Goal: Task Accomplishment & Management: Manage account settings

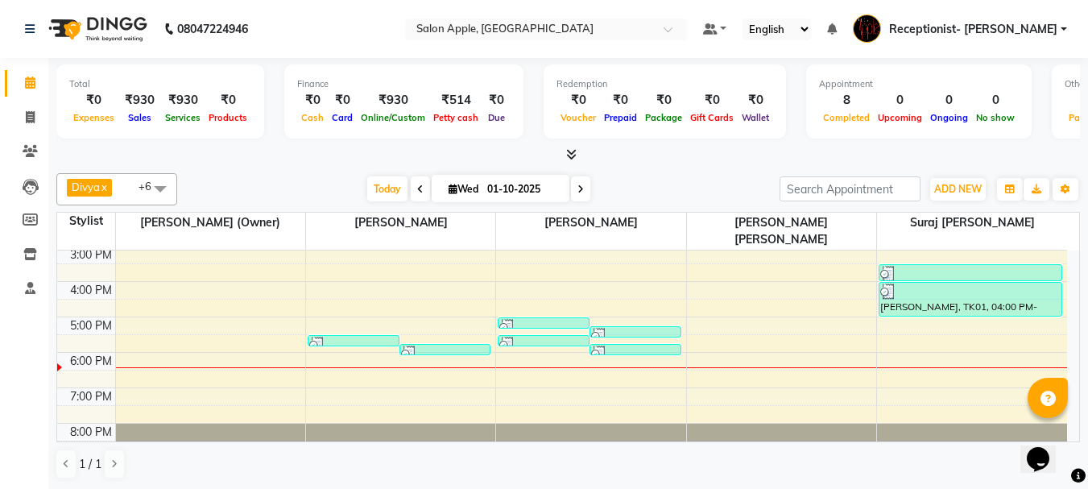
scroll to position [1, 0]
click at [24, 111] on span at bounding box center [30, 117] width 28 height 19
select select "645"
select select "service"
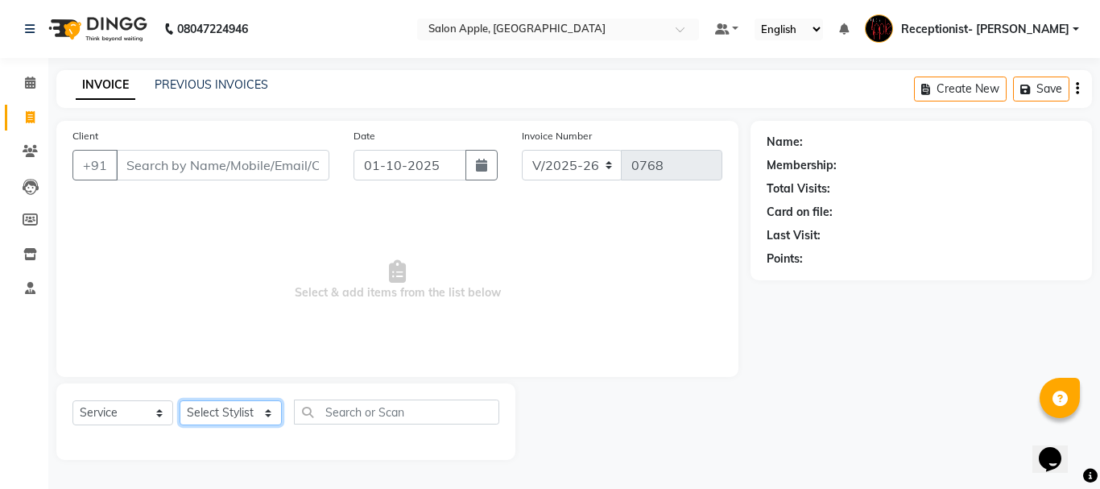
drag, startPoint x: 214, startPoint y: 409, endPoint x: 229, endPoint y: 409, distance: 15.3
click at [214, 409] on select "Select Stylist Divya Rajesh rokade Harshwardhan (Owner) Receptionist- Sayali Sa…" at bounding box center [231, 412] width 102 height 25
select select "46911"
click at [180, 400] on select "Select Stylist Divya Rajesh rokade Harshwardhan (Owner) Receptionist- Sayali Sa…" at bounding box center [231, 412] width 102 height 25
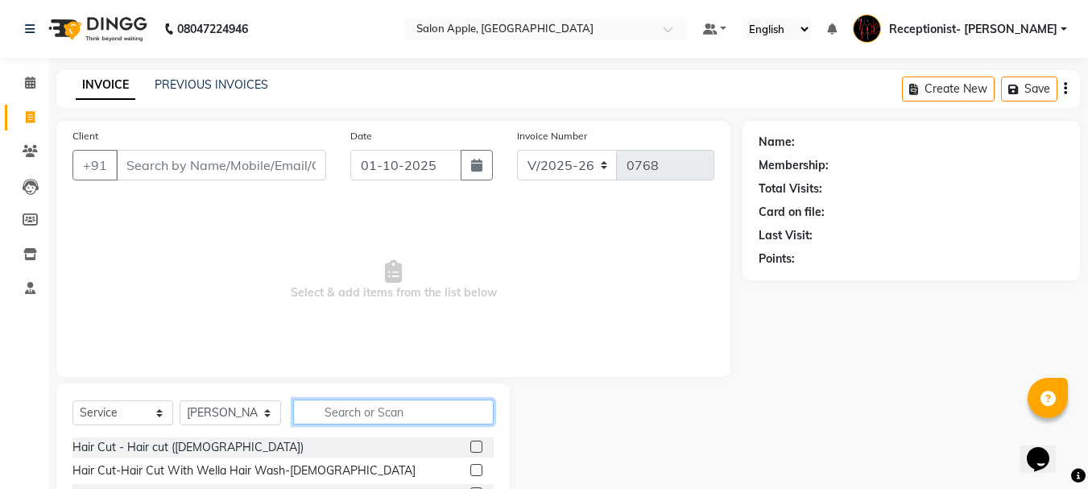
click at [340, 414] on input "text" at bounding box center [393, 411] width 200 height 25
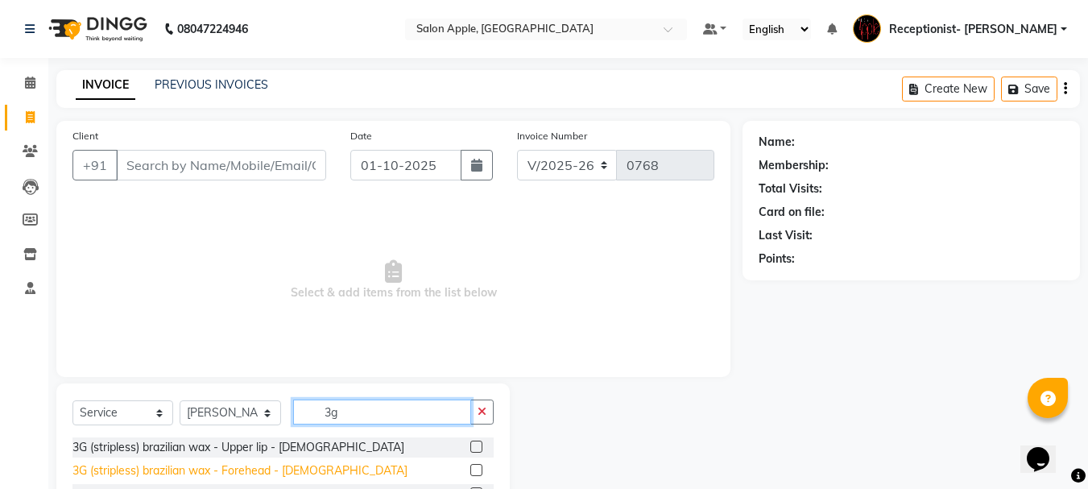
scroll to position [80, 0]
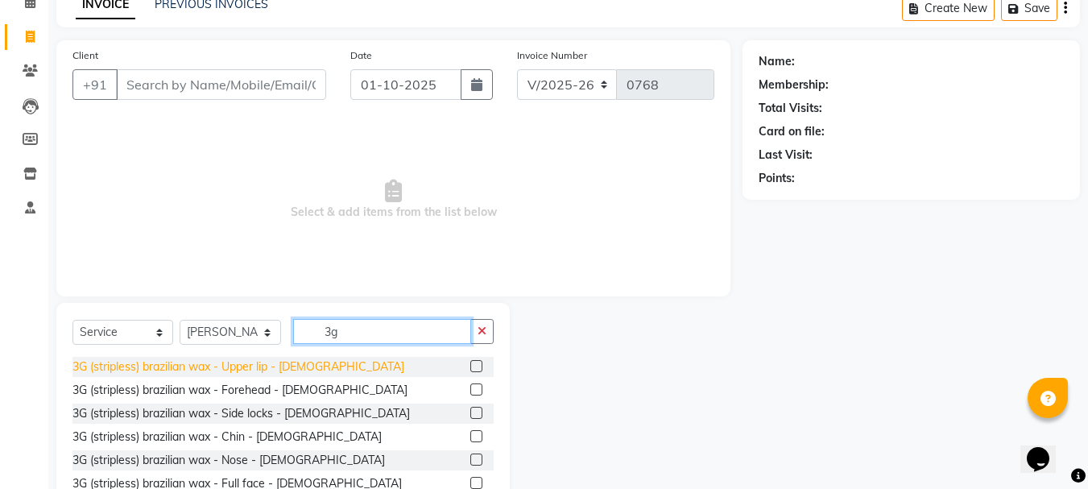
type input "3g"
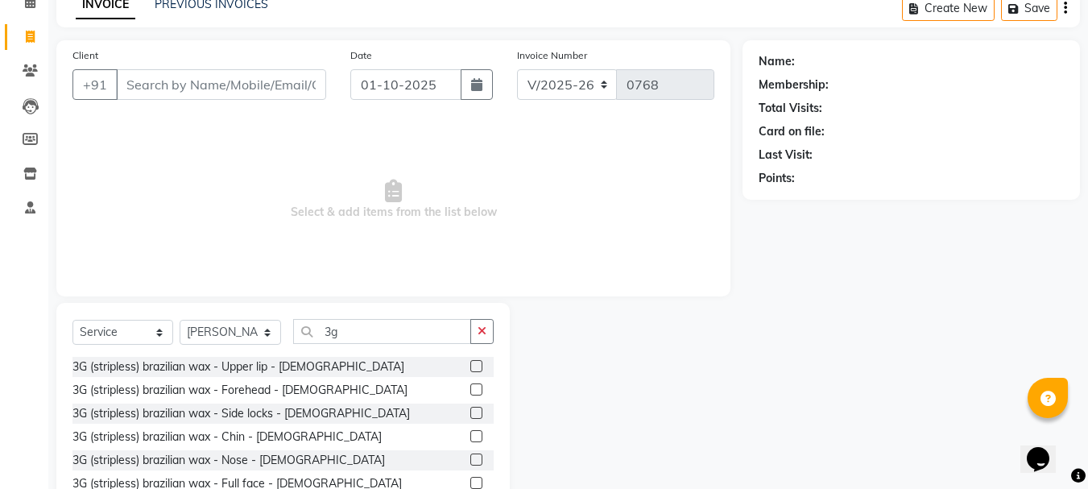
click at [239, 365] on div "3G (stripless) brazilian wax - Upper lip - Female" at bounding box center [238, 366] width 332 height 17
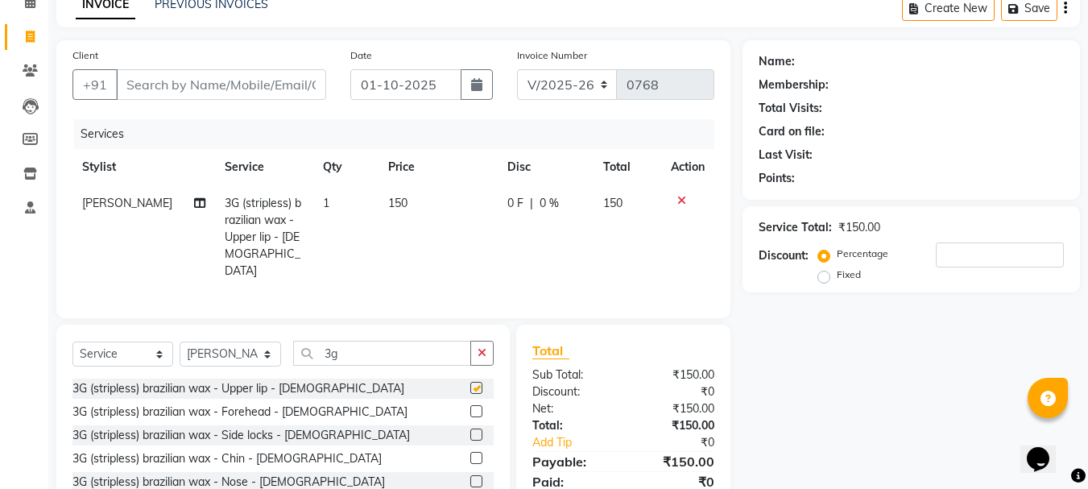
checkbox input "false"
click at [286, 456] on div "3G (stripless) brazilian wax - Chin - Female" at bounding box center [226, 458] width 309 height 17
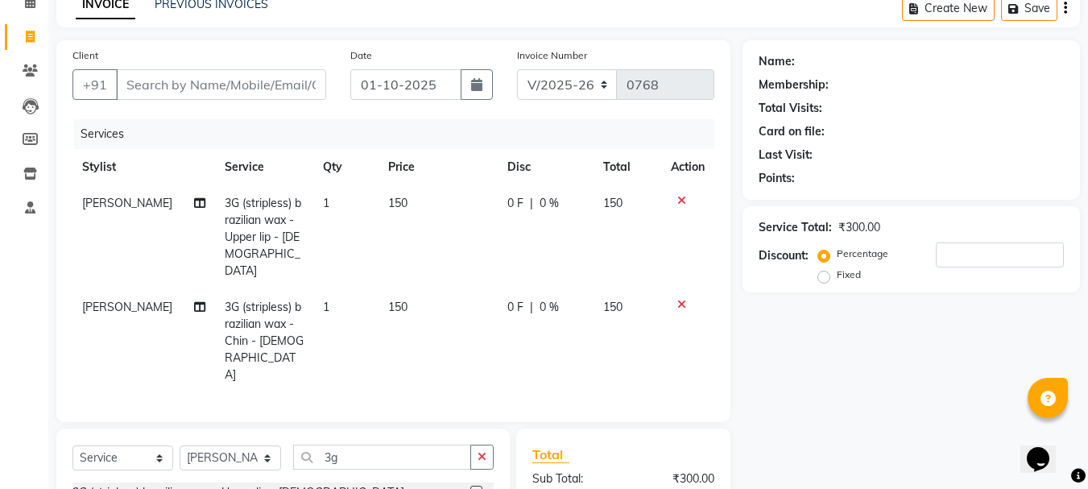
checkbox input "false"
drag, startPoint x: 362, startPoint y: 420, endPoint x: 283, endPoint y: 428, distance: 79.3
click at [283, 444] on div "Select Service Product Membership Package Voucher Prepaid Gift Card Select Styl…" at bounding box center [282, 463] width 421 height 38
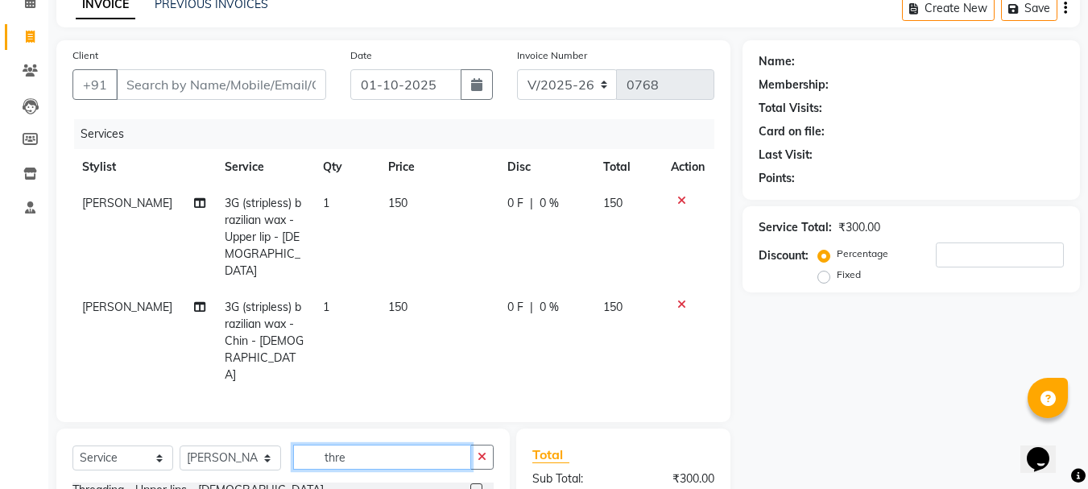
scroll to position [243, 0]
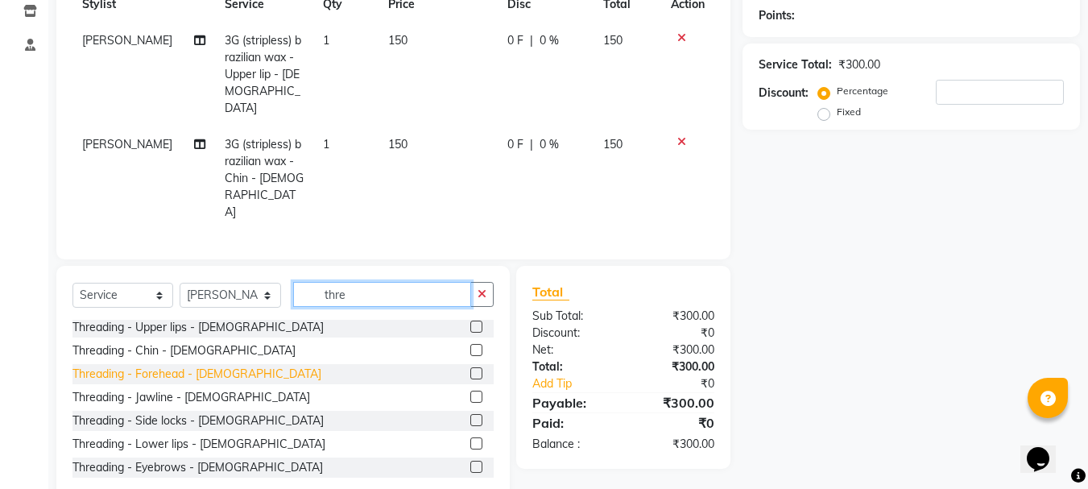
type input "thre"
click at [210, 365] on div "Threading - Forehead - Female" at bounding box center [196, 373] width 249 height 17
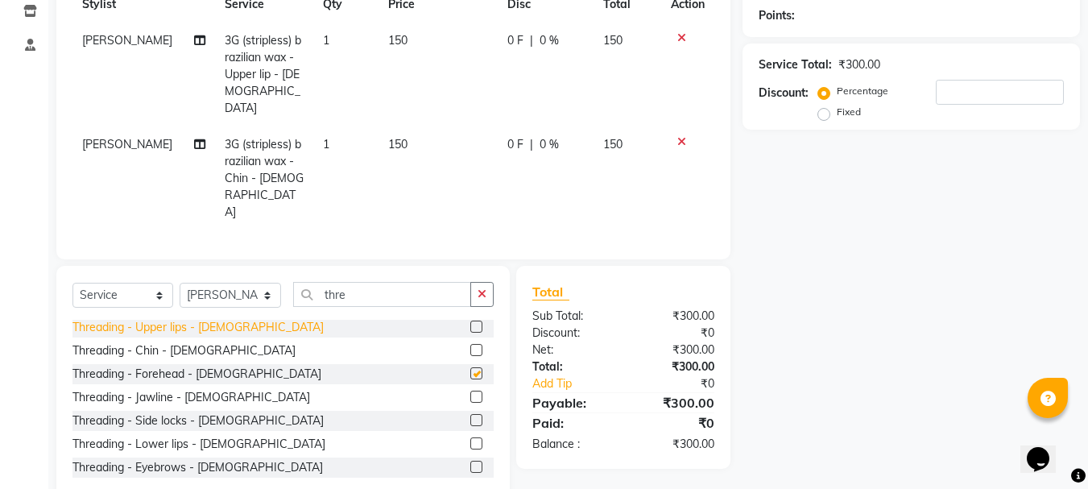
checkbox input "false"
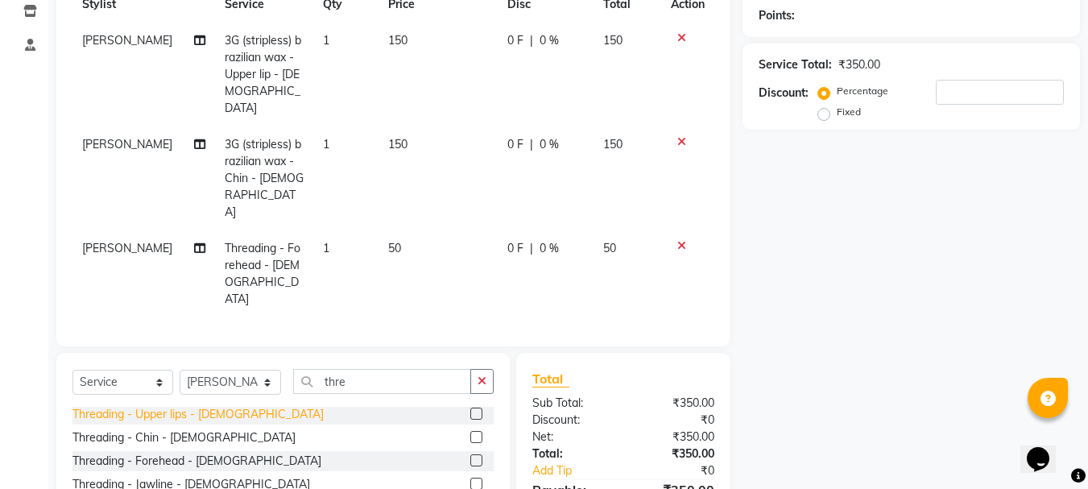
scroll to position [0, 0]
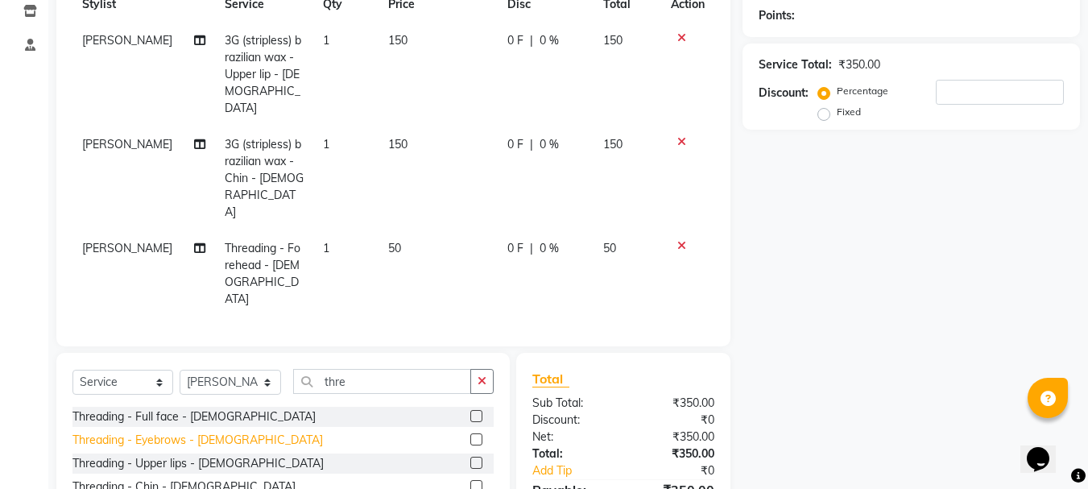
click at [217, 431] on div "Threading - Eyebrows - Female" at bounding box center [197, 439] width 250 height 17
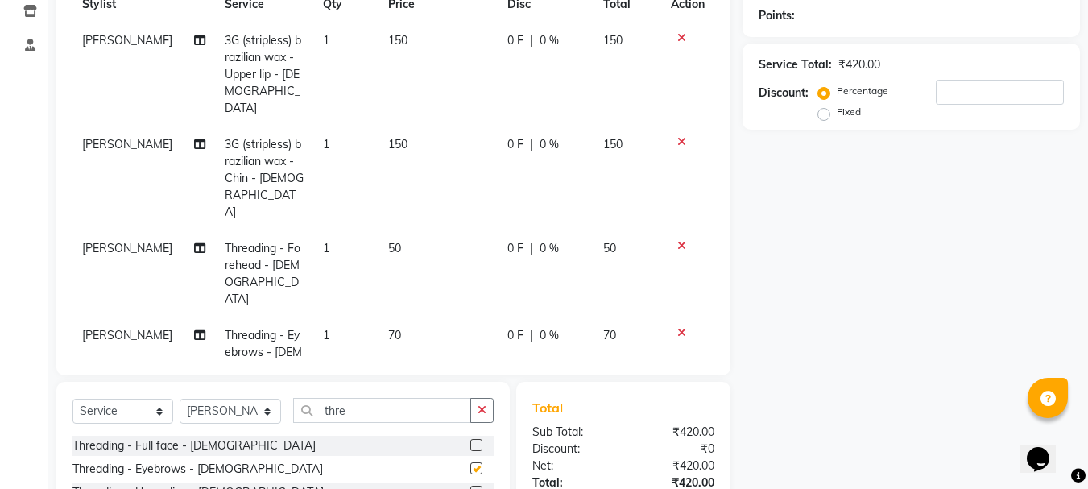
checkbox input "false"
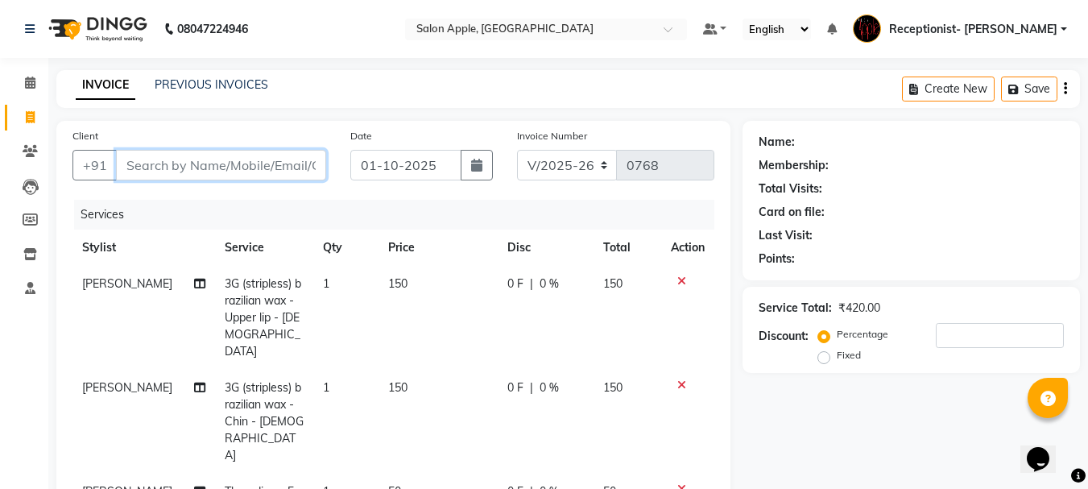
drag, startPoint x: 223, startPoint y: 167, endPoint x: 233, endPoint y: 163, distance: 11.5
click at [223, 167] on input "Client" at bounding box center [221, 165] width 210 height 31
click at [242, 152] on input "Client" at bounding box center [221, 165] width 210 height 31
type input "7"
type input "0"
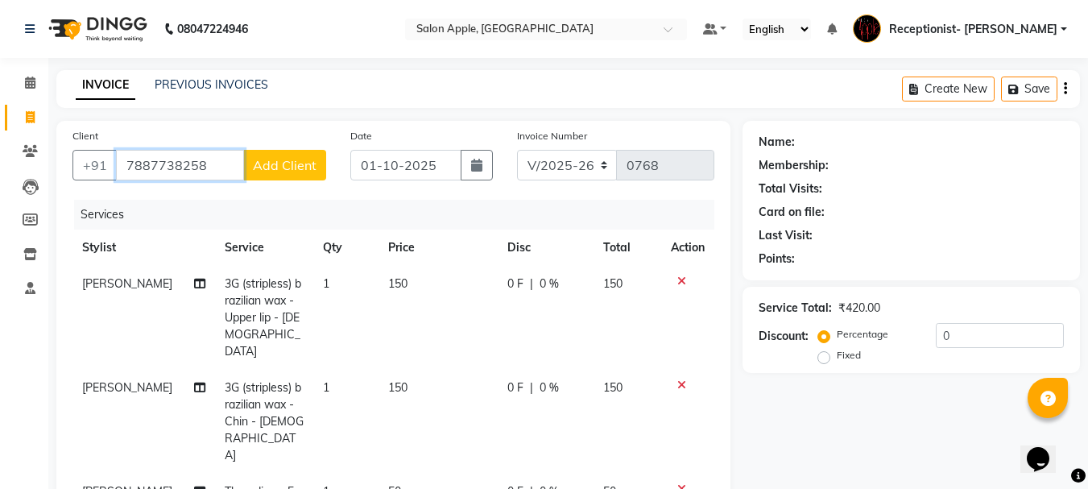
type input "7887738258"
click at [297, 163] on span "Add Client" at bounding box center [285, 165] width 64 height 16
select select "22"
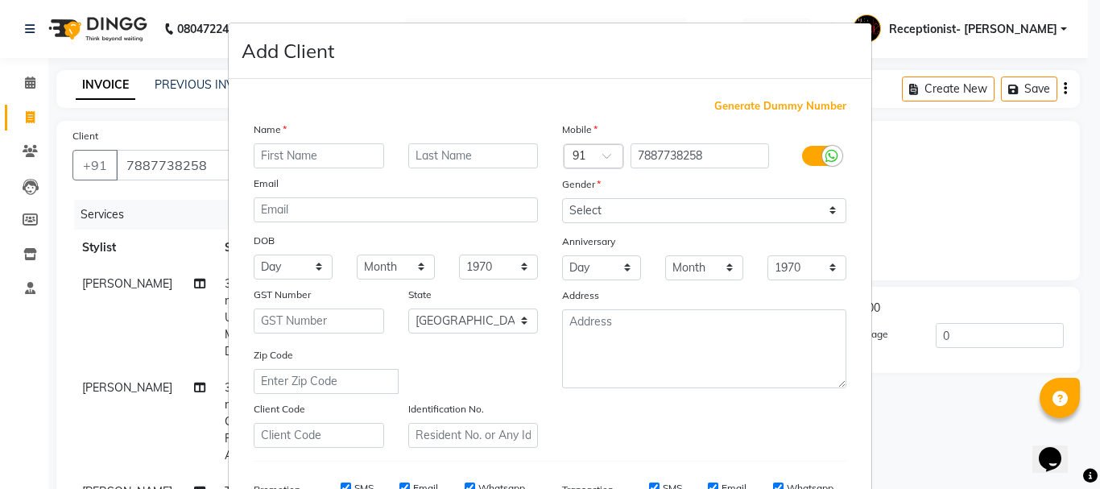
click at [323, 146] on input "text" at bounding box center [319, 155] width 130 height 25
type input "Hinadvi"
click at [460, 159] on input "text" at bounding box center [473, 155] width 130 height 25
type input "Shinde"
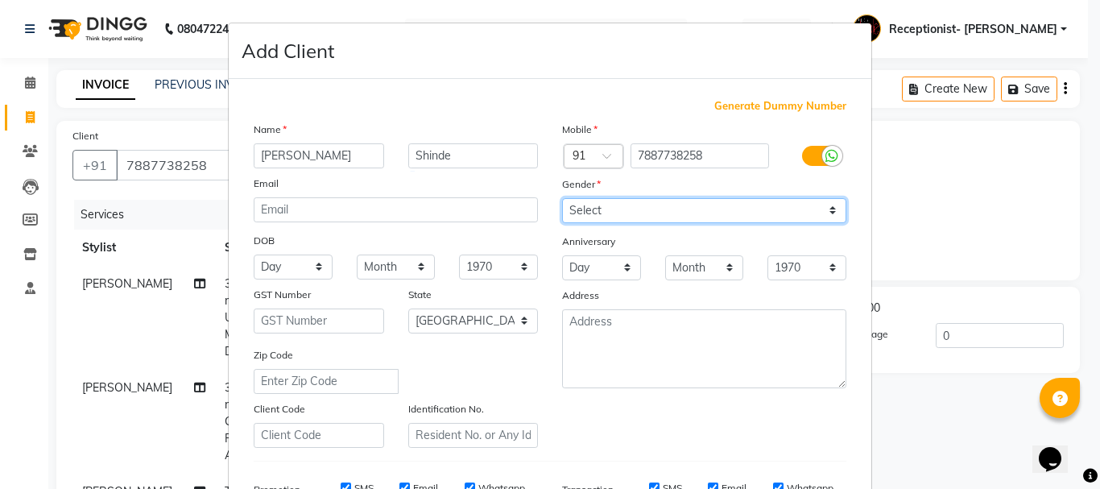
drag, startPoint x: 586, startPoint y: 205, endPoint x: 576, endPoint y: 206, distance: 9.7
click at [584, 205] on select "Select Male Female Other Prefer Not To Say" at bounding box center [704, 210] width 284 height 25
select select "female"
click at [562, 198] on select "Select Male Female Other Prefer Not To Say" at bounding box center [704, 210] width 284 height 25
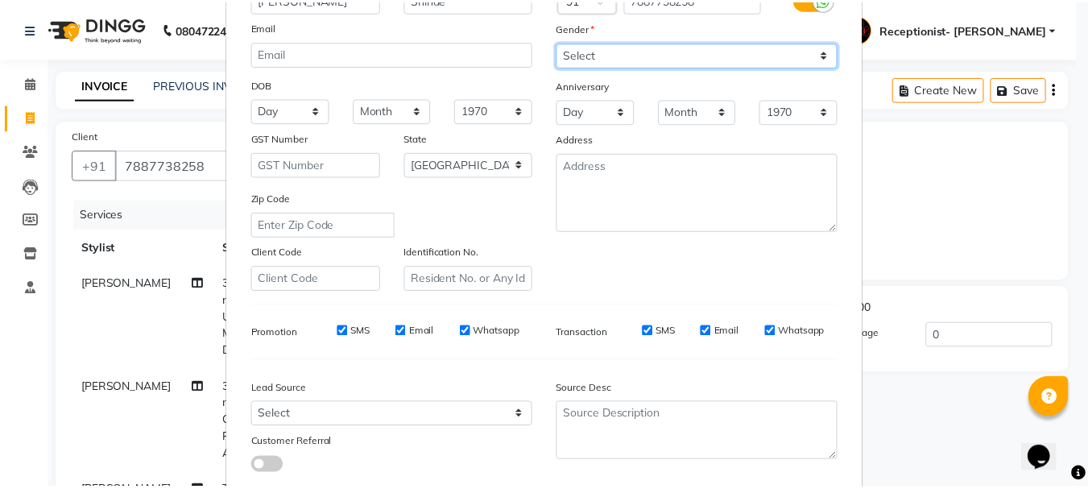
scroll to position [254, 0]
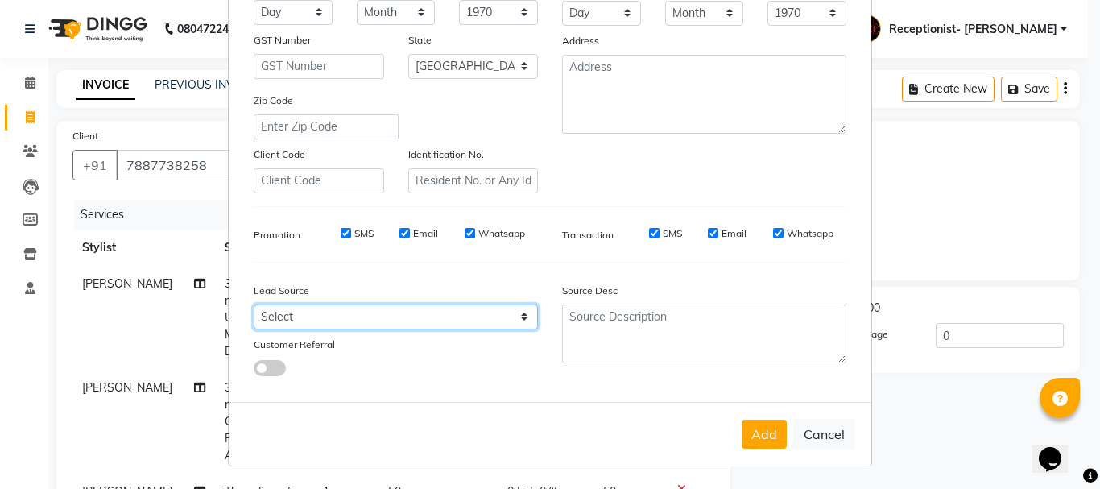
click at [370, 320] on select "Select Walk-in Referral Internet Friend Word of Mouth Advertisement Facebook Ju…" at bounding box center [396, 316] width 284 height 25
select select "10539"
click at [254, 304] on select "Select Walk-in Referral Internet Friend Word of Mouth Advertisement Facebook Ju…" at bounding box center [396, 316] width 284 height 25
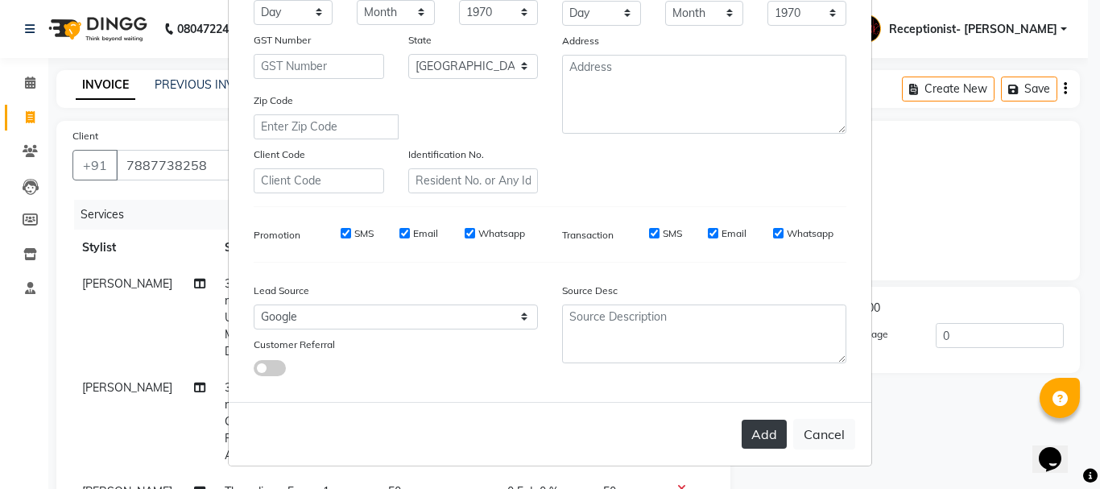
click at [758, 433] on button "Add" at bounding box center [763, 433] width 45 height 29
select select
select select "null"
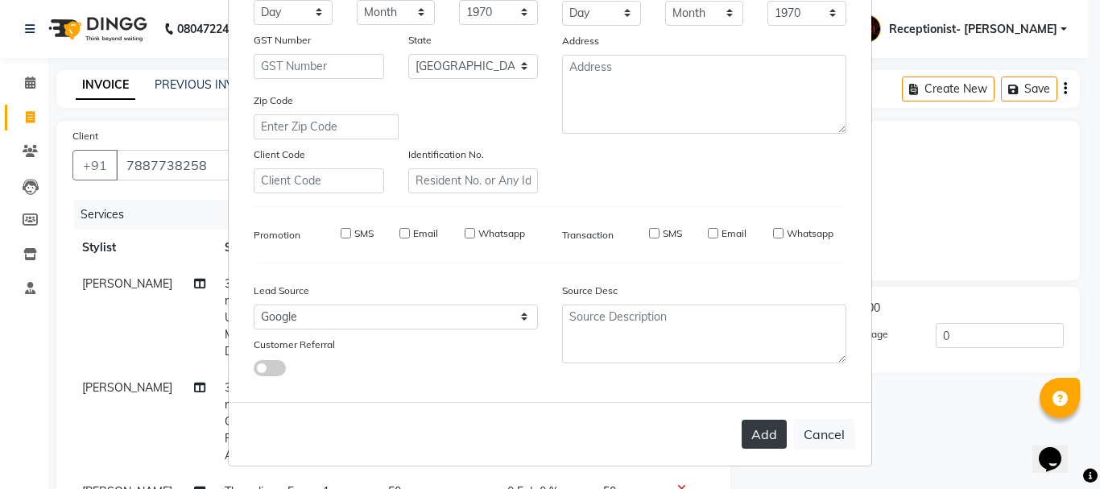
select select
checkbox input "false"
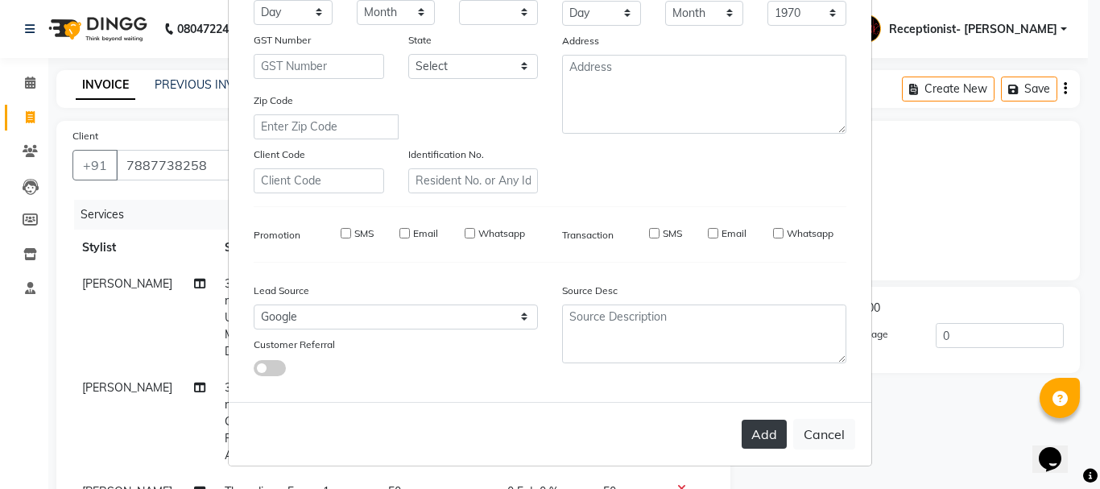
checkbox input "false"
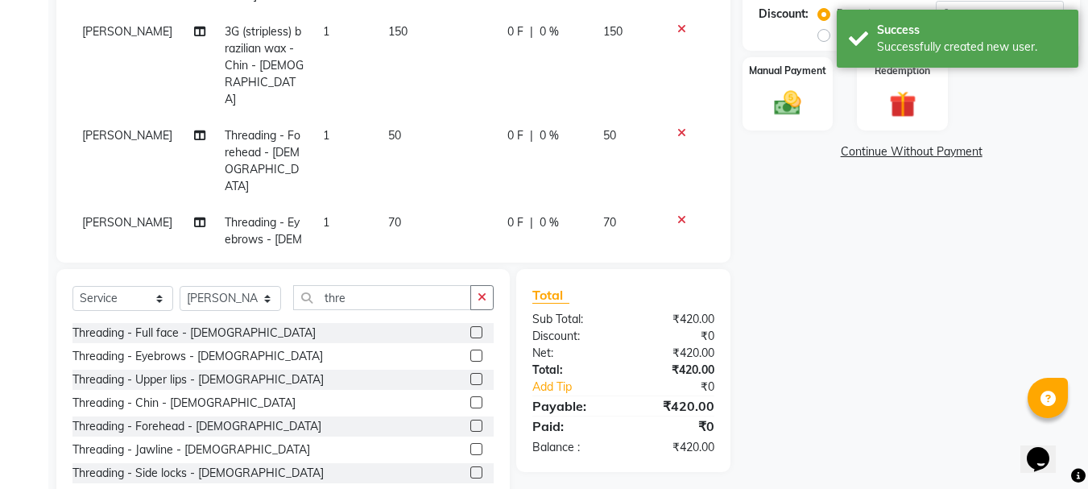
scroll to position [366, 0]
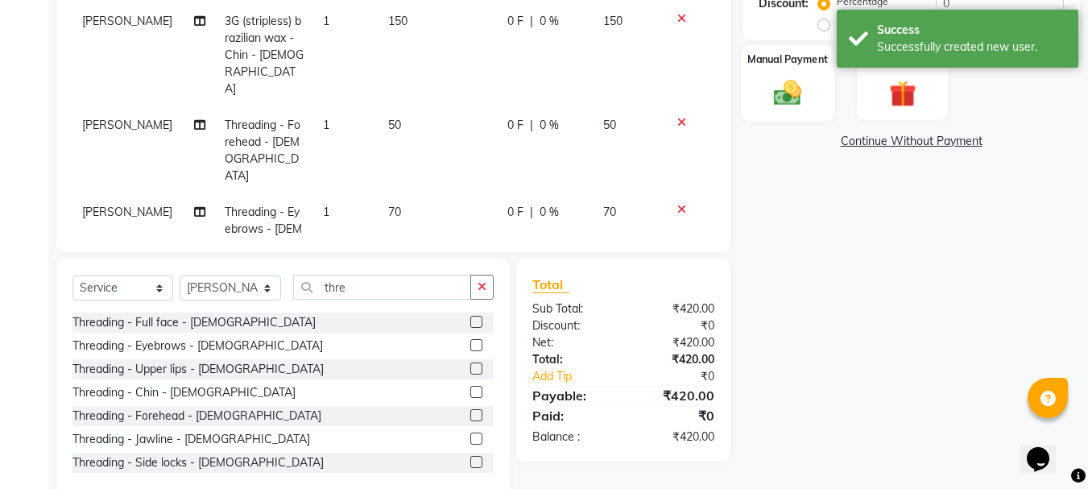
drag, startPoint x: 803, startPoint y: 114, endPoint x: 822, endPoint y: 119, distance: 19.1
click at [812, 117] on div "Manual Payment" at bounding box center [788, 83] width 94 height 76
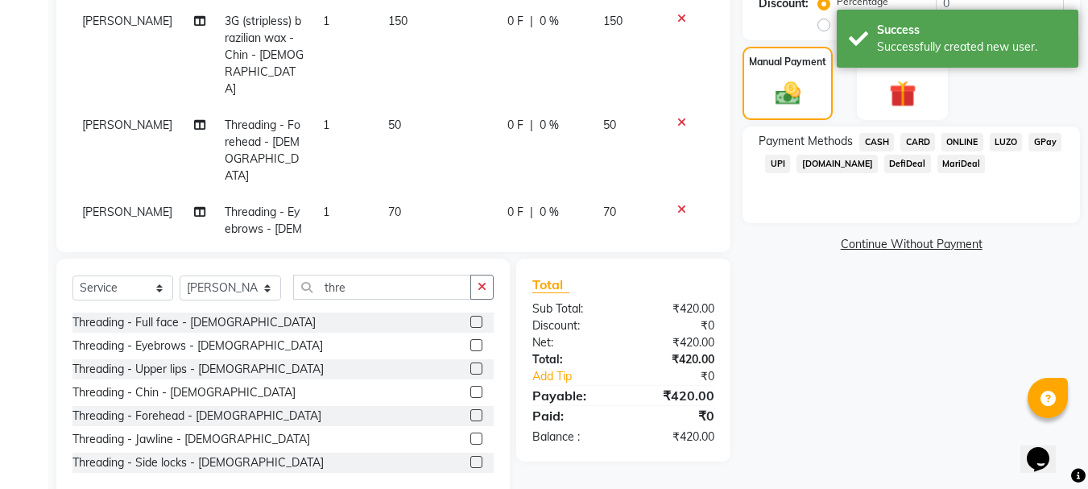
click at [953, 139] on span "ONLINE" at bounding box center [962, 142] width 42 height 19
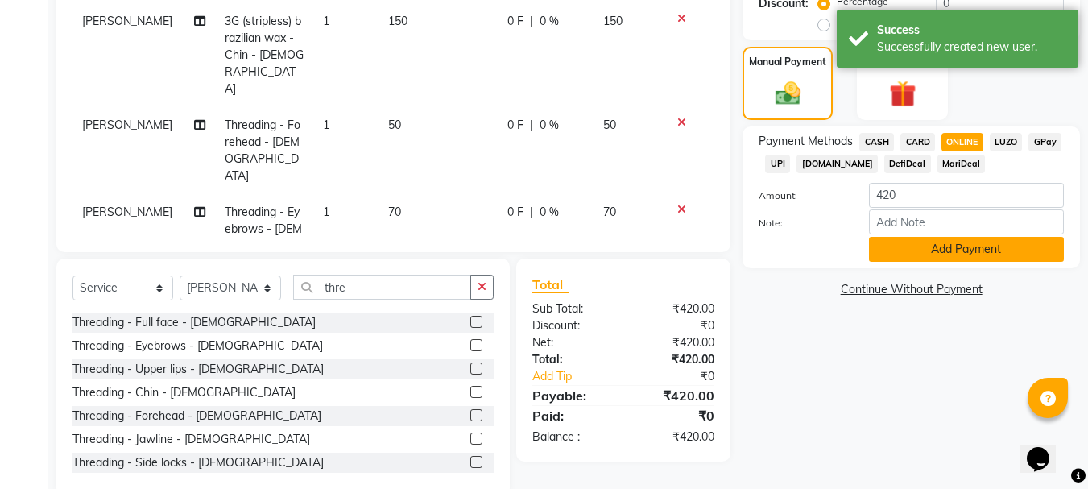
click at [952, 246] on button "Add Payment" at bounding box center [966, 249] width 195 height 25
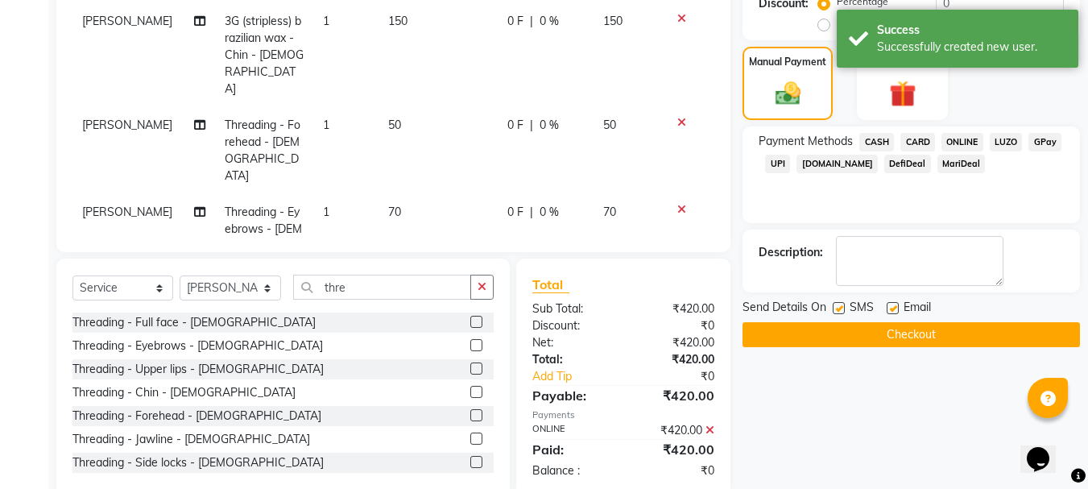
click at [947, 338] on button "Checkout" at bounding box center [910, 334] width 337 height 25
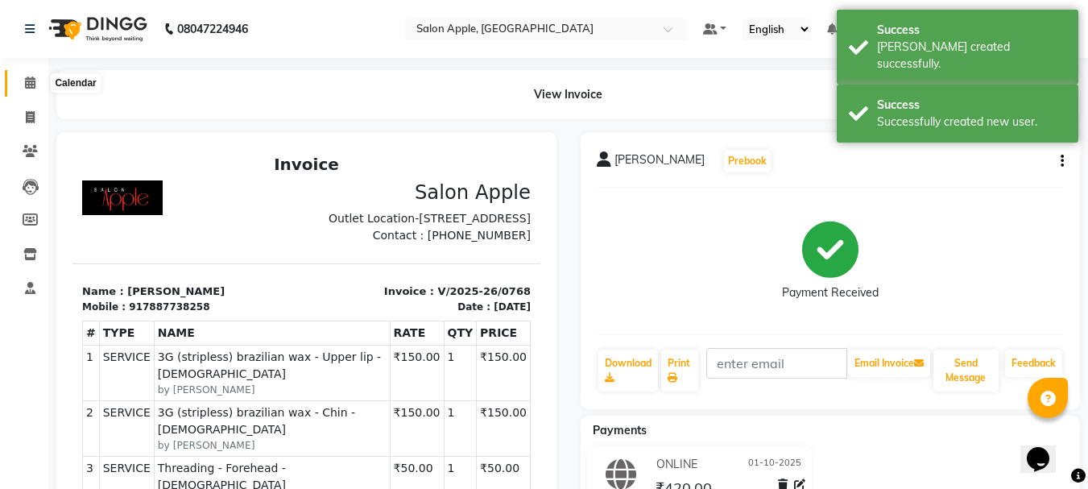
click at [39, 83] on span at bounding box center [30, 83] width 28 height 19
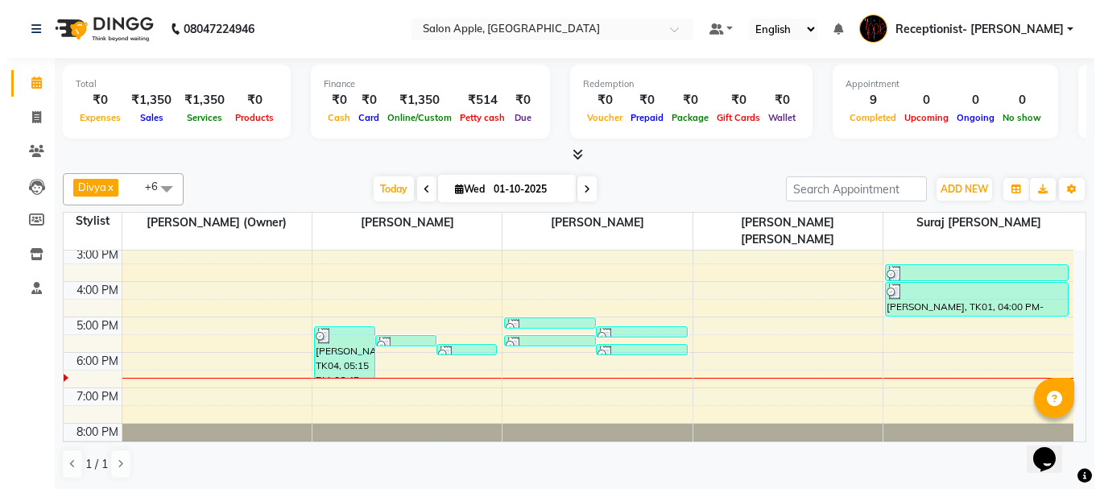
scroll to position [1, 0]
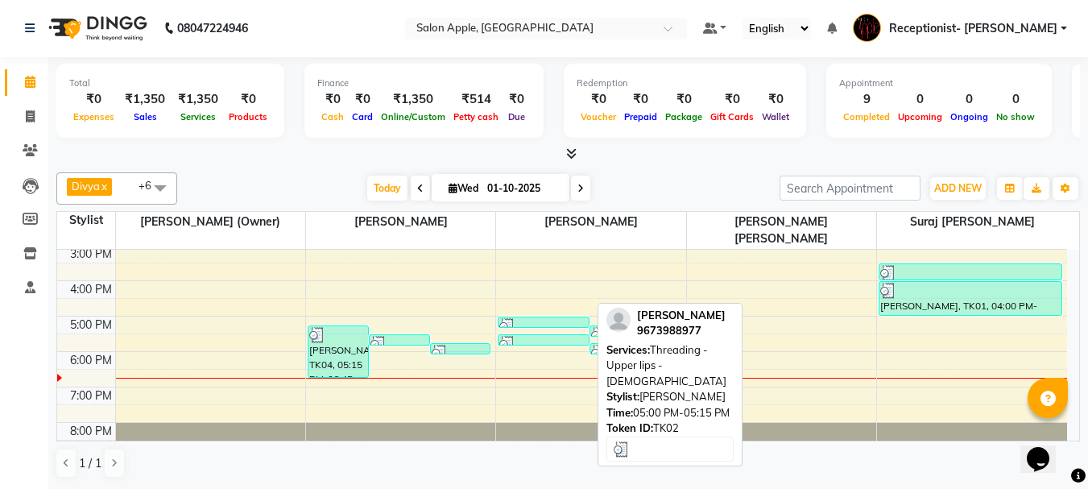
click at [533, 318] on div at bounding box center [543, 326] width 89 height 16
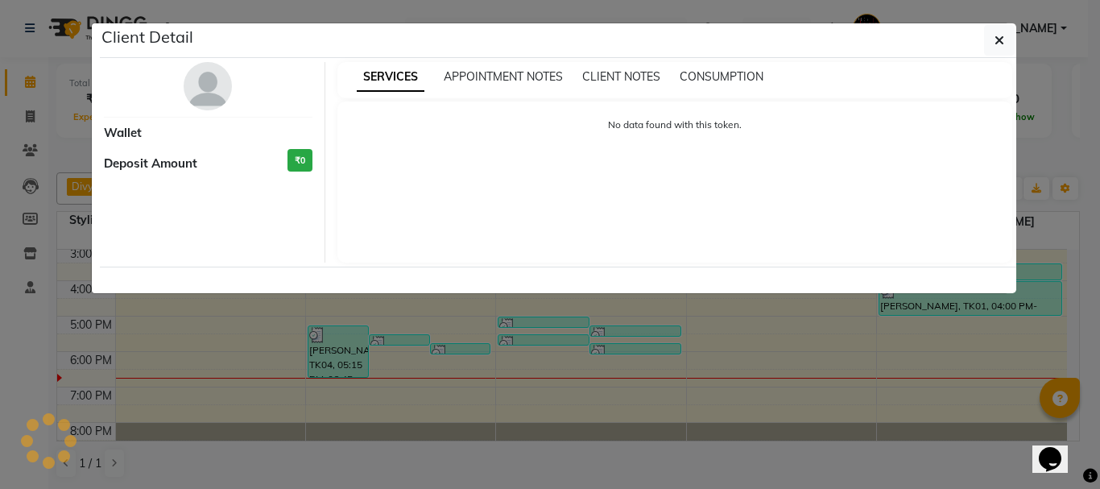
select select "3"
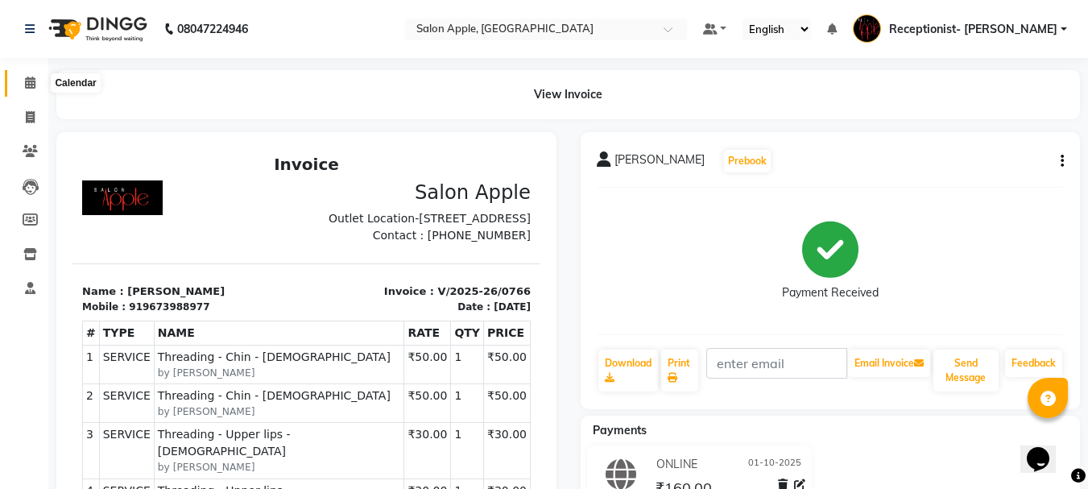
drag, startPoint x: 26, startPoint y: 81, endPoint x: 35, endPoint y: 65, distance: 18.4
click at [28, 82] on icon at bounding box center [30, 82] width 10 height 12
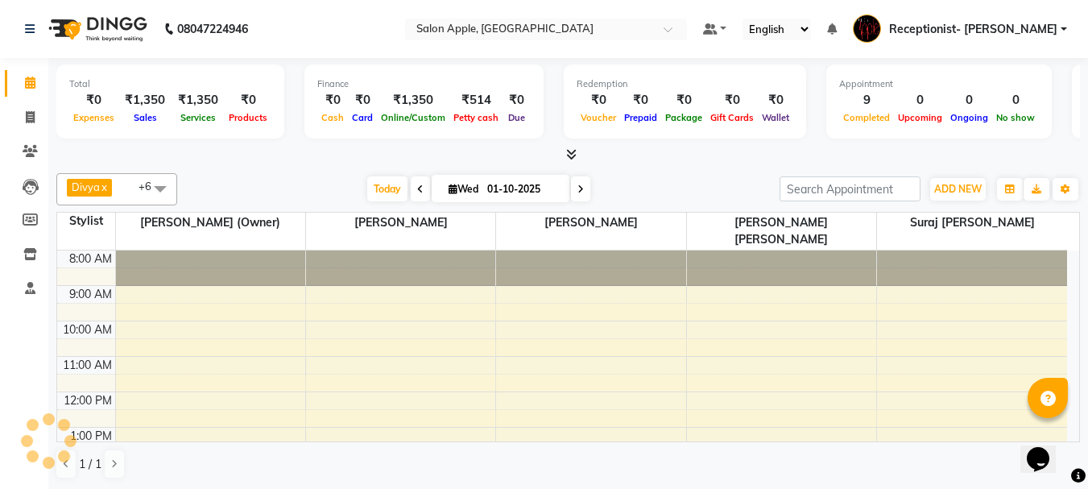
scroll to position [221, 0]
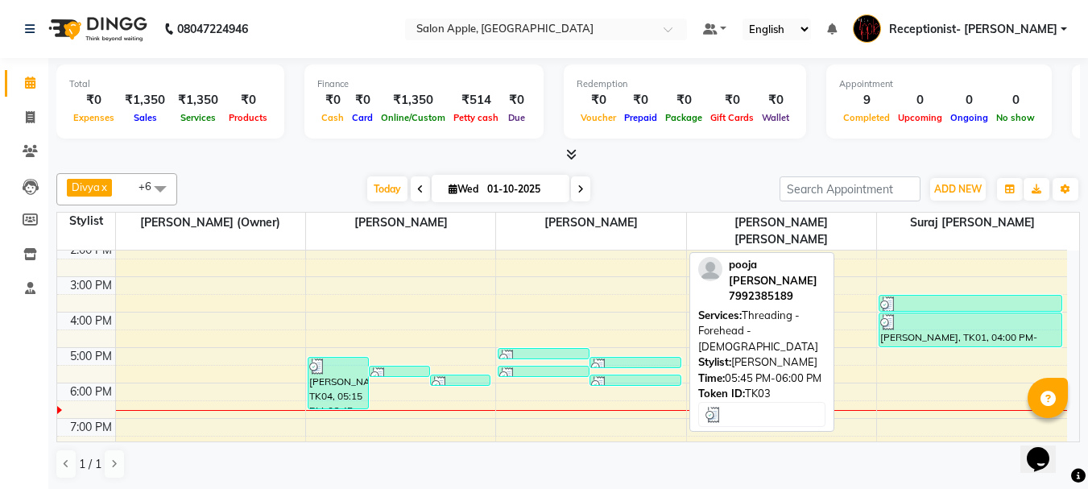
click at [642, 376] on div at bounding box center [635, 384] width 89 height 16
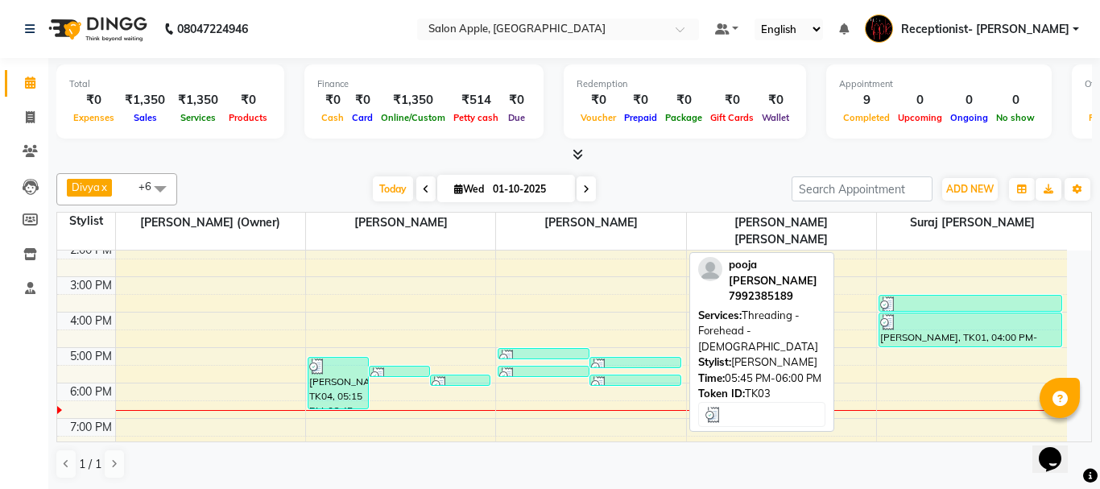
select select "3"
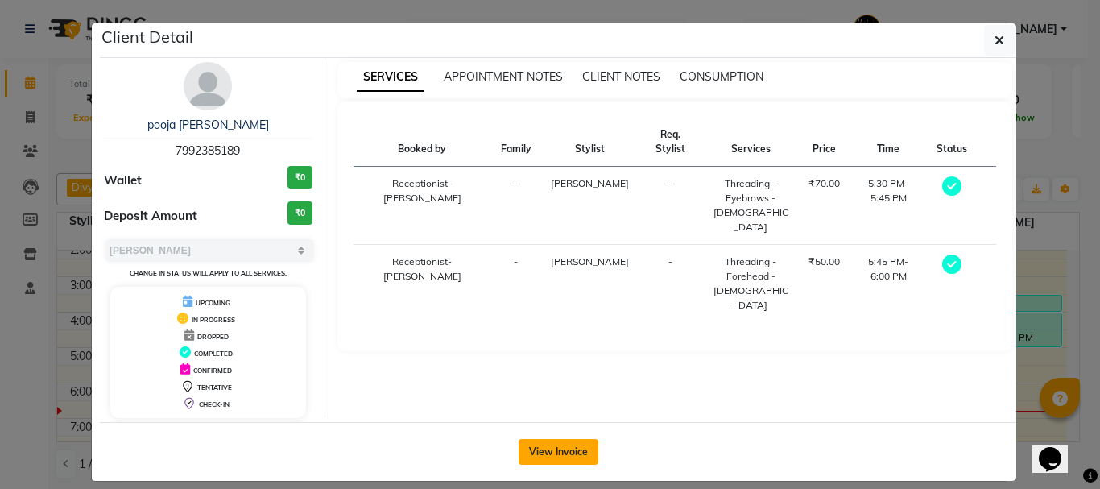
click at [576, 451] on button "View Invoice" at bounding box center [558, 452] width 80 height 26
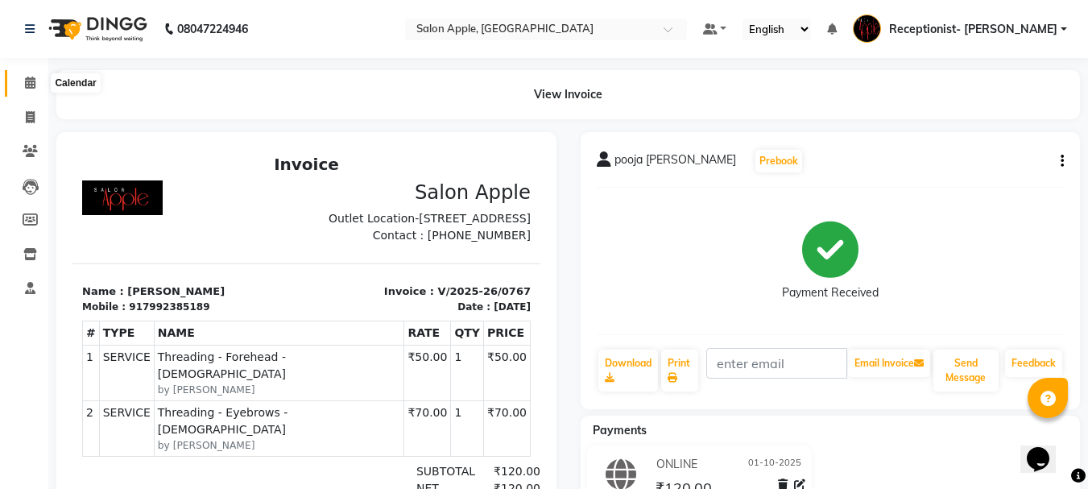
click at [31, 85] on icon at bounding box center [30, 82] width 10 height 12
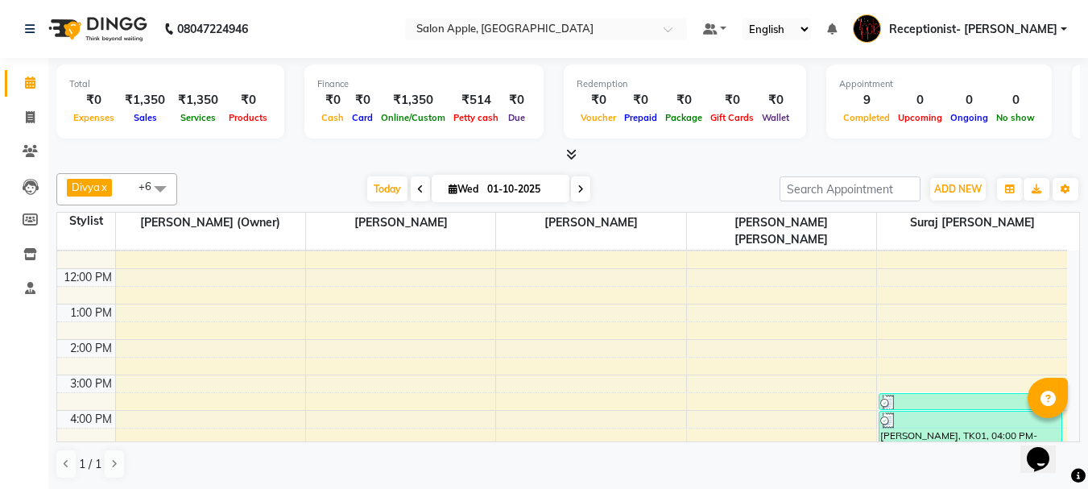
scroll to position [252, 0]
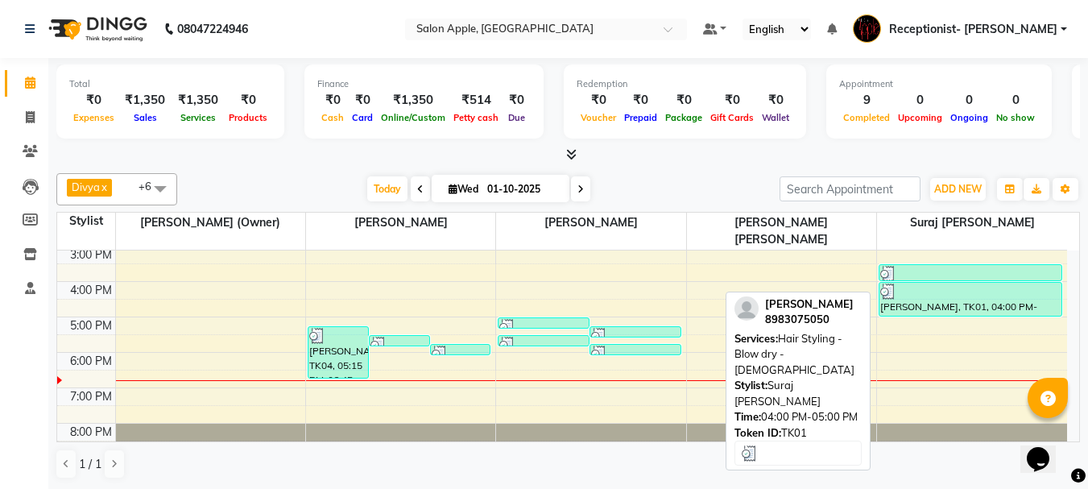
click at [941, 283] on div "chaitrali, TK01, 04:00 PM-05:00 PM, Hair Styling - Blow dry - Female" at bounding box center [970, 299] width 182 height 33
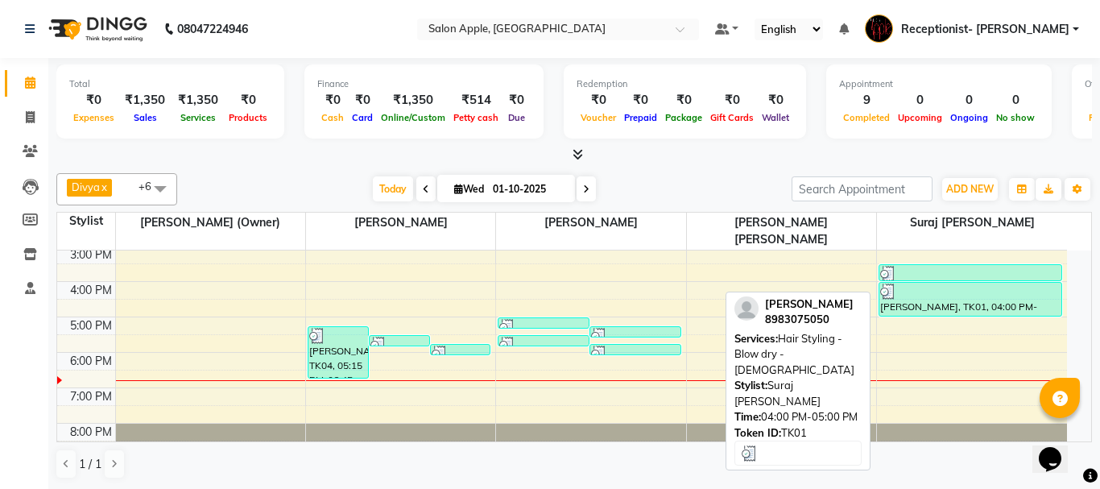
select select "3"
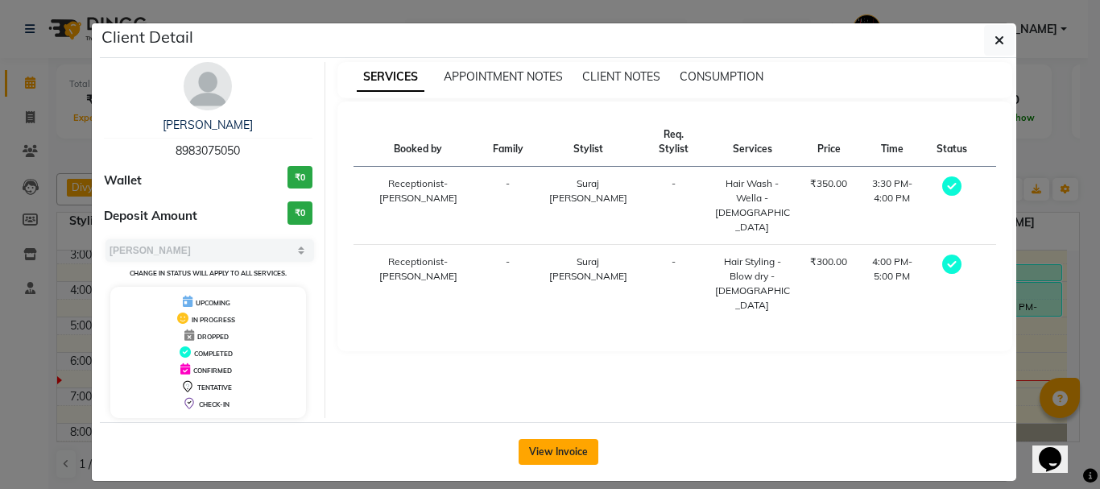
click at [549, 441] on button "View Invoice" at bounding box center [558, 452] width 80 height 26
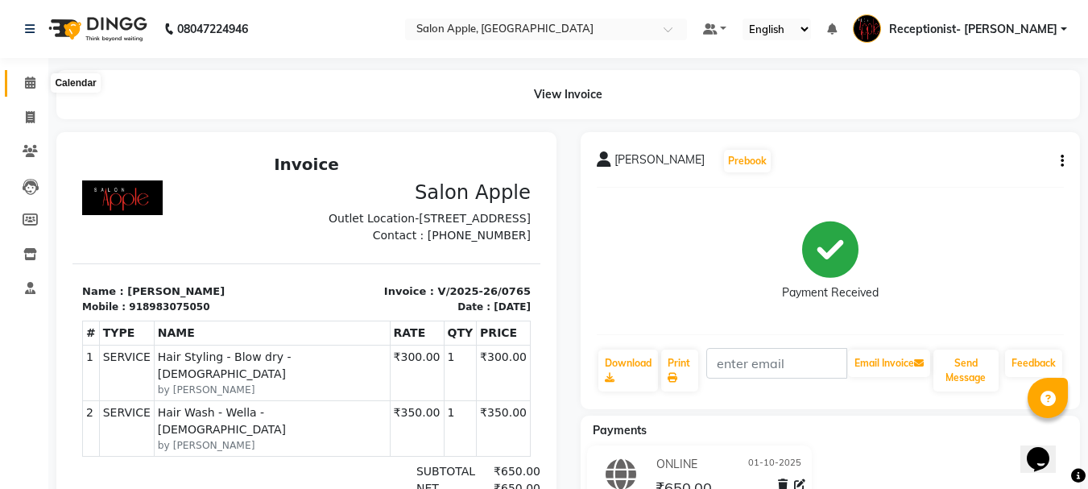
click at [26, 85] on icon at bounding box center [30, 82] width 10 height 12
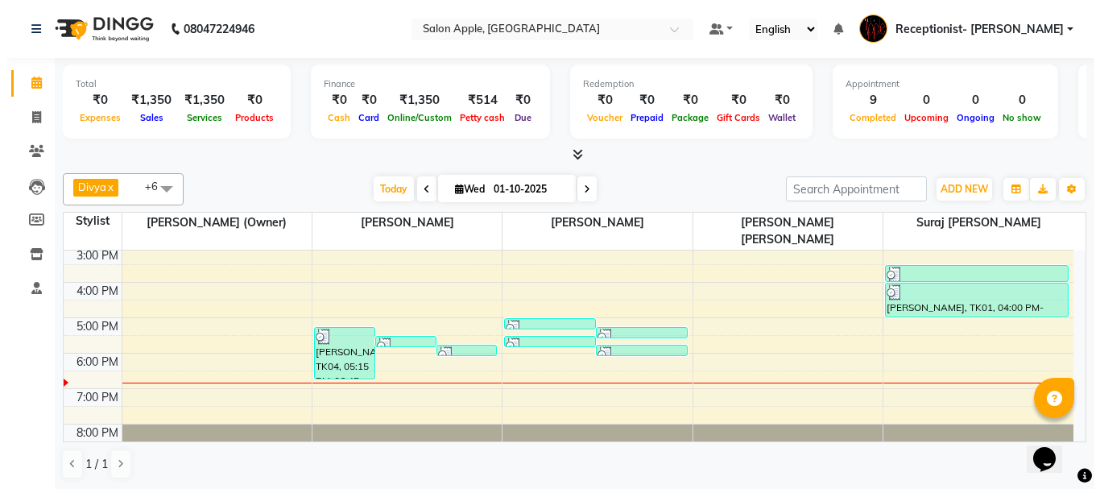
scroll to position [252, 0]
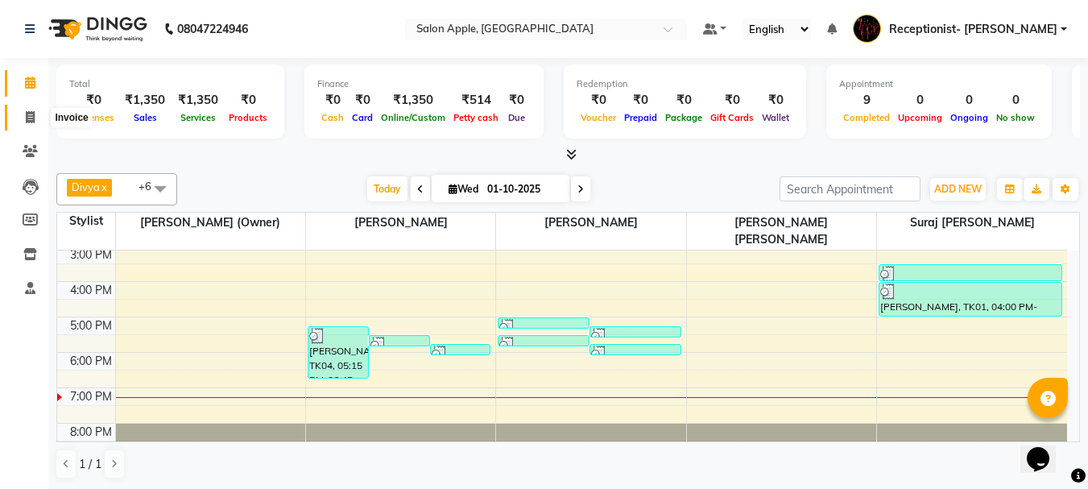
click at [37, 118] on span at bounding box center [30, 118] width 28 height 19
select select "645"
select select "service"
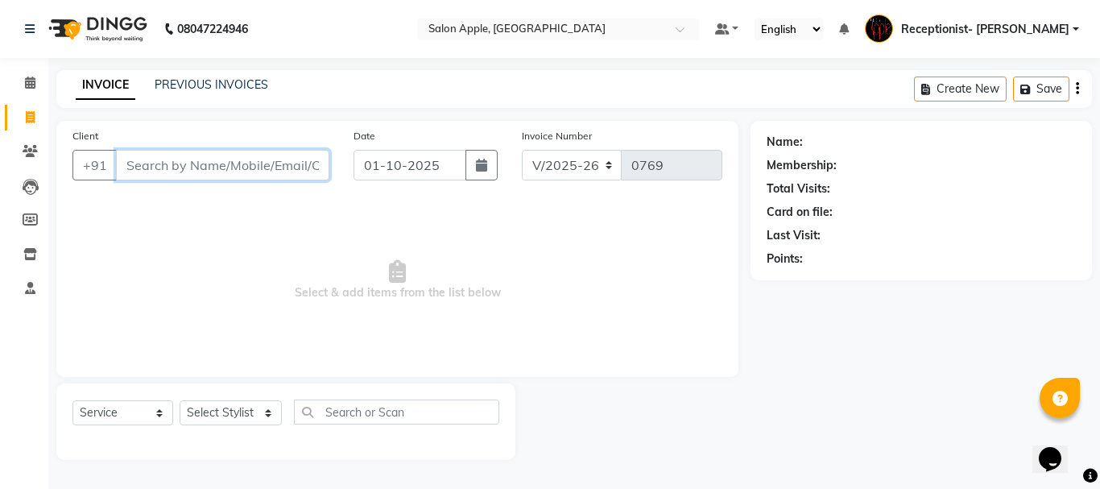
drag, startPoint x: 190, startPoint y: 175, endPoint x: 219, endPoint y: 171, distance: 29.3
click at [192, 175] on input "Client" at bounding box center [222, 165] width 213 height 31
click at [257, 166] on input "Client" at bounding box center [222, 165] width 213 height 31
type input "8767090743"
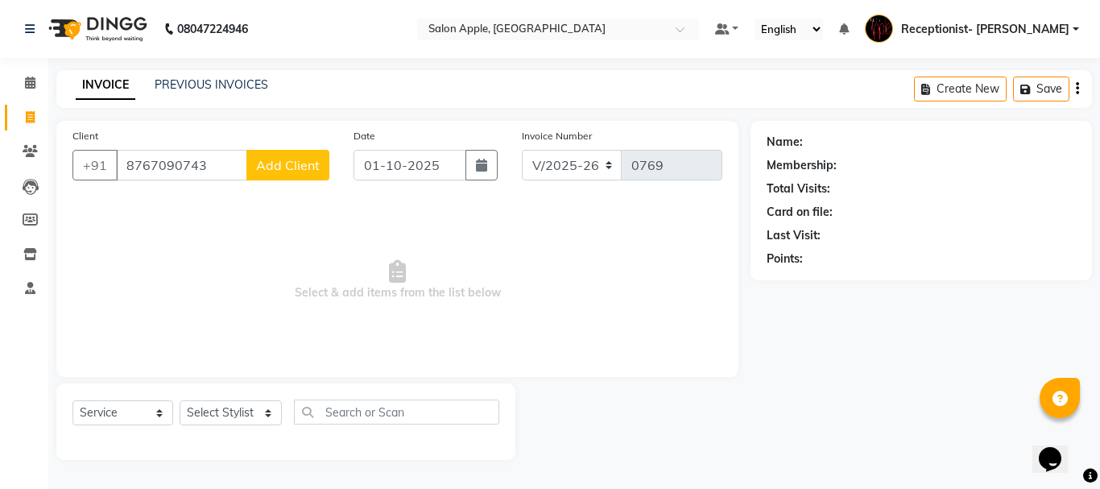
click at [319, 163] on span "Add Client" at bounding box center [288, 165] width 64 height 16
select select "22"
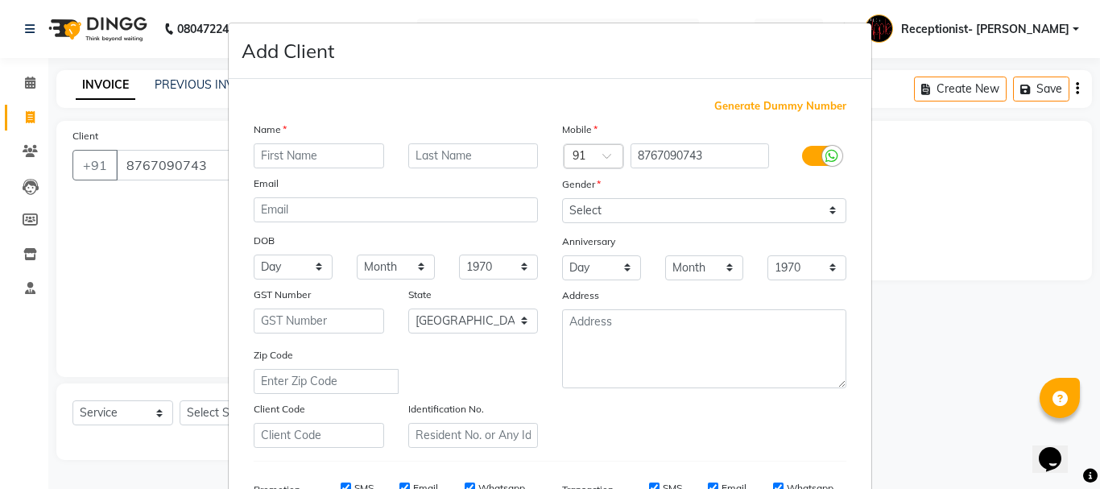
click at [288, 158] on input "text" at bounding box center [319, 155] width 130 height 25
click at [332, 155] on input "text" at bounding box center [319, 155] width 130 height 25
type input "s"
type input "Shital"
click at [456, 163] on input "text" at bounding box center [473, 155] width 130 height 25
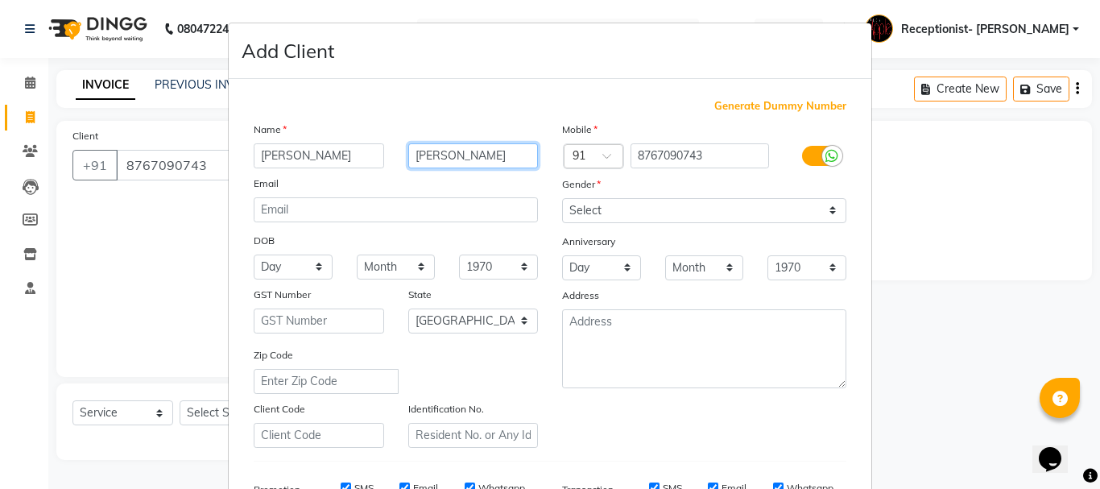
type input "Ghodake"
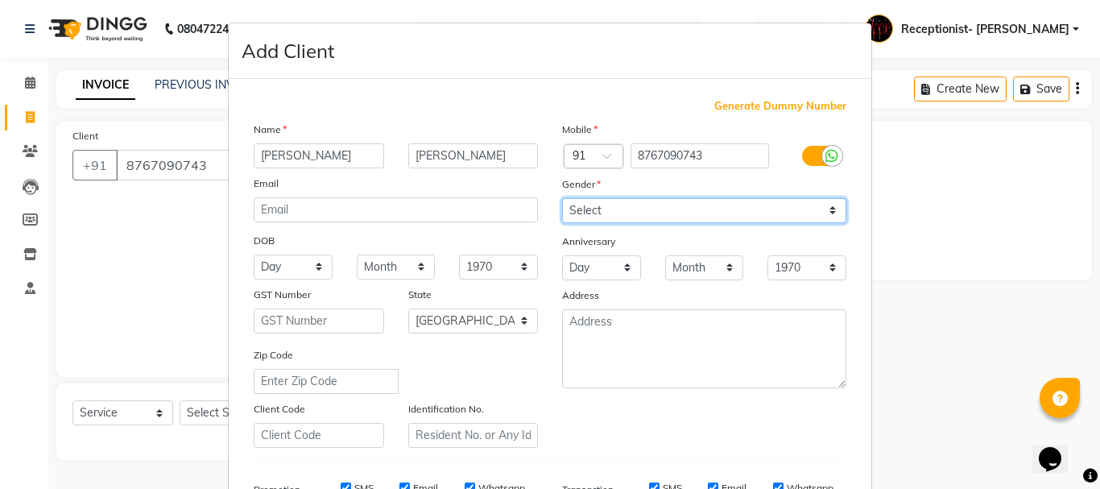
click at [627, 212] on select "Select Male Female Other Prefer Not To Say" at bounding box center [704, 210] width 284 height 25
select select "female"
click at [562, 198] on select "Select Male Female Other Prefer Not To Say" at bounding box center [704, 210] width 284 height 25
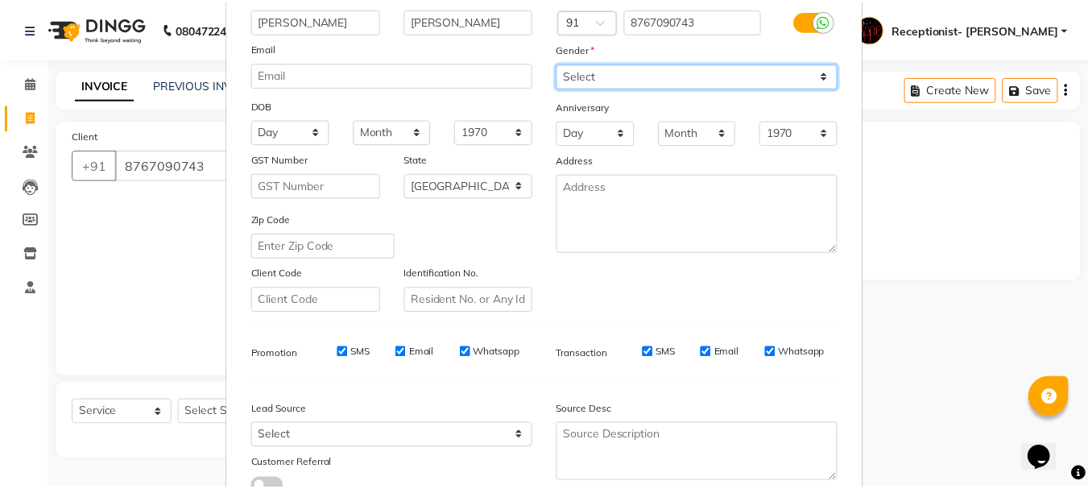
scroll to position [254, 0]
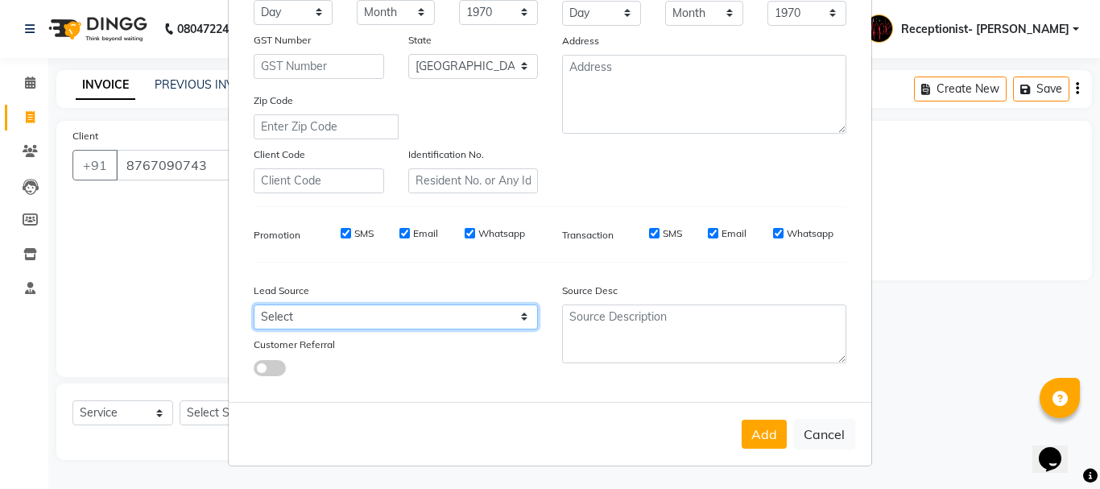
click at [293, 316] on select "Select Walk-in Referral Internet Friend Word of Mouth Advertisement Facebook Ju…" at bounding box center [396, 316] width 284 height 25
select select "10539"
click at [254, 304] on select "Select Walk-in Referral Internet Friend Word of Mouth Advertisement Facebook Ju…" at bounding box center [396, 316] width 284 height 25
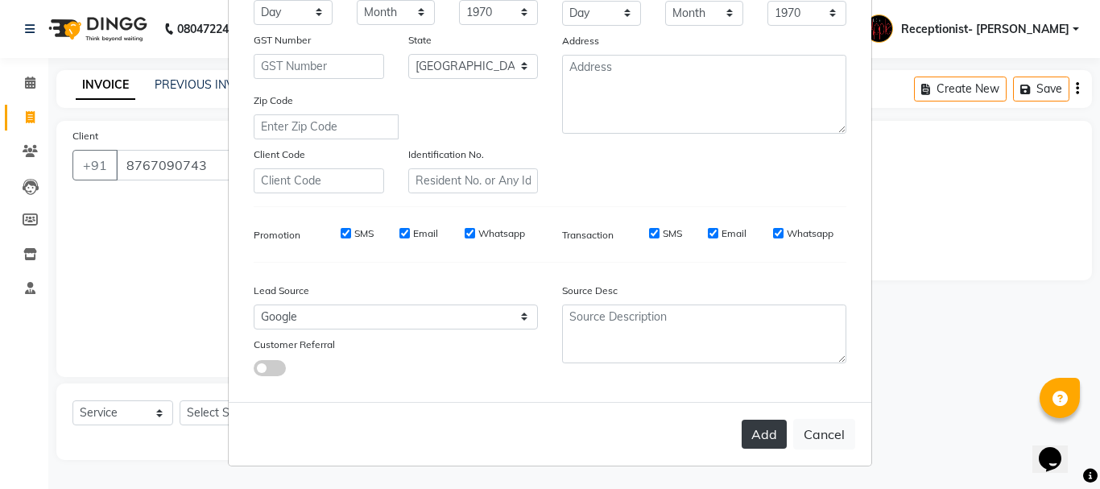
click at [741, 443] on button "Add" at bounding box center [763, 433] width 45 height 29
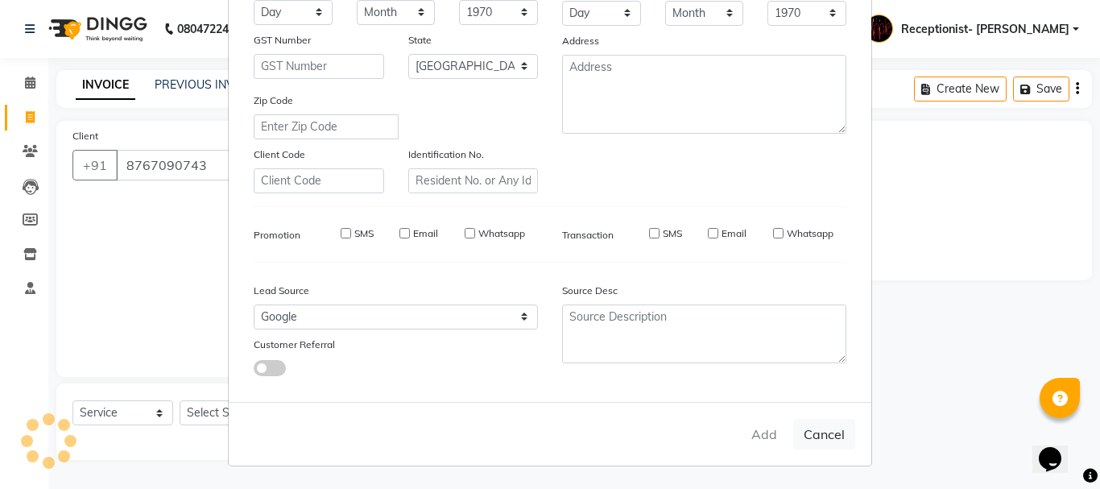
select select
select select "null"
select select
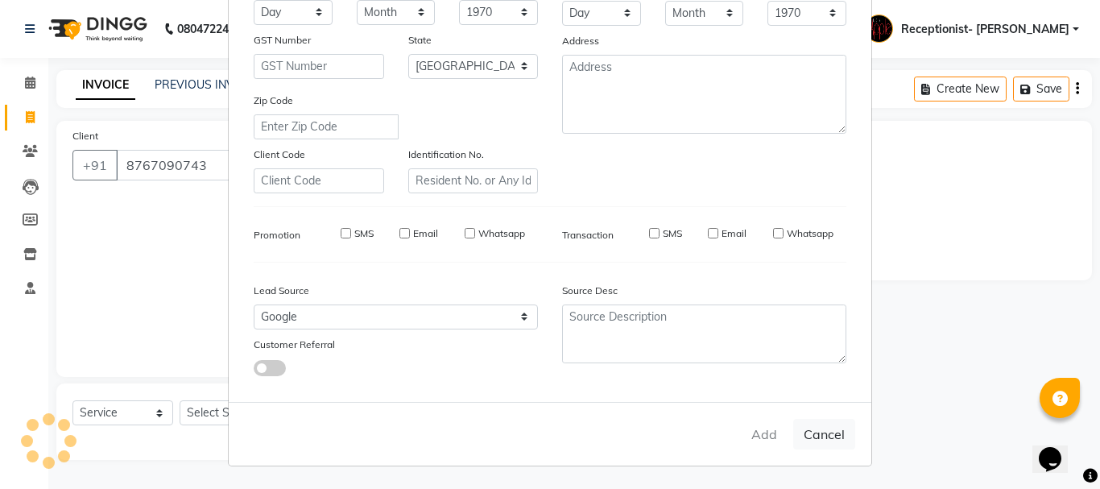
select select
checkbox input "false"
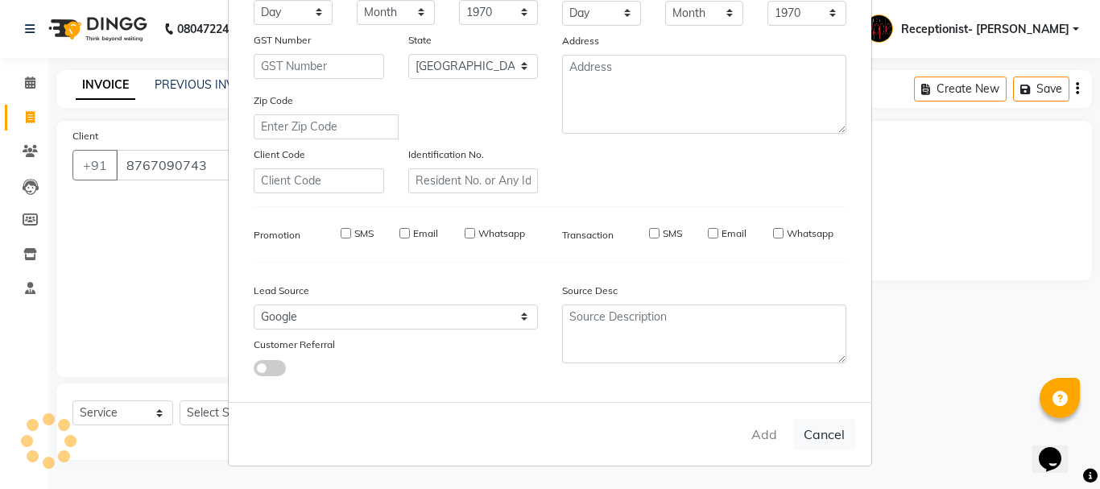
checkbox input "false"
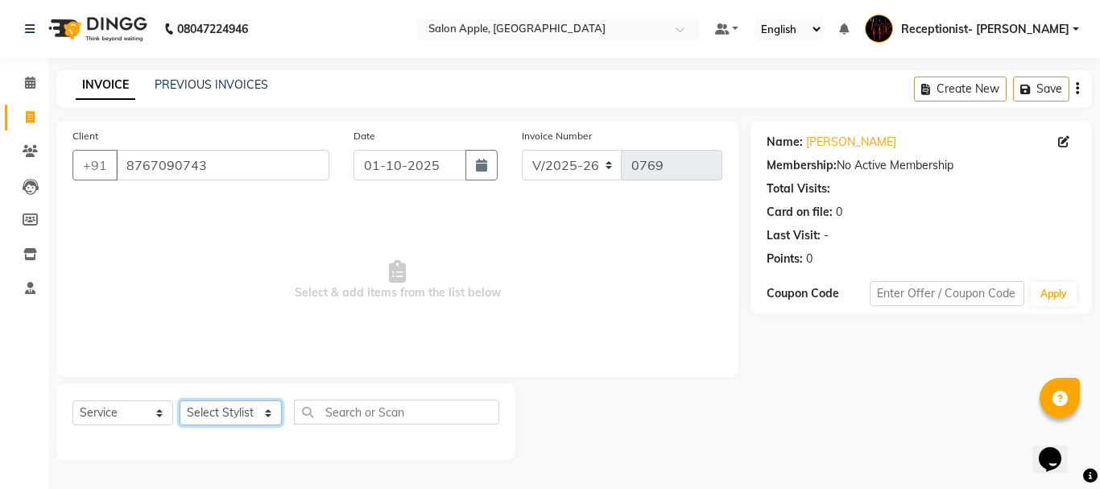
click at [233, 419] on select "Select Stylist Divya Rajesh rokade Harshwardhan (Owner) Receptionist- Sayali Sa…" at bounding box center [231, 412] width 102 height 25
select select "87913"
click at [180, 400] on select "Select Stylist Divya Rajesh rokade Harshwardhan (Owner) Receptionist- Sayali Sa…" at bounding box center [231, 412] width 102 height 25
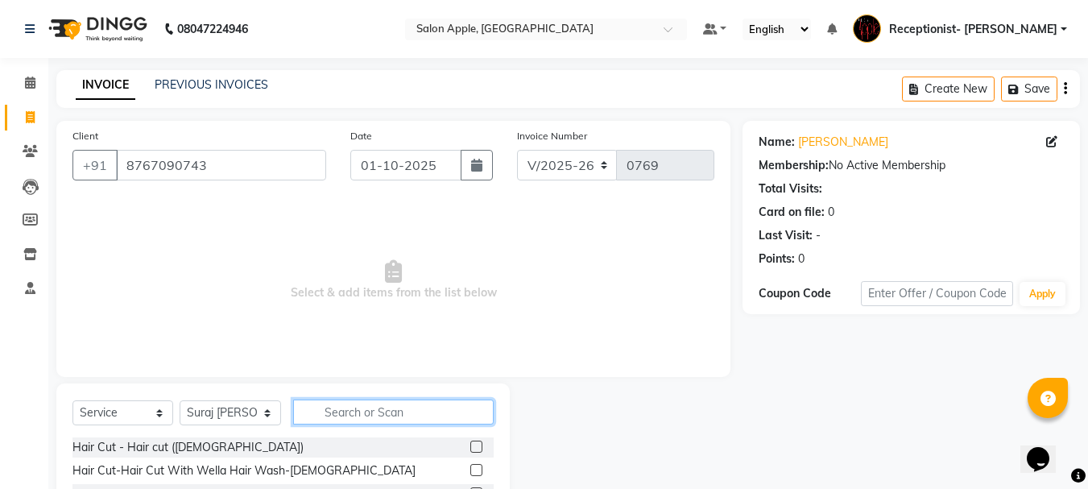
click at [392, 419] on input "text" at bounding box center [393, 411] width 200 height 25
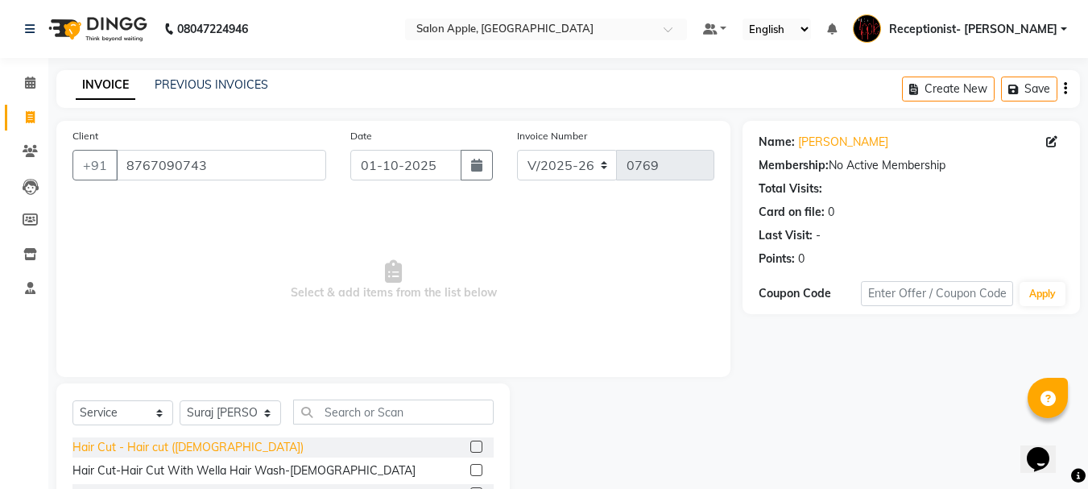
click at [204, 446] on div "Hair Cut - Hair cut (Female)" at bounding box center [187, 447] width 231 height 17
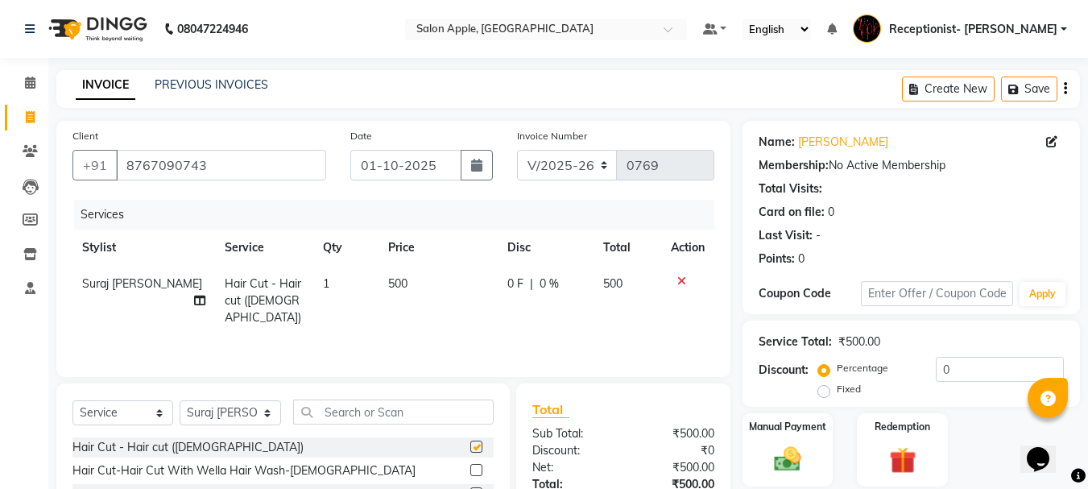
checkbox input "false"
click at [233, 411] on select "Select Stylist Divya Rajesh rokade Harshwardhan (Owner) Receptionist- Sayali Sa…" at bounding box center [230, 412] width 101 height 25
select select "46911"
click at [180, 400] on select "Select Stylist Divya Rajesh rokade Harshwardhan (Owner) Receptionist- Sayali Sa…" at bounding box center [230, 412] width 101 height 25
click at [353, 411] on input "text" at bounding box center [393, 411] width 200 height 25
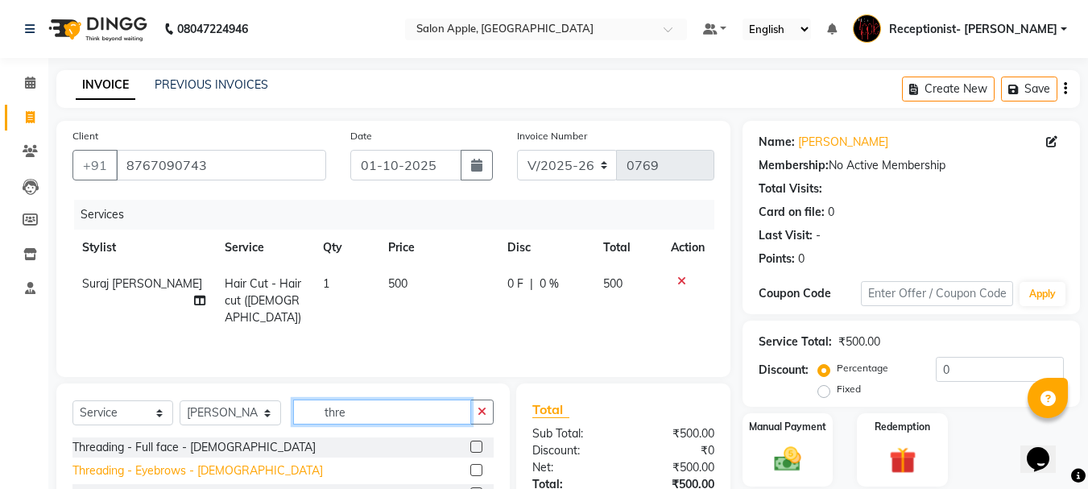
type input "thre"
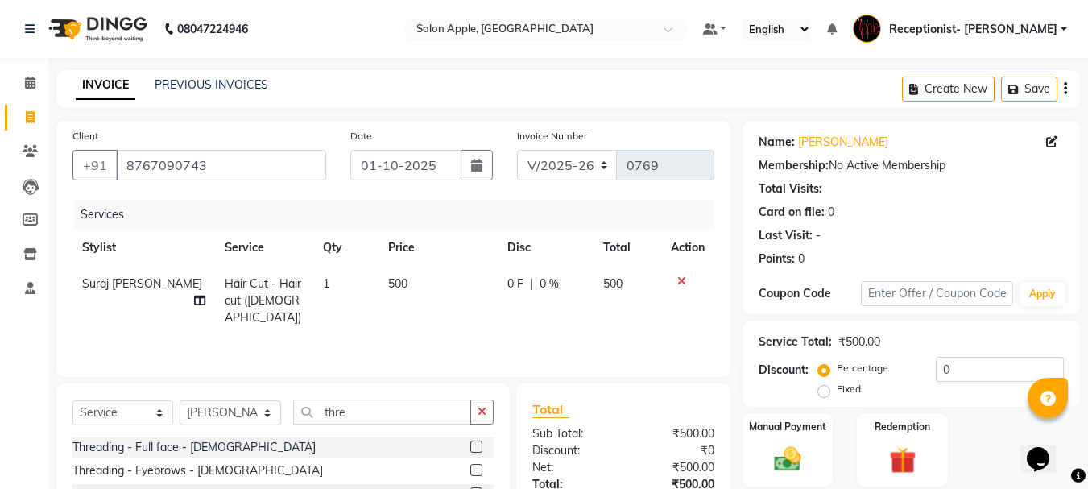
drag, startPoint x: 213, startPoint y: 469, endPoint x: 224, endPoint y: 466, distance: 11.5
click at [215, 469] on div "Threading - Eyebrows - Female" at bounding box center [197, 470] width 250 height 17
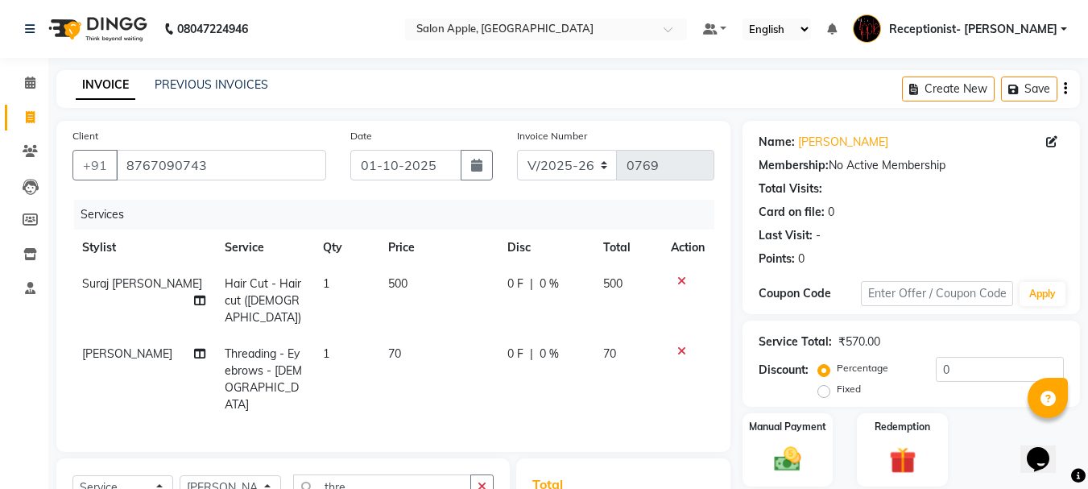
checkbox input "false"
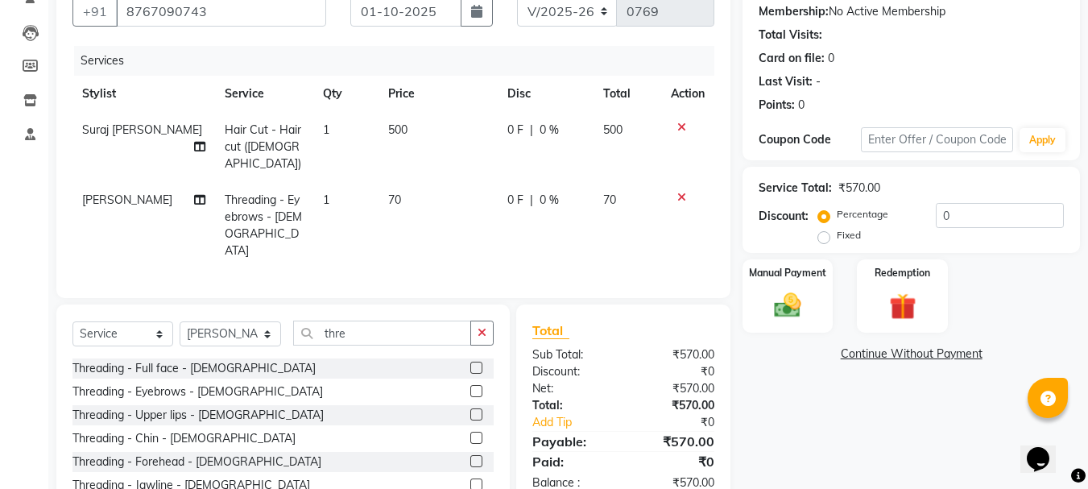
scroll to position [209, 0]
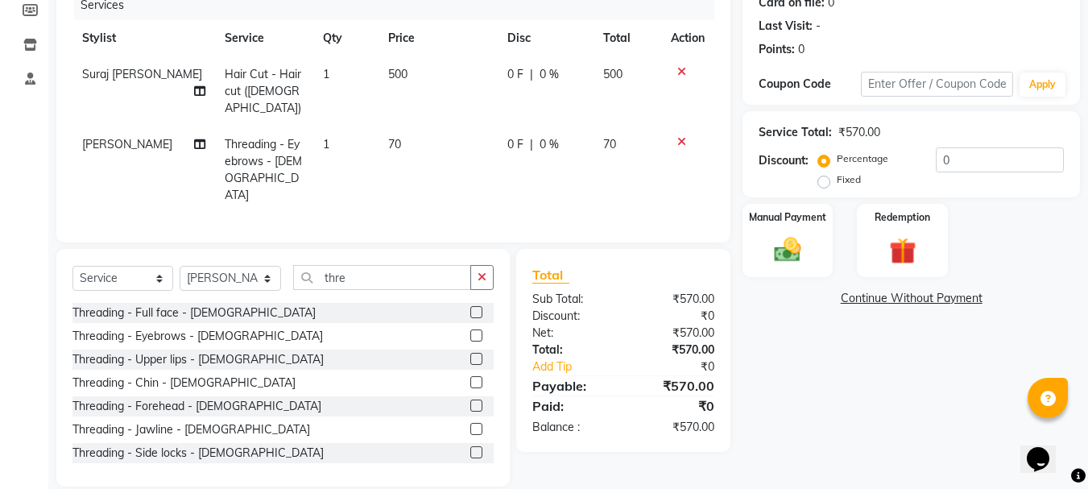
drag, startPoint x: 179, startPoint y: 333, endPoint x: 220, endPoint y: 334, distance: 41.1
click at [184, 351] on div "Threading - Upper lips - Female" at bounding box center [197, 359] width 251 height 17
checkbox input "false"
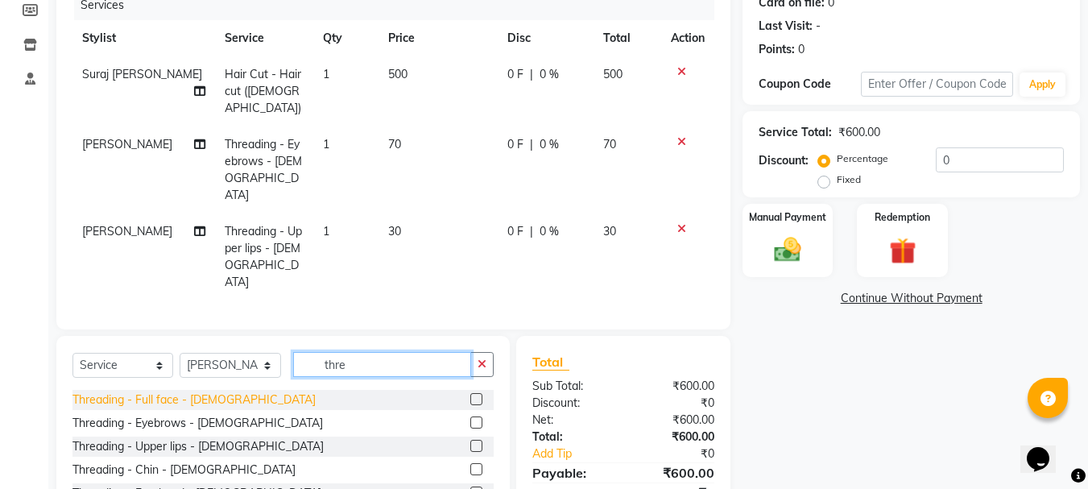
drag, startPoint x: 409, startPoint y: 317, endPoint x: 207, endPoint y: 355, distance: 205.6
click at [206, 352] on div "Select Service Product Membership Package Voucher Prepaid Gift Card Select Styl…" at bounding box center [282, 371] width 421 height 38
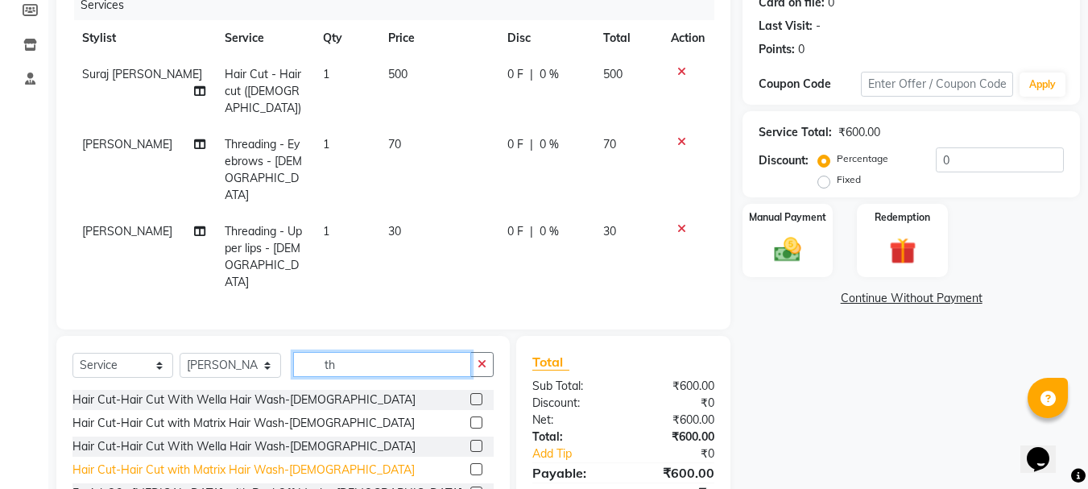
type input "t"
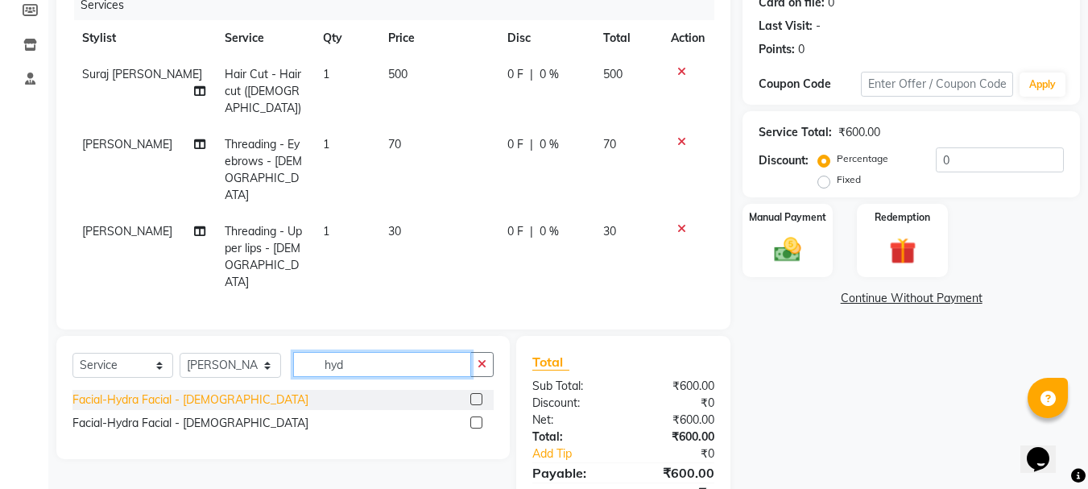
type input "hyd"
click at [217, 391] on div "Facial-Hydra Facial - Female" at bounding box center [190, 399] width 236 height 17
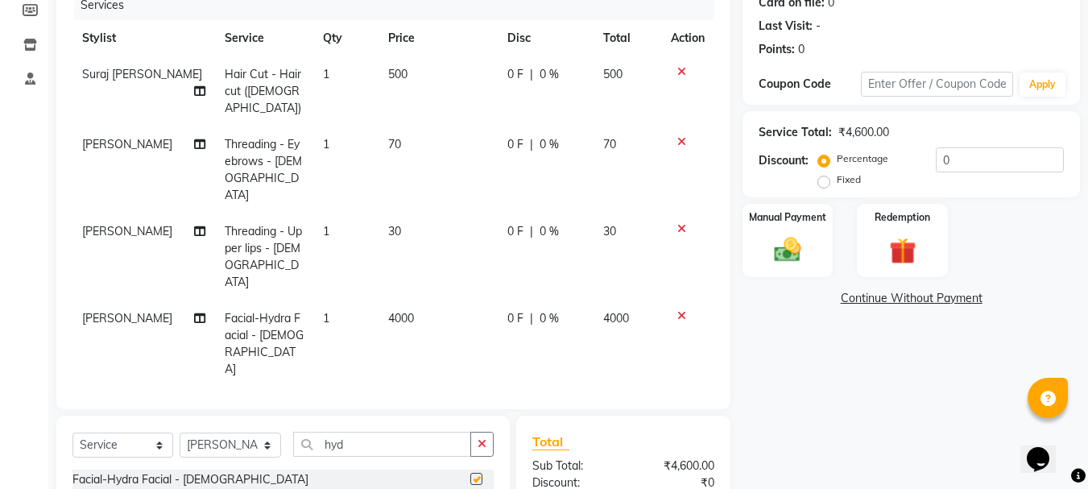
checkbox input "false"
click at [512, 310] on span "0 F" at bounding box center [515, 318] width 16 height 17
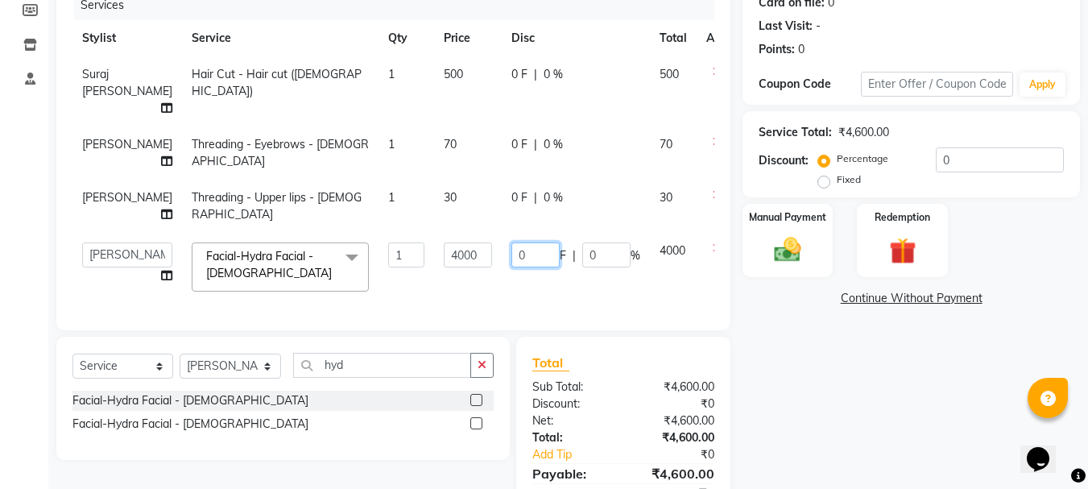
drag, startPoint x: 492, startPoint y: 324, endPoint x: 435, endPoint y: 342, distance: 60.1
click at [429, 301] on tr "Divya Rajesh rokade Harshwardhan (Owner) Receptionist- Sayali Sayali vinay Sawa…" at bounding box center [410, 267] width 677 height 68
type input "1000"
click at [532, 353] on div "Client +91 8767090743 Date 01-10-2025 Invoice Number V/2025 V/2025-26 0769 Serv…" at bounding box center [393, 225] width 698 height 628
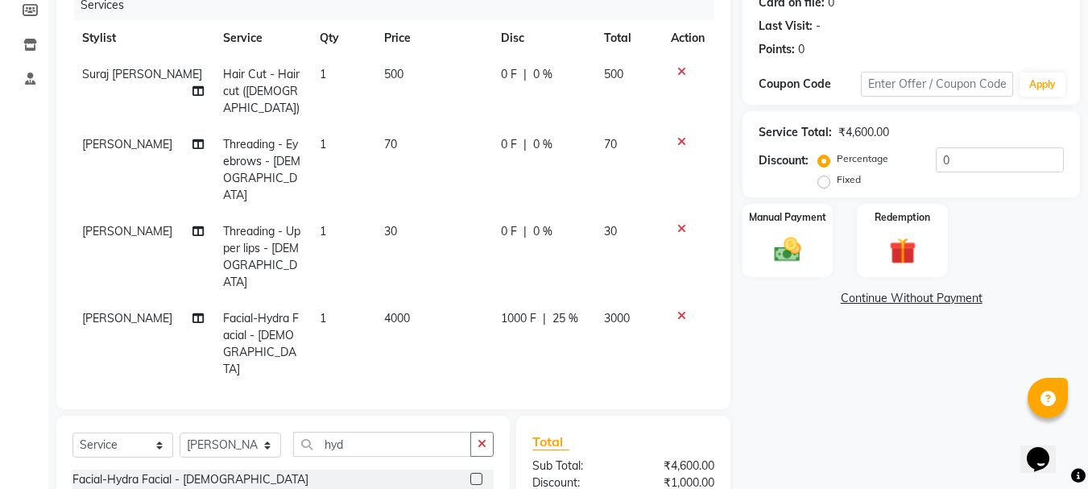
scroll to position [286, 0]
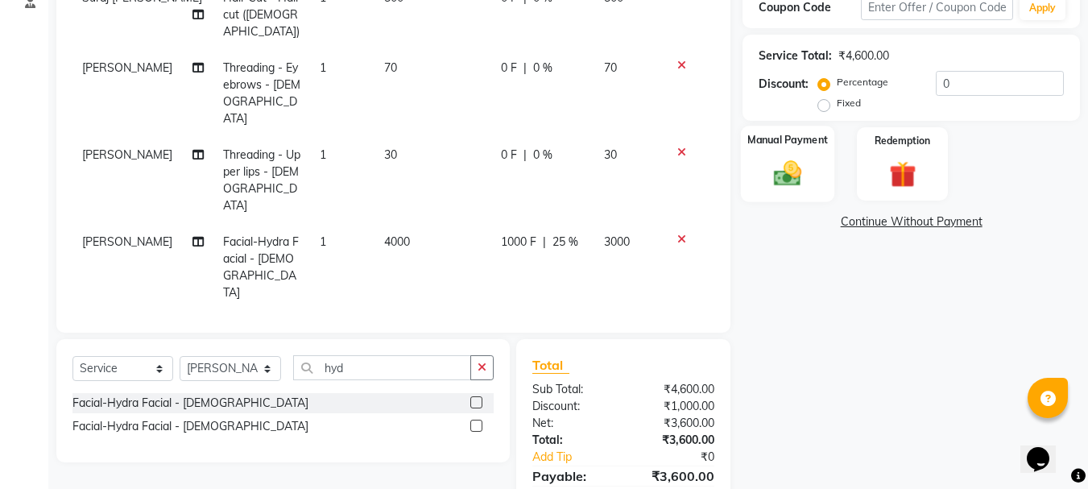
click at [814, 163] on div "Manual Payment" at bounding box center [788, 164] width 94 height 76
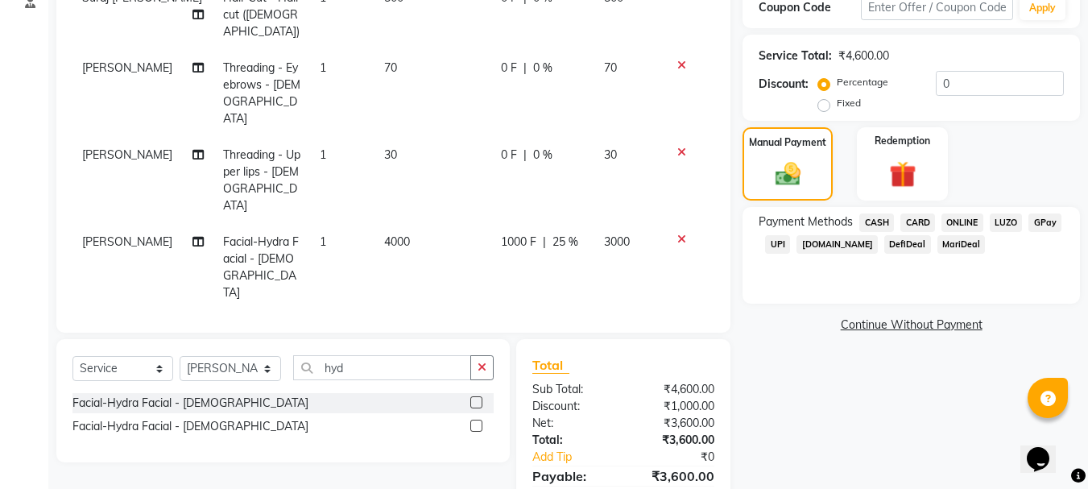
click at [961, 224] on span "ONLINE" at bounding box center [962, 222] width 42 height 19
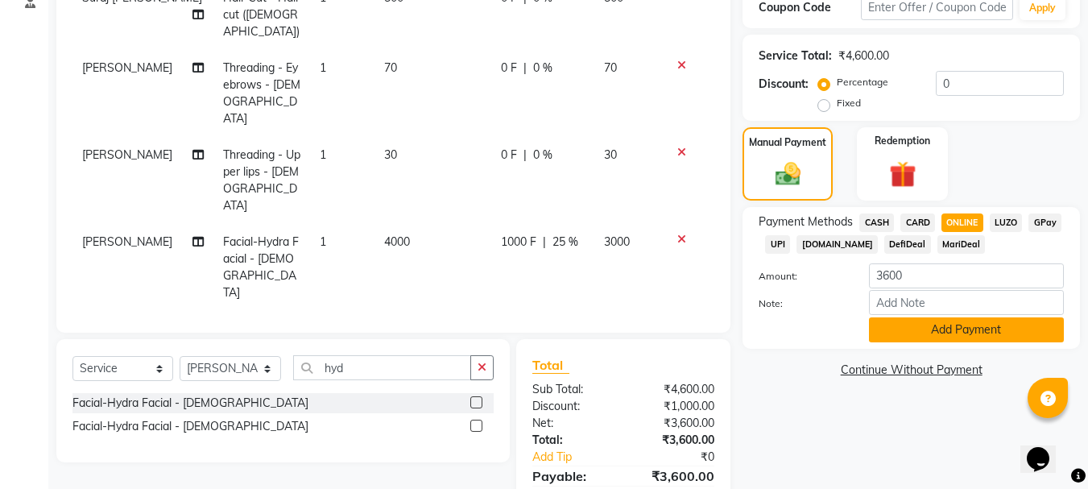
click at [968, 320] on button "Add Payment" at bounding box center [966, 329] width 195 height 25
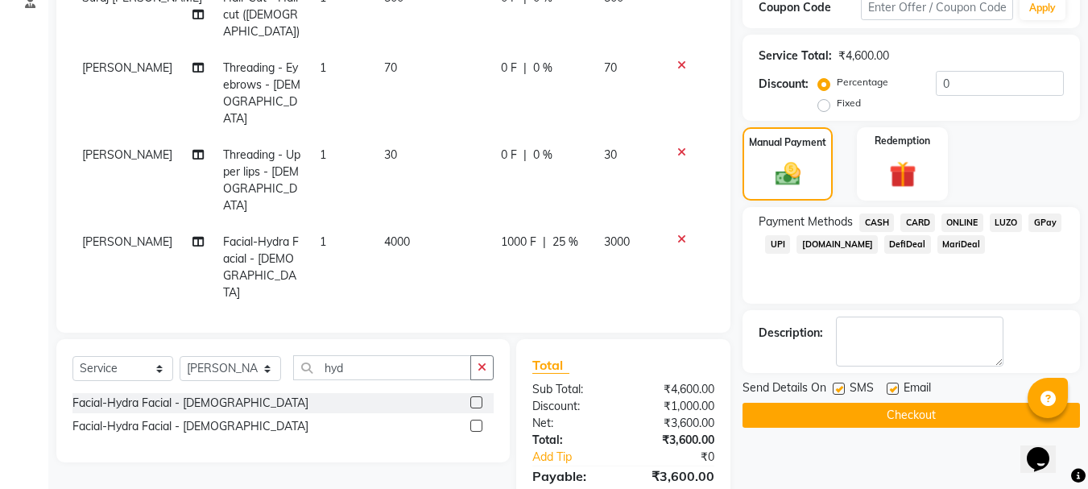
scroll to position [320, 0]
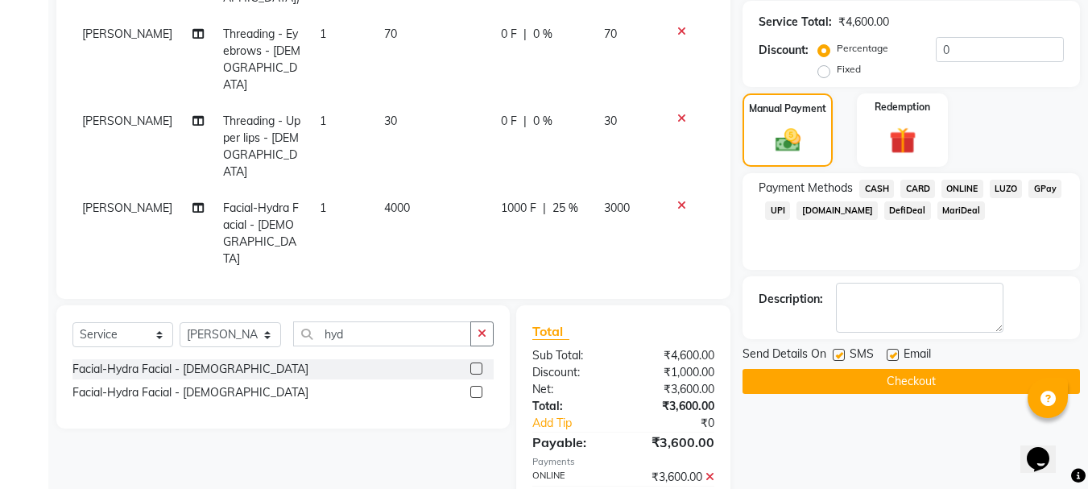
click at [902, 384] on button "Checkout" at bounding box center [910, 381] width 337 height 25
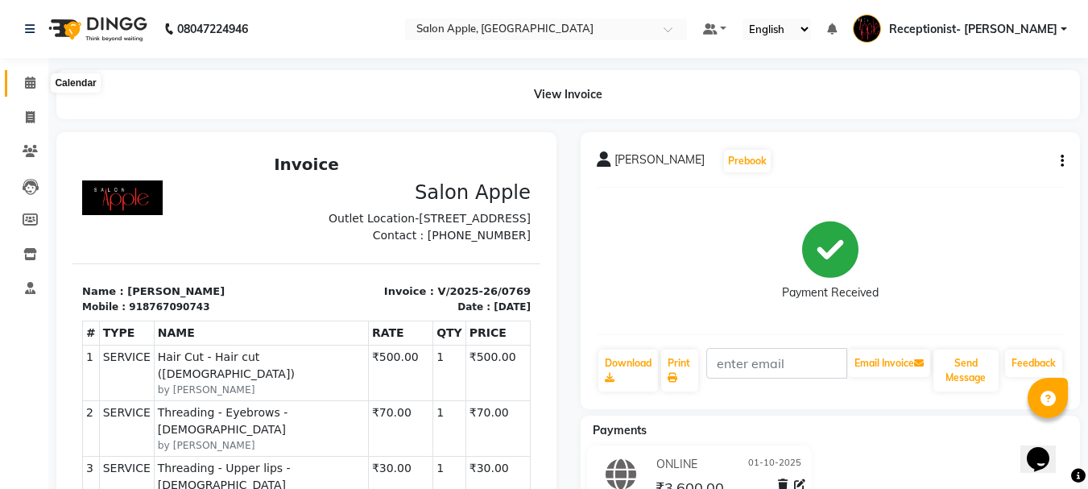
click at [27, 84] on icon at bounding box center [30, 82] width 10 height 12
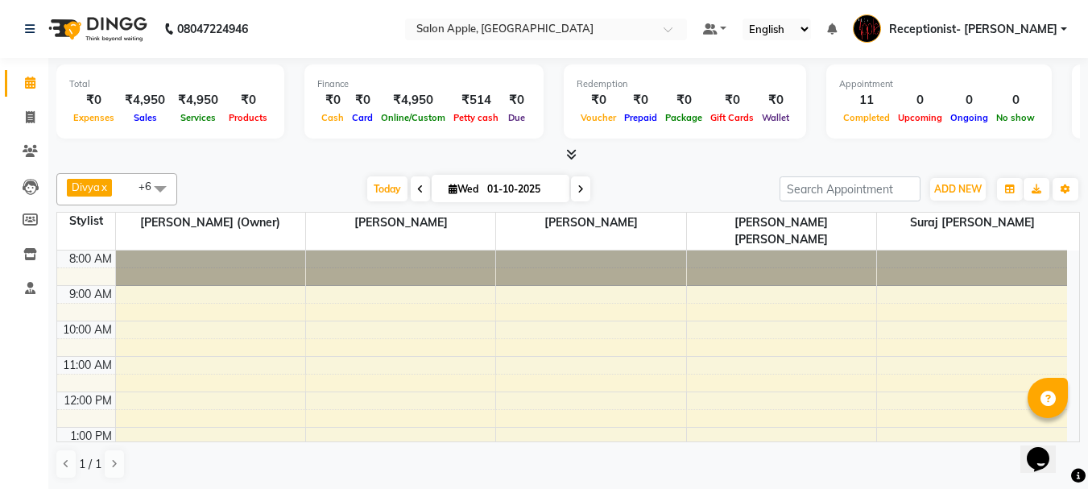
click at [578, 180] on span at bounding box center [580, 188] width 19 height 25
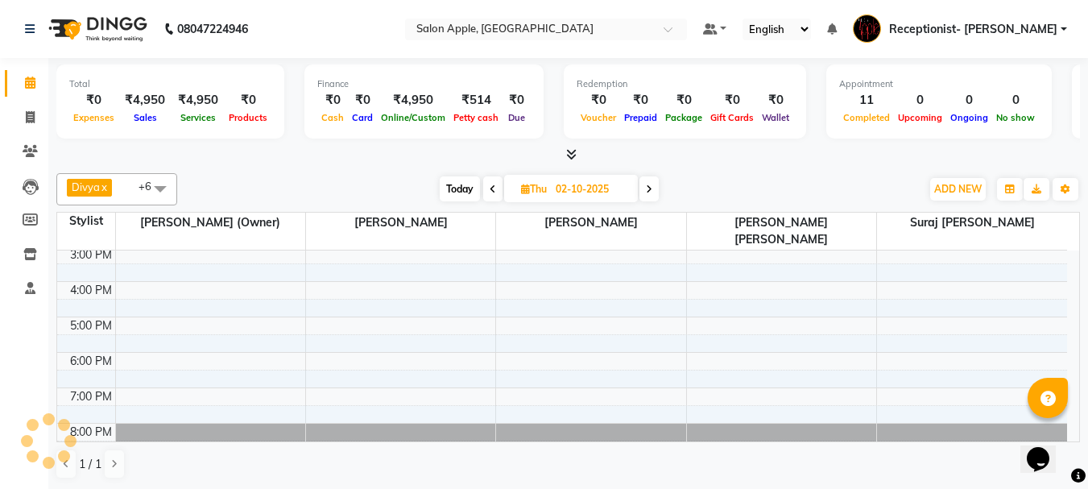
click at [460, 192] on span "Today" at bounding box center [460, 188] width 40 height 25
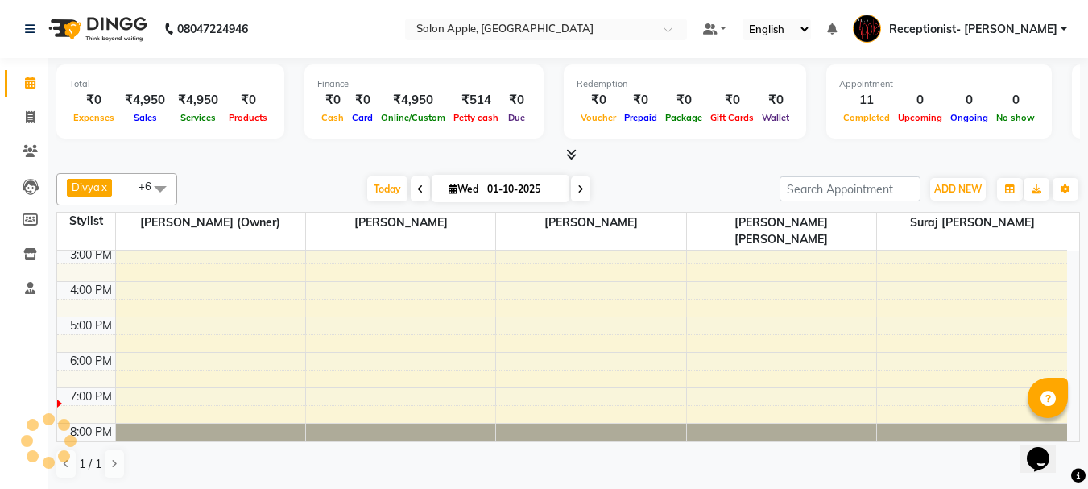
scroll to position [252, 0]
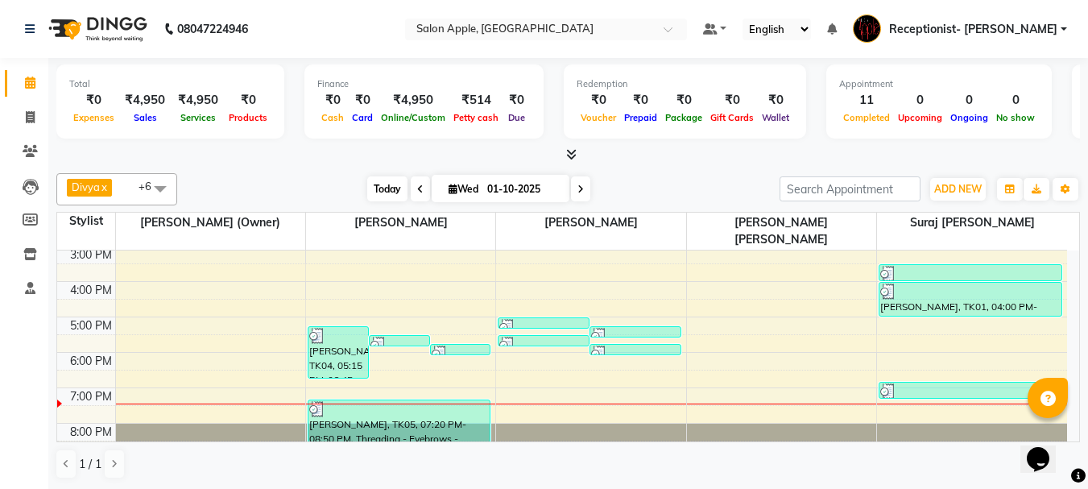
click at [379, 191] on span "Today" at bounding box center [387, 188] width 40 height 25
click at [379, 190] on span "Today" at bounding box center [387, 188] width 40 height 25
click at [411, 188] on span at bounding box center [420, 188] width 19 height 25
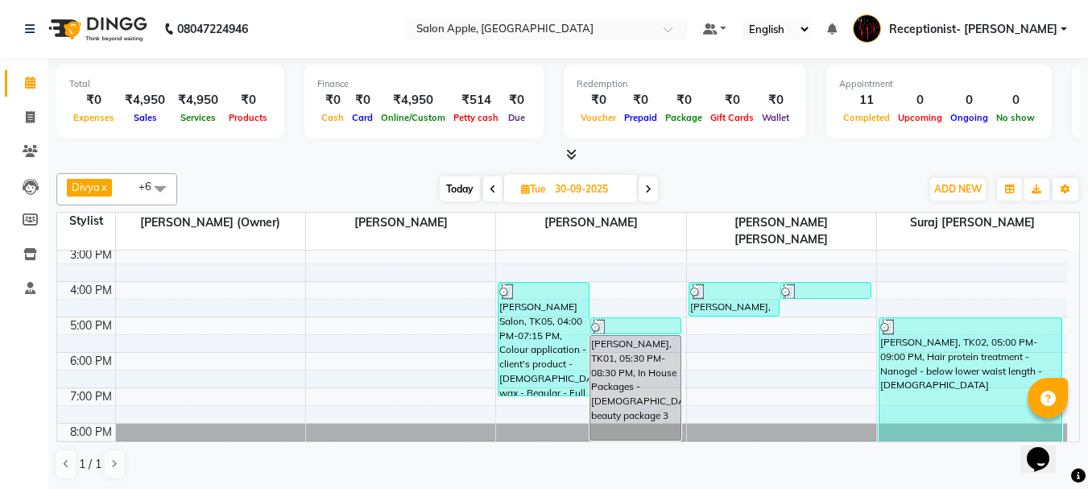
click at [485, 190] on span at bounding box center [492, 188] width 19 height 25
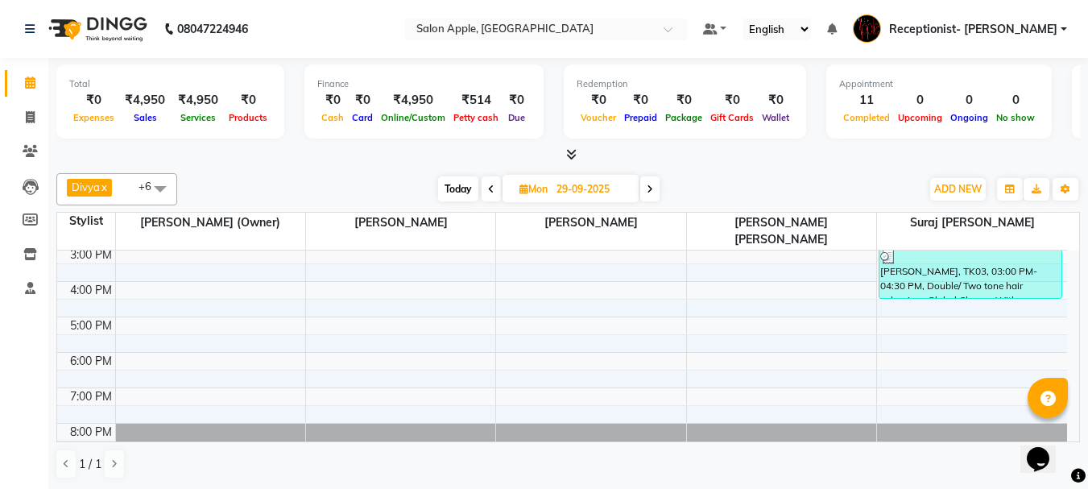
click at [497, 189] on span at bounding box center [490, 188] width 19 height 25
type input "28-09-2025"
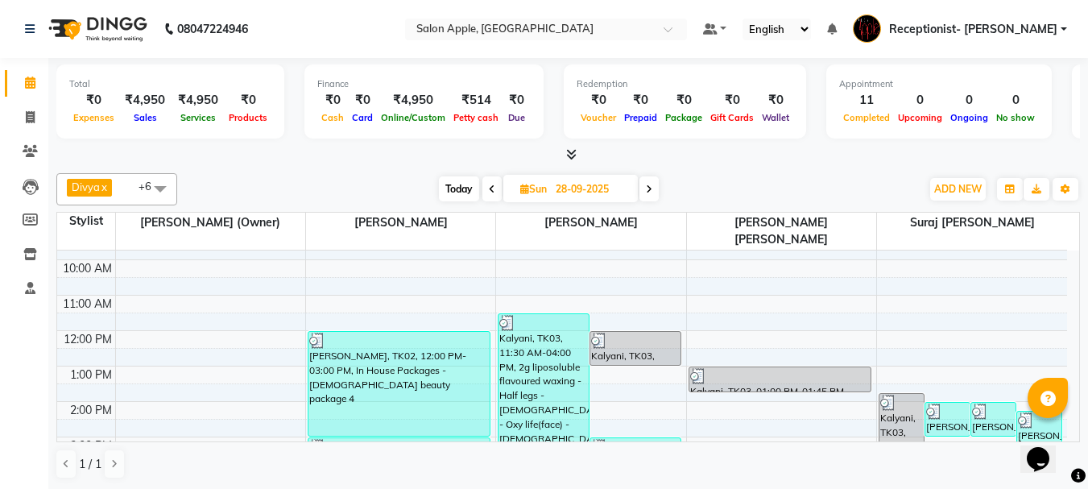
scroll to position [161, 0]
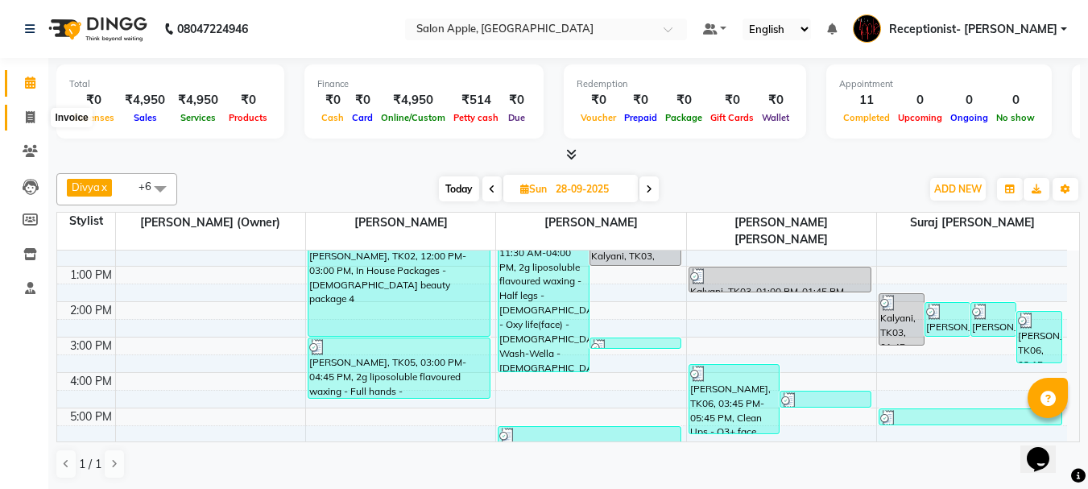
drag, startPoint x: 27, startPoint y: 114, endPoint x: 68, endPoint y: 123, distance: 42.8
click at [27, 114] on icon at bounding box center [30, 117] width 9 height 12
select select "645"
select select "service"
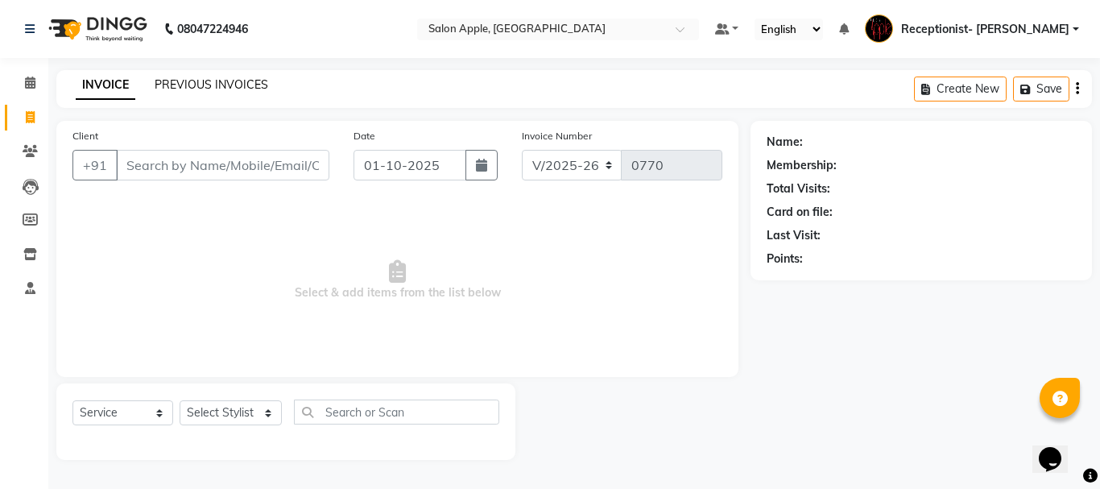
click at [219, 80] on div "PREVIOUS INVOICES" at bounding box center [212, 84] width 114 height 17
click at [198, 83] on link "PREVIOUS INVOICES" at bounding box center [212, 84] width 114 height 14
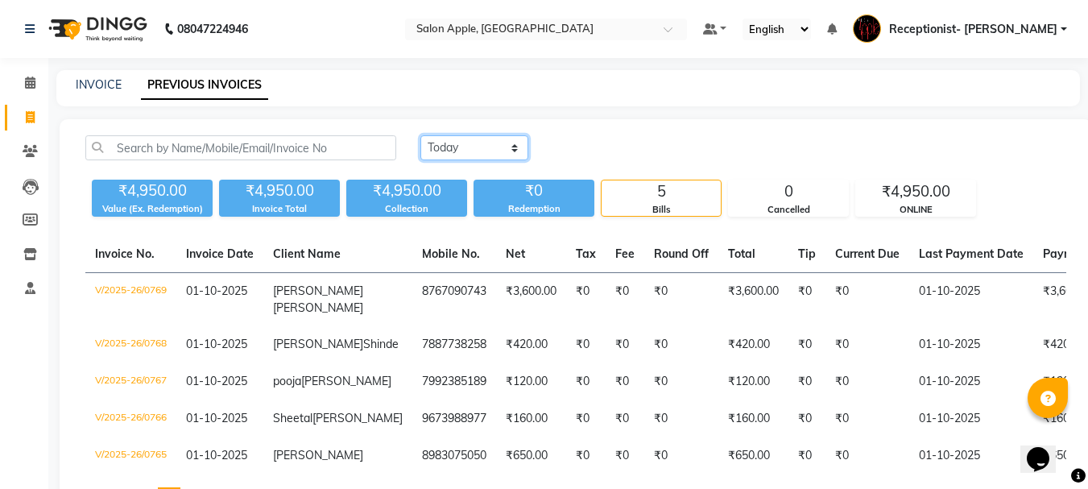
click at [449, 148] on select "Today Yesterday Custom Range" at bounding box center [474, 147] width 108 height 25
select select "range"
click at [420, 135] on select "Today Yesterday Custom Range" at bounding box center [474, 147] width 108 height 25
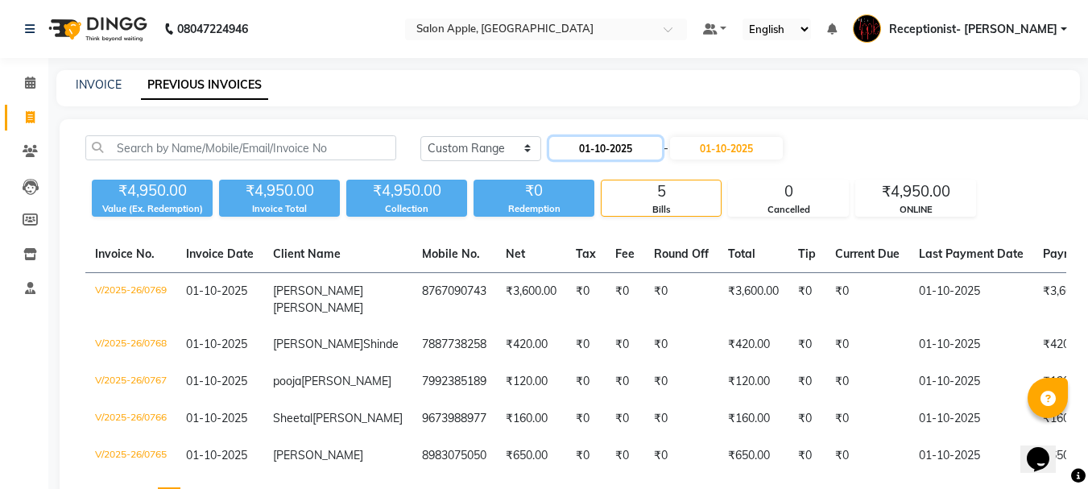
click at [613, 151] on input "01-10-2025" at bounding box center [605, 148] width 113 height 23
select select "10"
select select "2025"
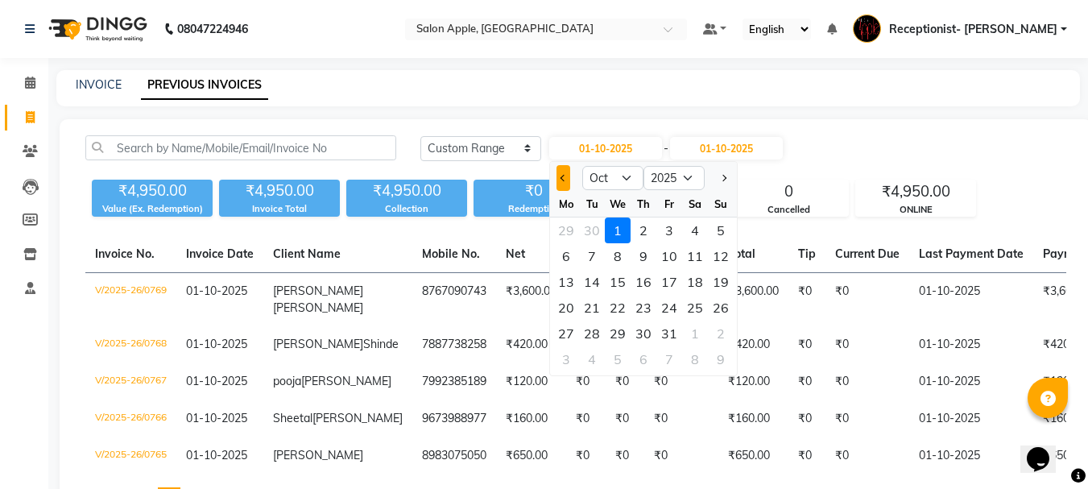
click at [560, 181] on button "Previous month" at bounding box center [563, 178] width 14 height 26
select select "9"
click at [671, 303] on div "26" at bounding box center [669, 308] width 26 height 26
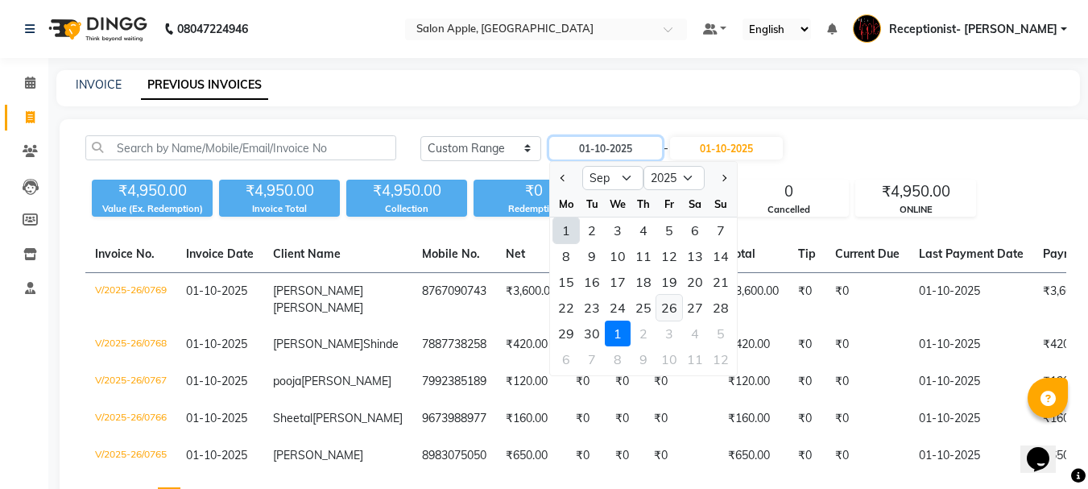
type input "26-09-2025"
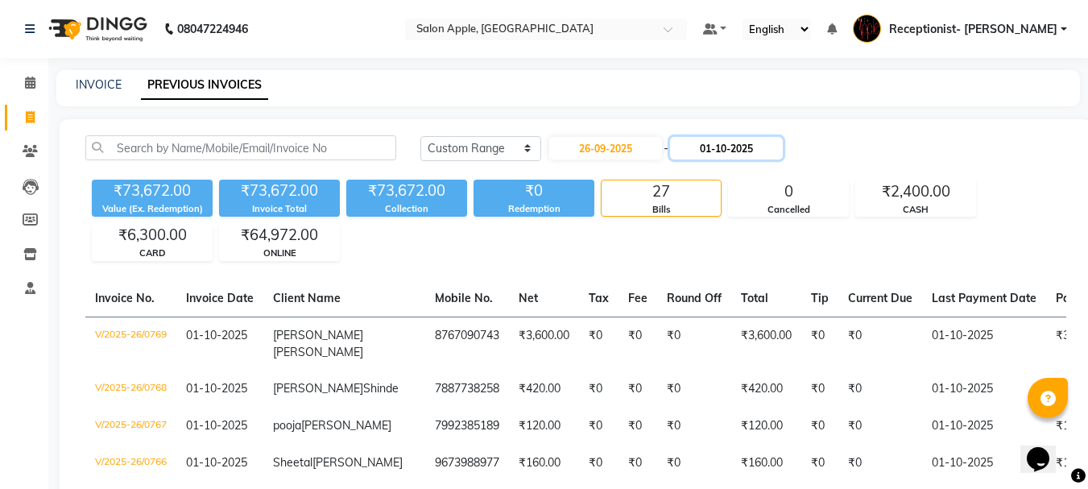
click at [733, 152] on input "01-10-2025" at bounding box center [726, 148] width 113 height 23
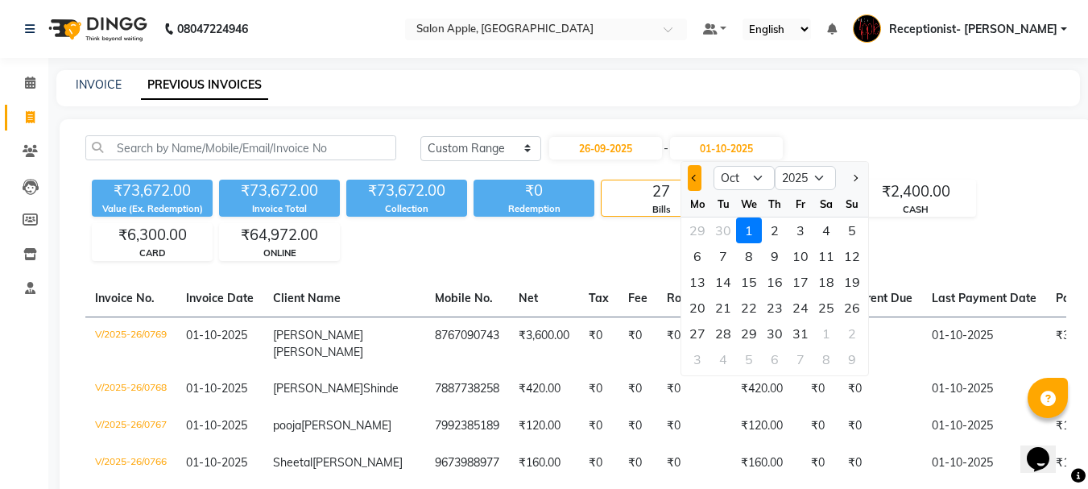
click at [696, 175] on button "Previous month" at bounding box center [694, 178] width 14 height 26
select select "9"
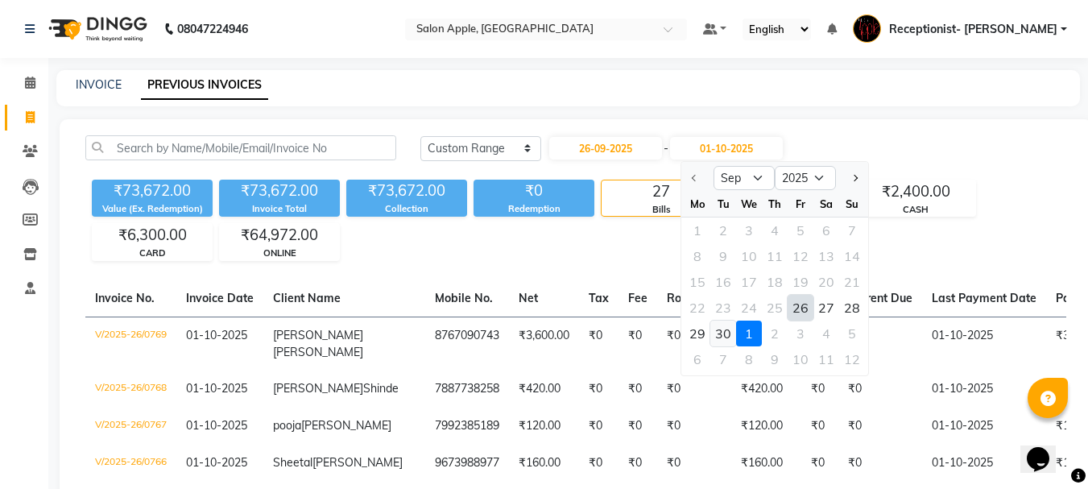
click at [715, 336] on div "30" at bounding box center [723, 333] width 26 height 26
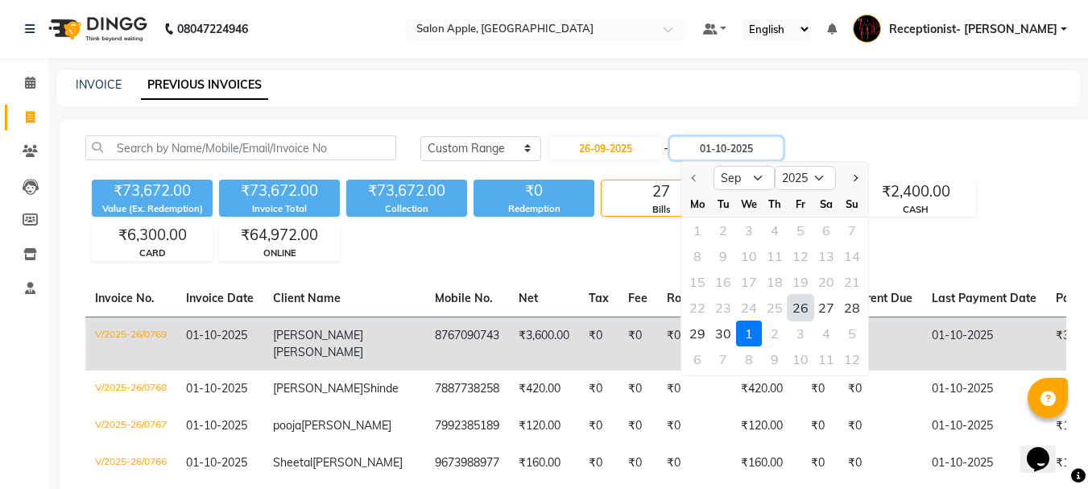
type input "30-09-2025"
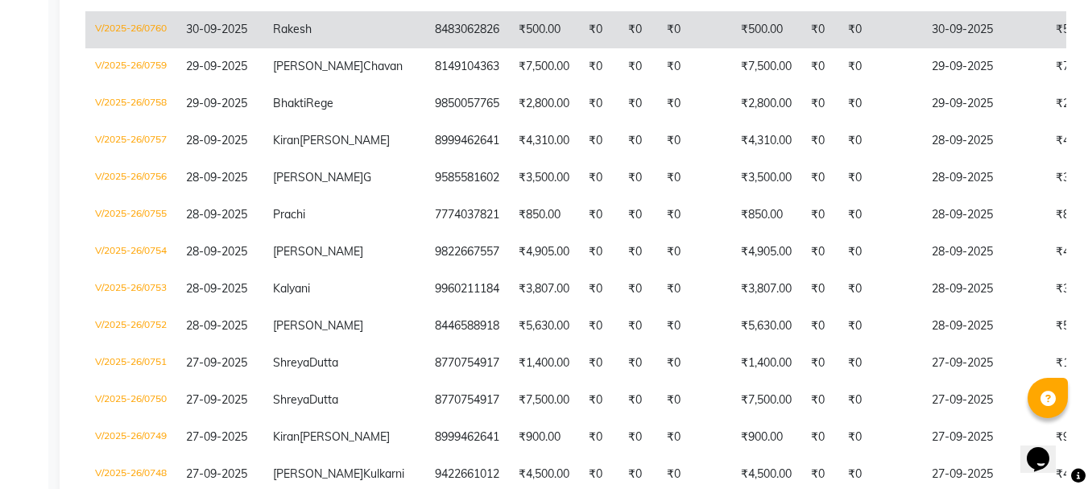
scroll to position [325, 0]
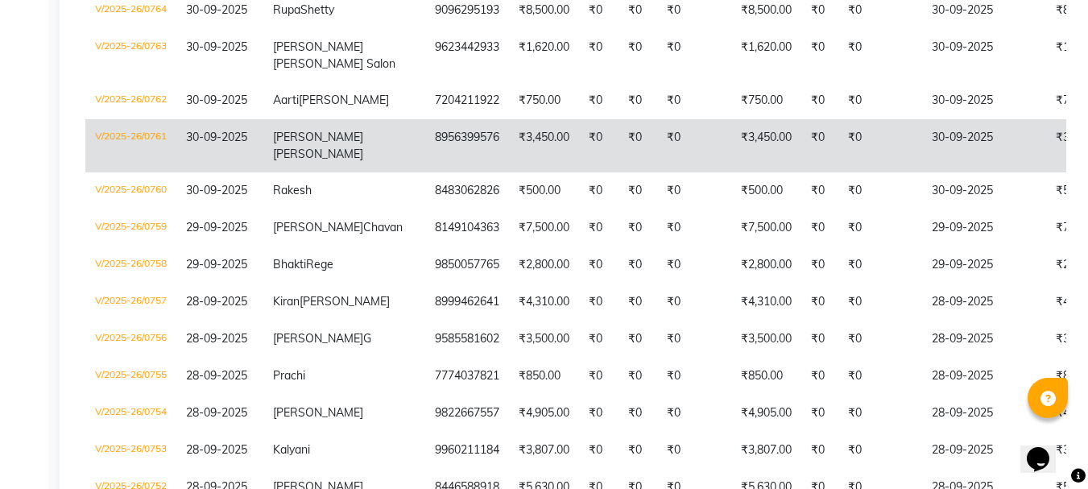
click at [425, 167] on td "8956399576" at bounding box center [467, 145] width 84 height 53
click at [425, 163] on td "8956399576" at bounding box center [467, 145] width 84 height 53
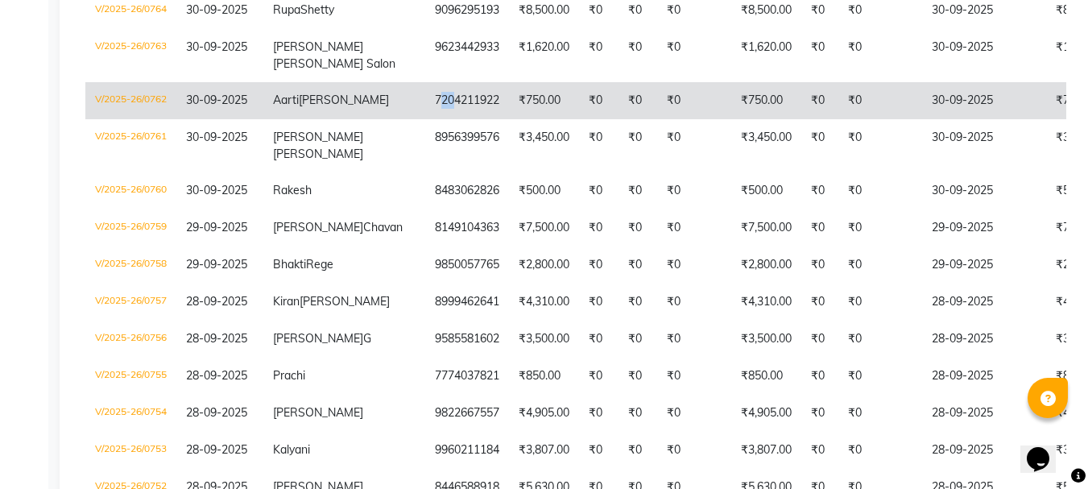
click at [425, 119] on td "7204211922" at bounding box center [467, 100] width 84 height 37
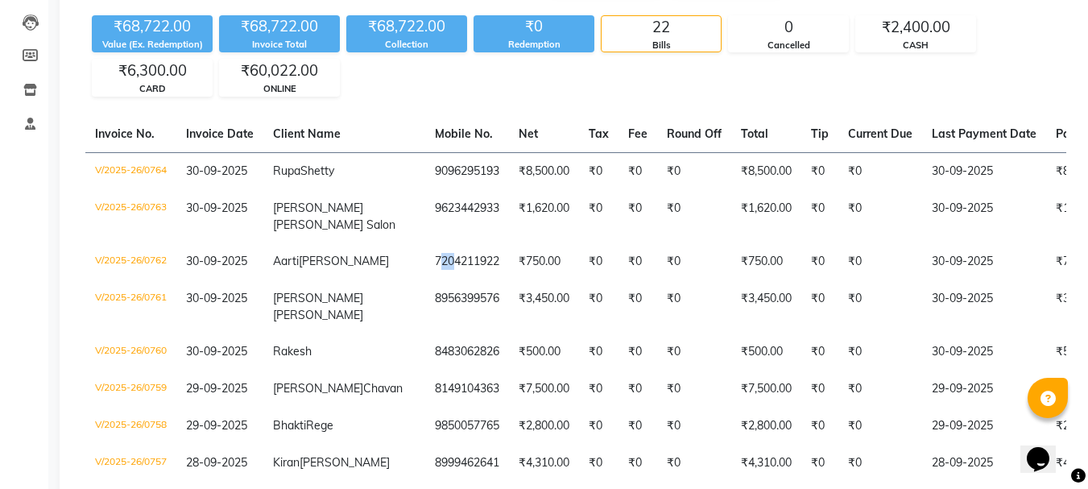
scroll to position [0, 0]
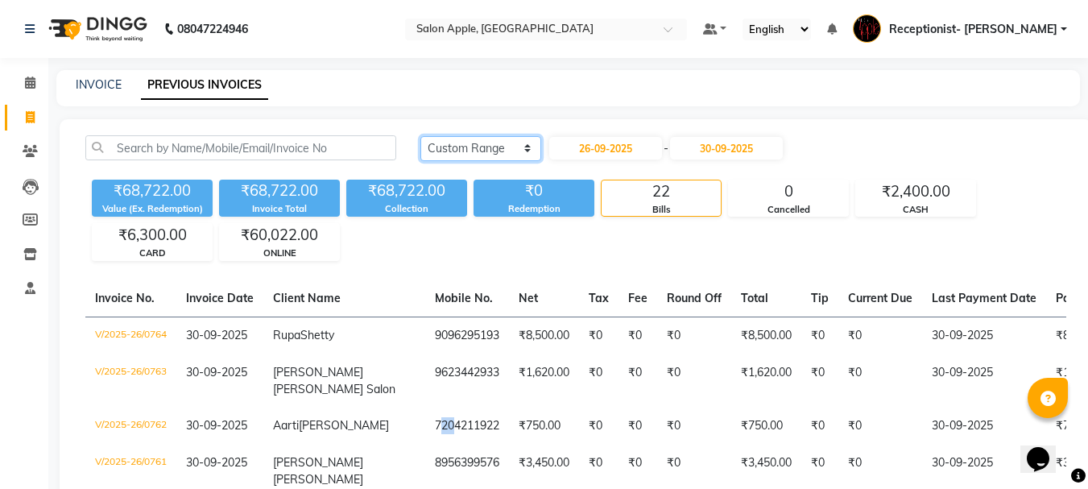
click at [492, 148] on select "Today Yesterday Custom Range" at bounding box center [480, 148] width 121 height 25
select select "today"
click at [420, 136] on select "Today Yesterday Custom Range" at bounding box center [480, 148] width 121 height 25
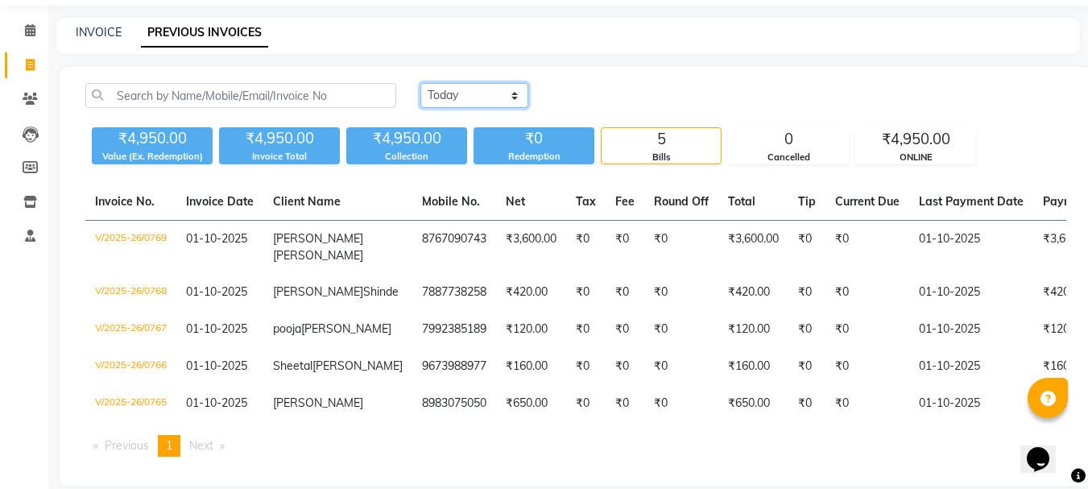
scroll to position [118, 0]
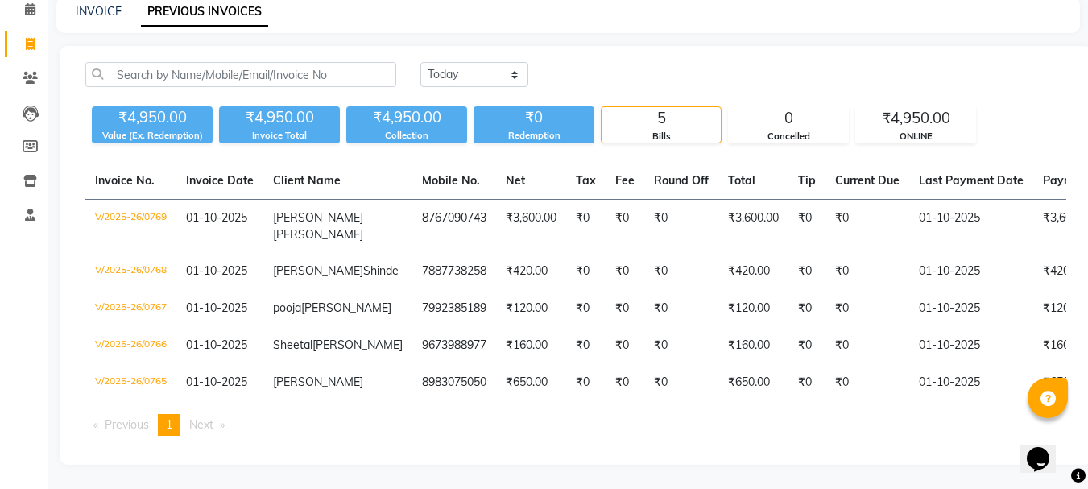
click at [1001, 433] on ul "Previous page 1 / 1 You're on page 1 Next page" at bounding box center [575, 425] width 980 height 22
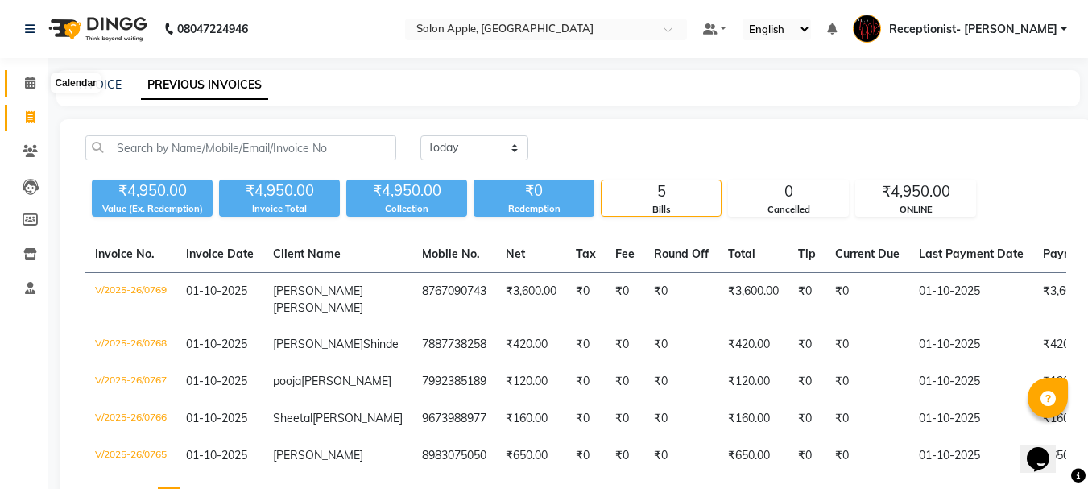
click at [27, 81] on icon at bounding box center [30, 82] width 10 height 12
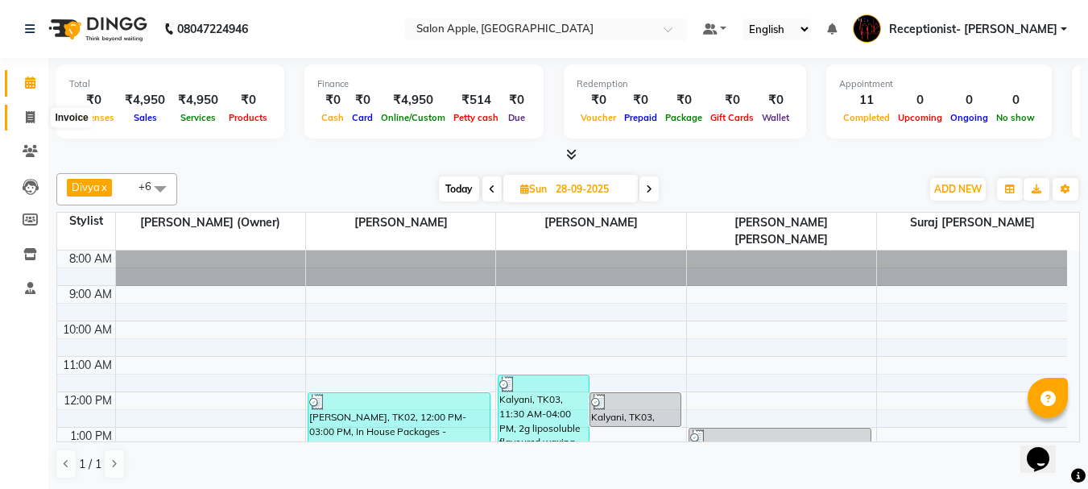
drag, startPoint x: 26, startPoint y: 108, endPoint x: 41, endPoint y: 126, distance: 24.0
click at [25, 106] on link "Invoice" at bounding box center [24, 118] width 39 height 27
select select "645"
select select "service"
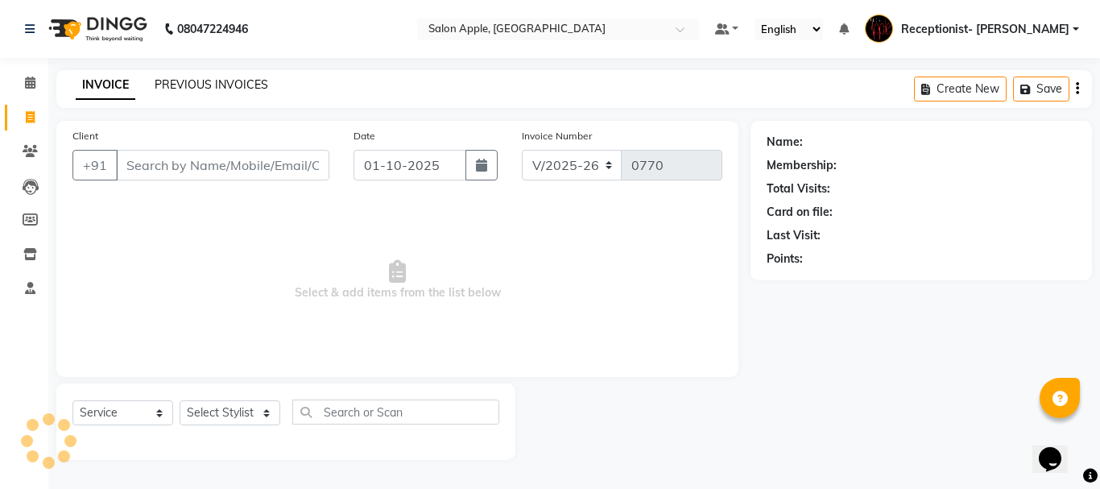
click at [254, 89] on link "PREVIOUS INVOICES" at bounding box center [212, 84] width 114 height 14
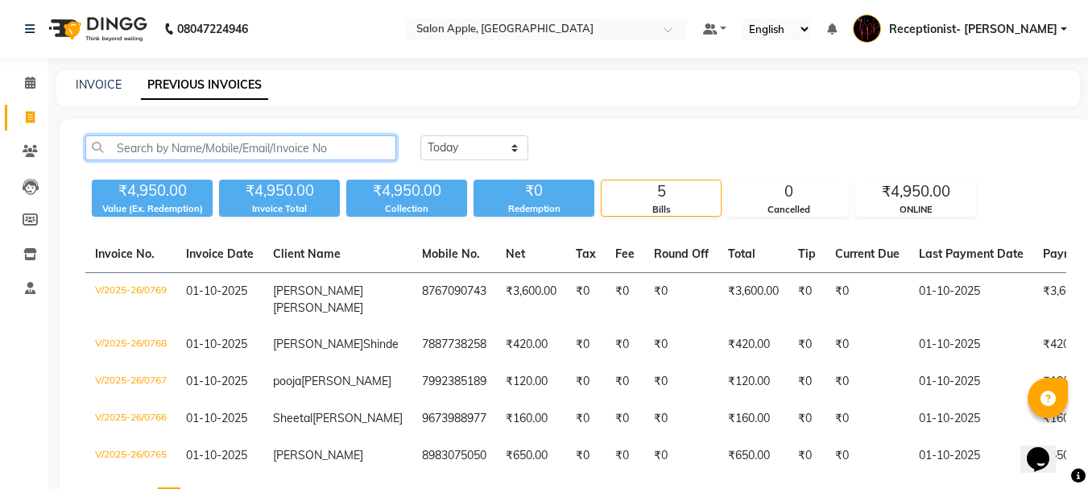
click at [361, 145] on input "text" at bounding box center [240, 147] width 311 height 25
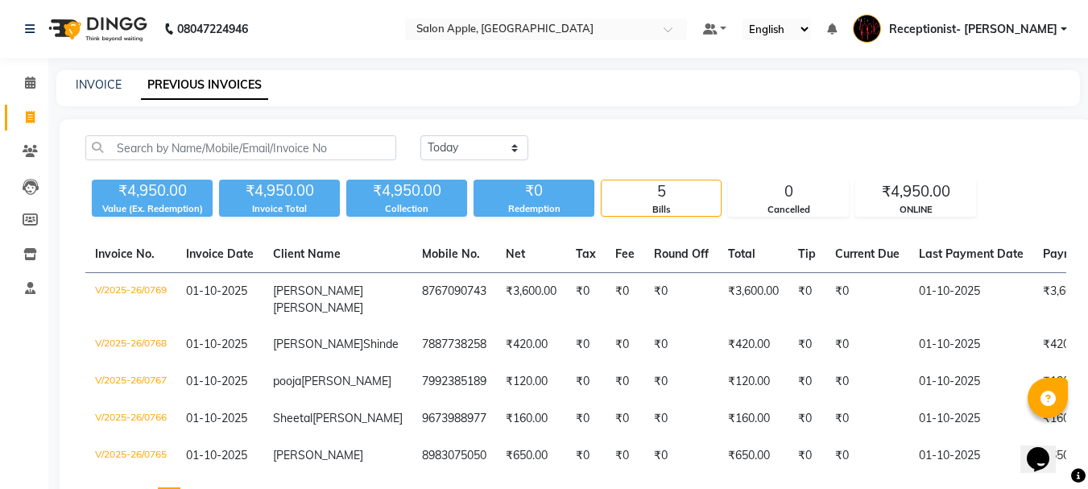
click at [99, 99] on div "INVOICE PREVIOUS INVOICES" at bounding box center [567, 88] width 1023 height 36
click at [97, 86] on link "INVOICE" at bounding box center [99, 84] width 46 height 14
select select "645"
select select "service"
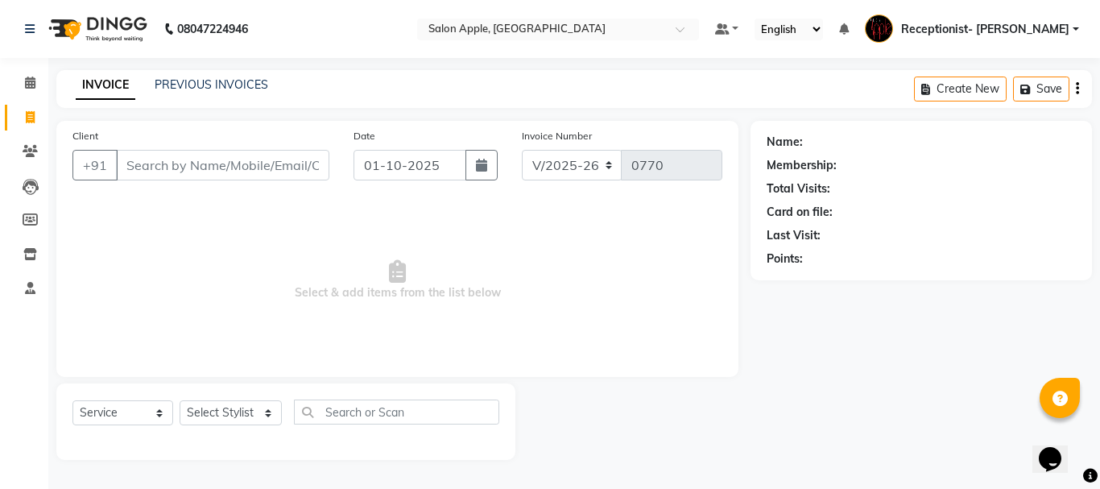
click at [269, 163] on input "Client" at bounding box center [222, 165] width 213 height 31
click at [272, 159] on input "Client" at bounding box center [222, 165] width 213 height 31
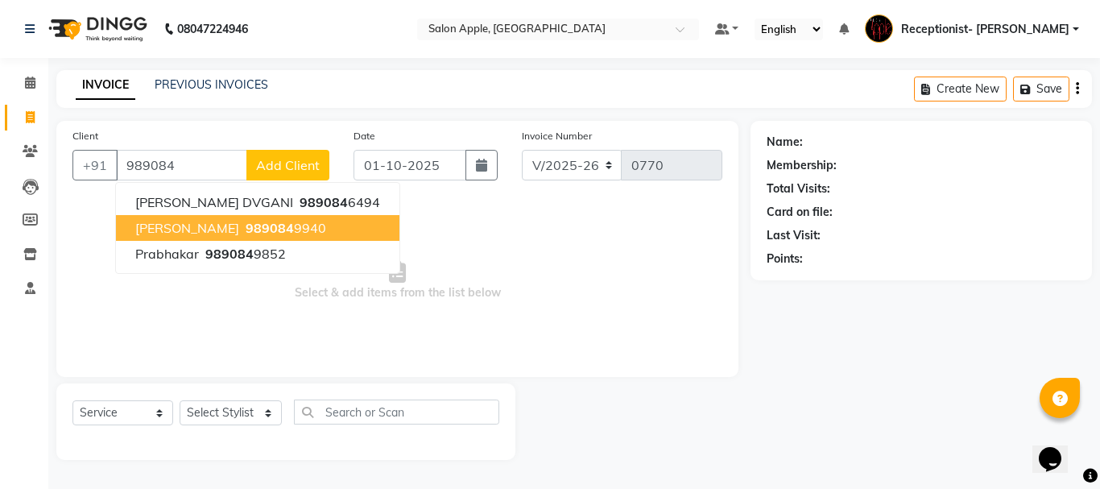
click at [281, 222] on ngb-highlight "989084 9940" at bounding box center [284, 228] width 84 height 16
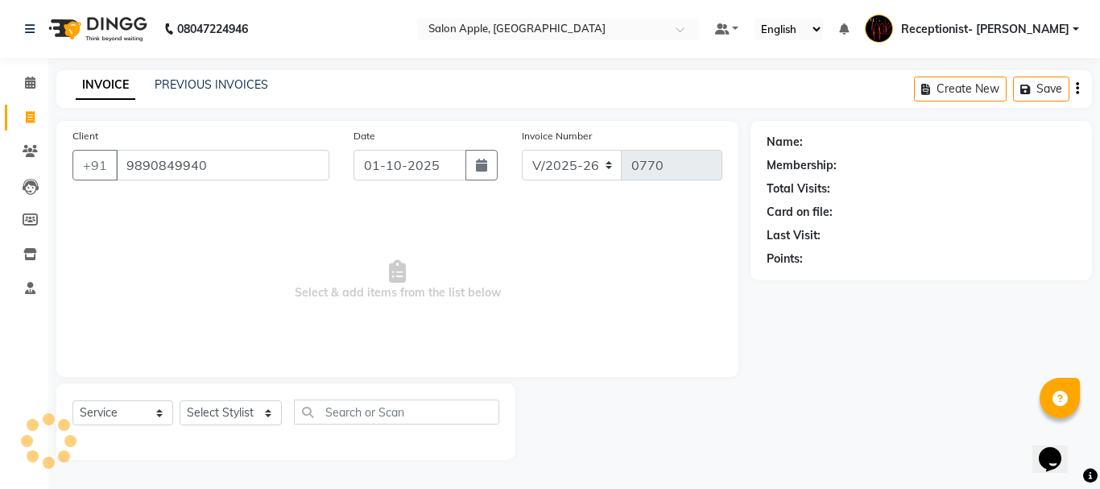
type input "9890849940"
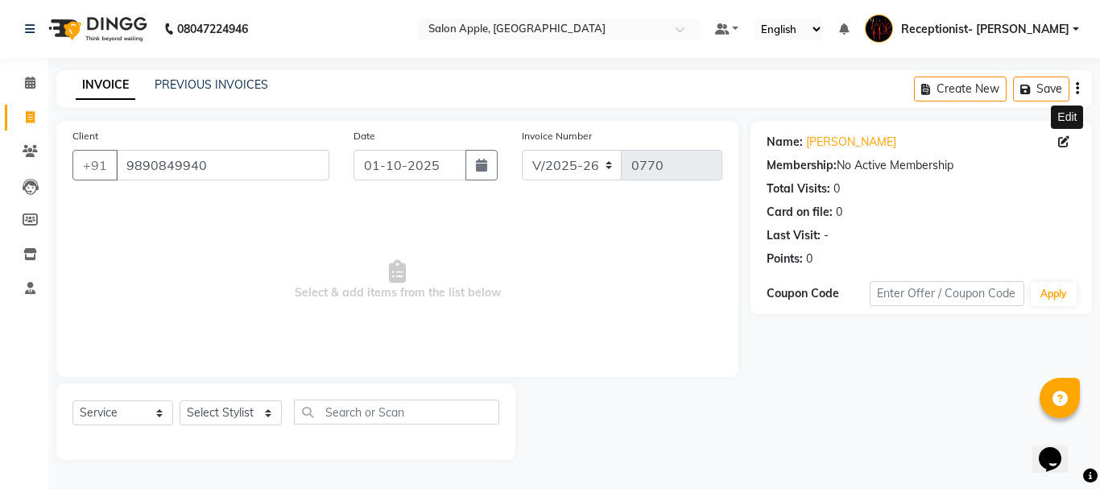
click at [1058, 140] on icon at bounding box center [1063, 141] width 11 height 11
select select "22"
select select "female"
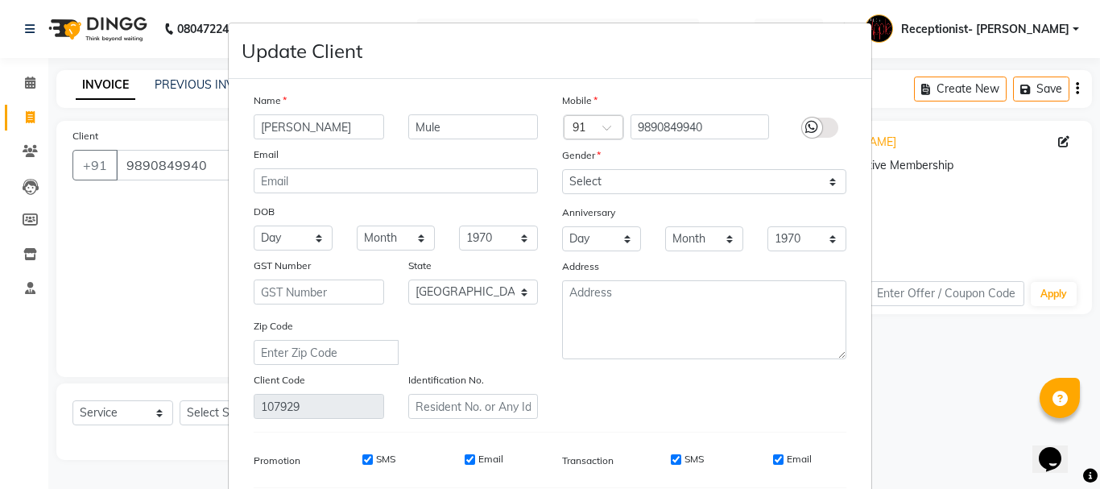
drag, startPoint x: 829, startPoint y: 127, endPoint x: 816, endPoint y: 132, distance: 13.8
click at [828, 127] on label at bounding box center [820, 128] width 36 height 20
click at [0, 0] on input "checkbox" at bounding box center [0, 0] width 0 height 0
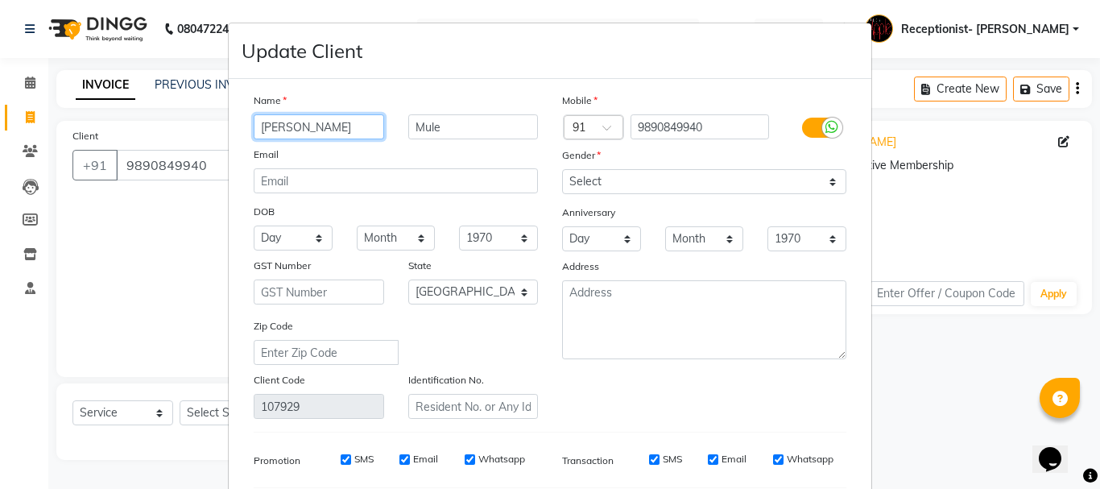
click at [299, 130] on input "Anisha" at bounding box center [319, 126] width 130 height 25
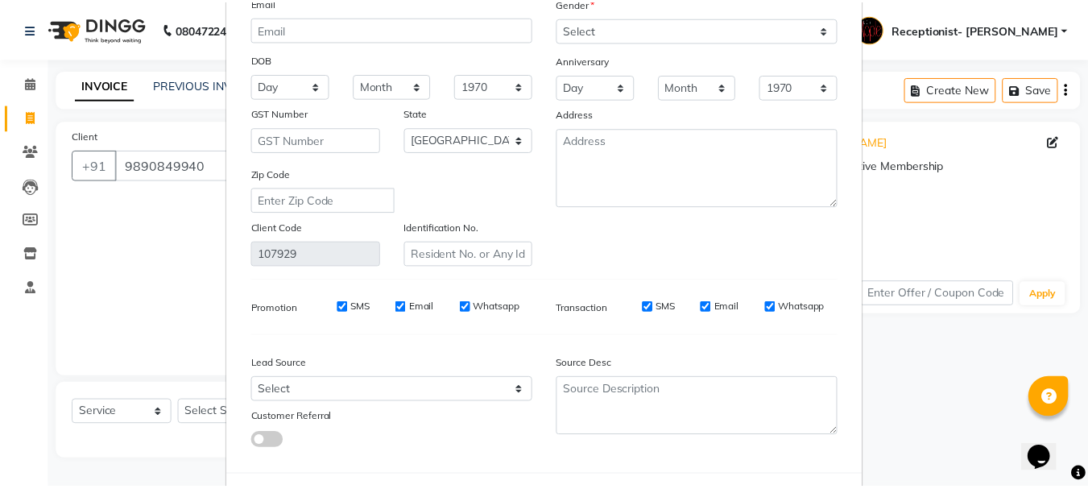
scroll to position [225, 0]
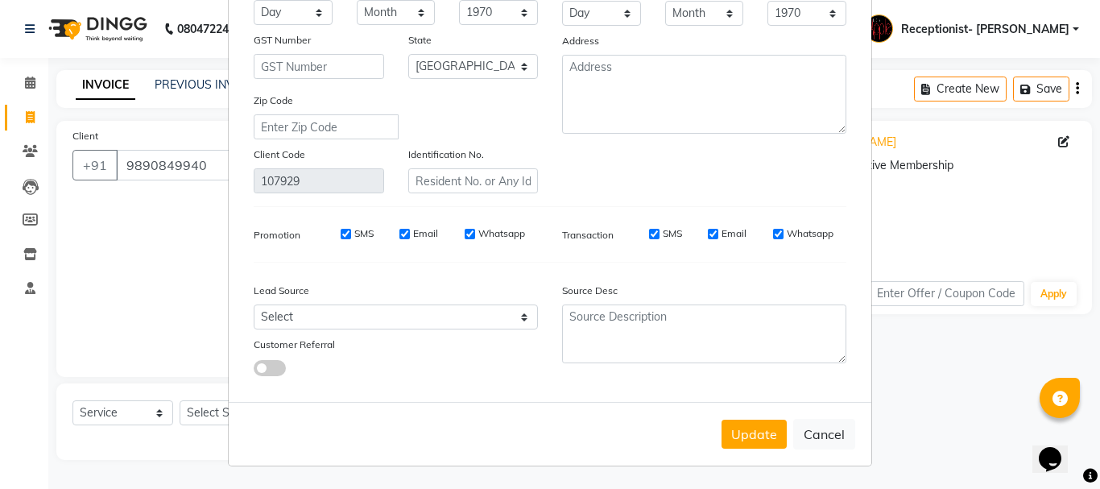
type input "Anuja"
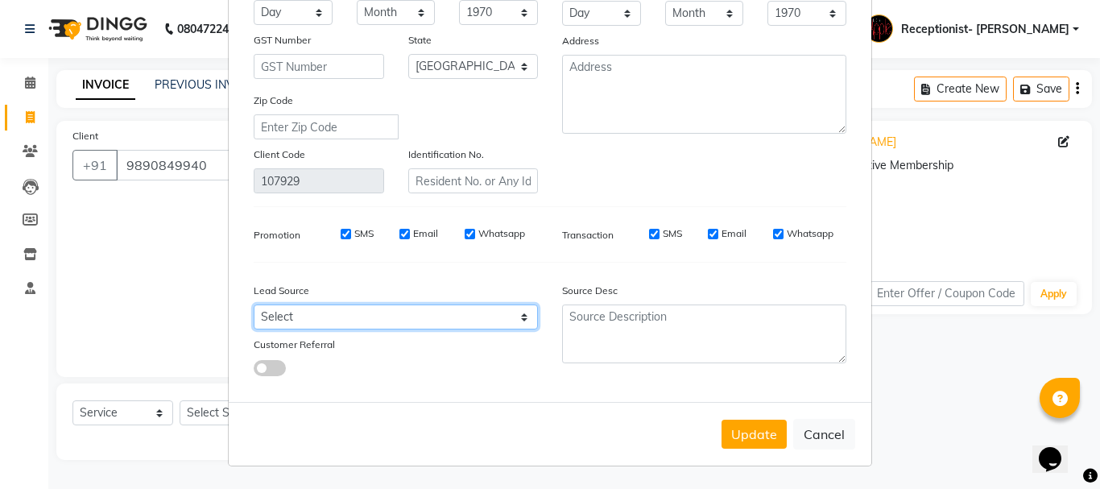
click at [424, 315] on select "Select Walk-in Referral Internet Friend Word of Mouth Advertisement Facebook Ju…" at bounding box center [396, 316] width 284 height 25
select select "10532"
click at [254, 304] on select "Select Walk-in Referral Internet Friend Word of Mouth Advertisement Facebook Ju…" at bounding box center [396, 316] width 284 height 25
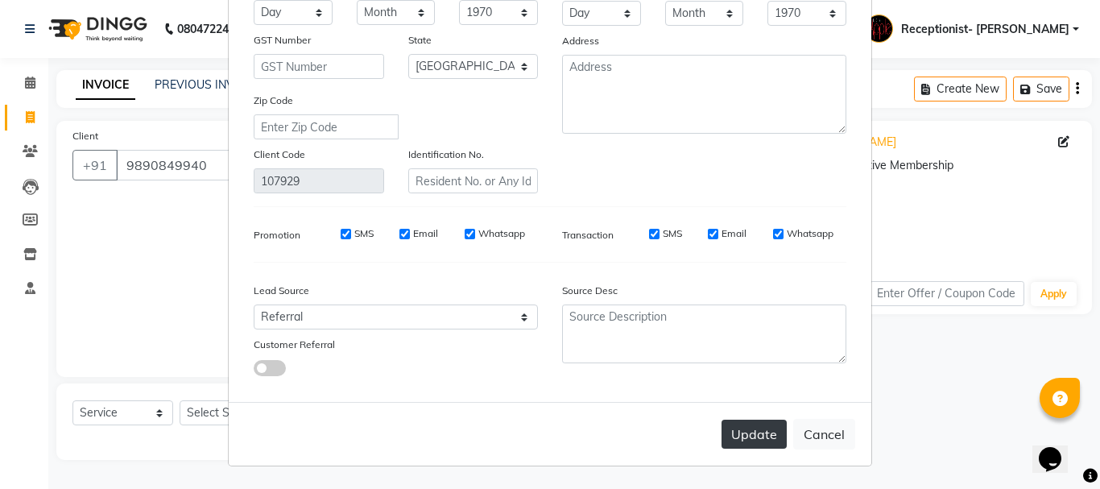
click at [737, 433] on button "Update" at bounding box center [753, 433] width 65 height 29
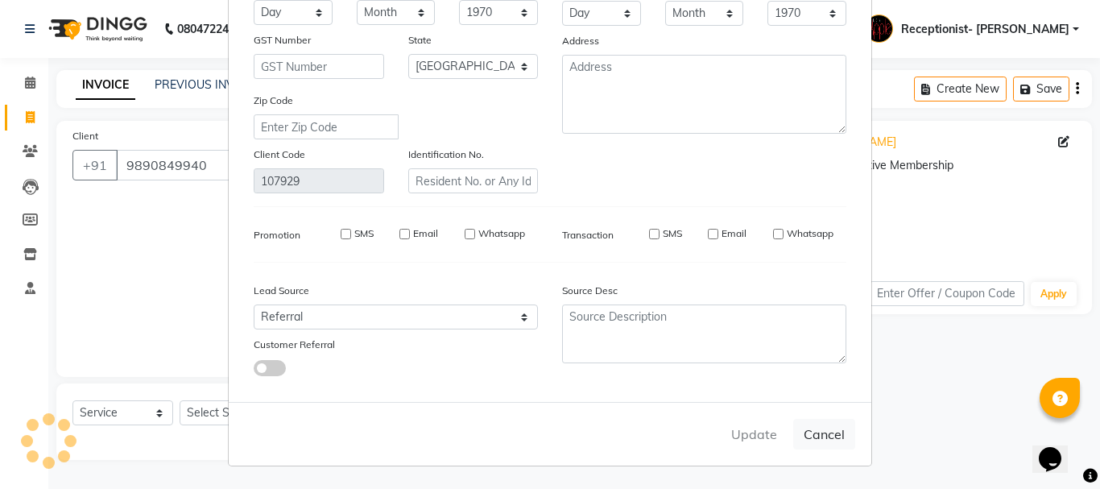
select select
select select "null"
select select
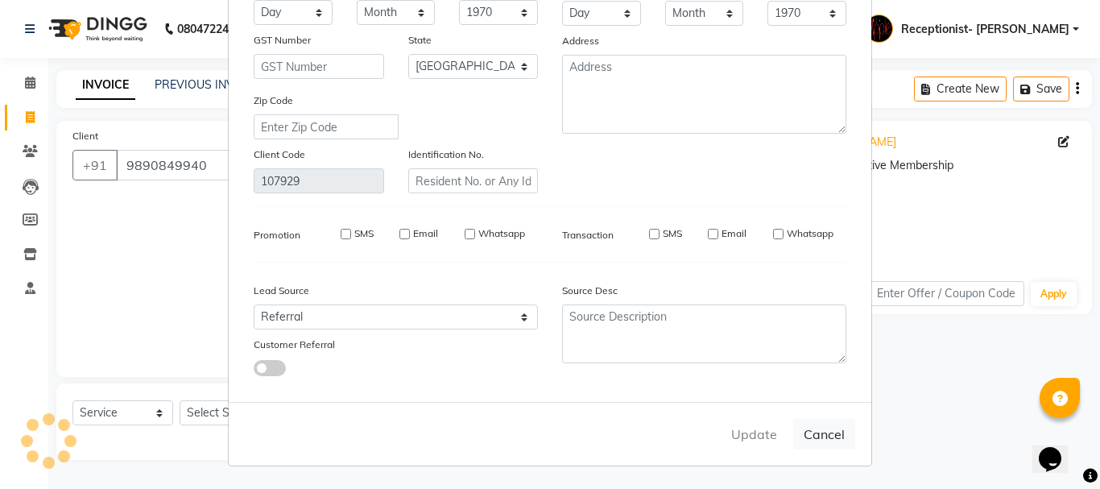
select select
checkbox input "false"
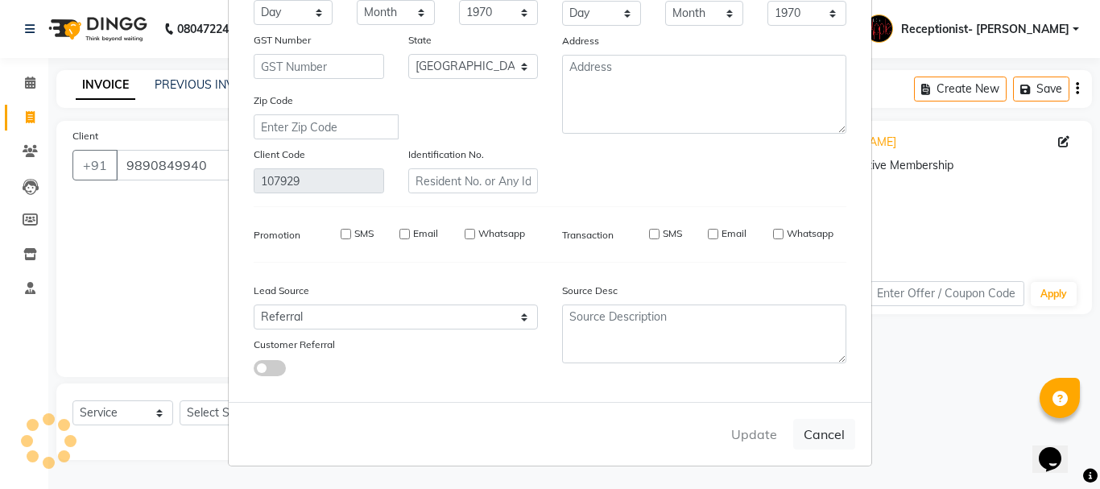
checkbox input "false"
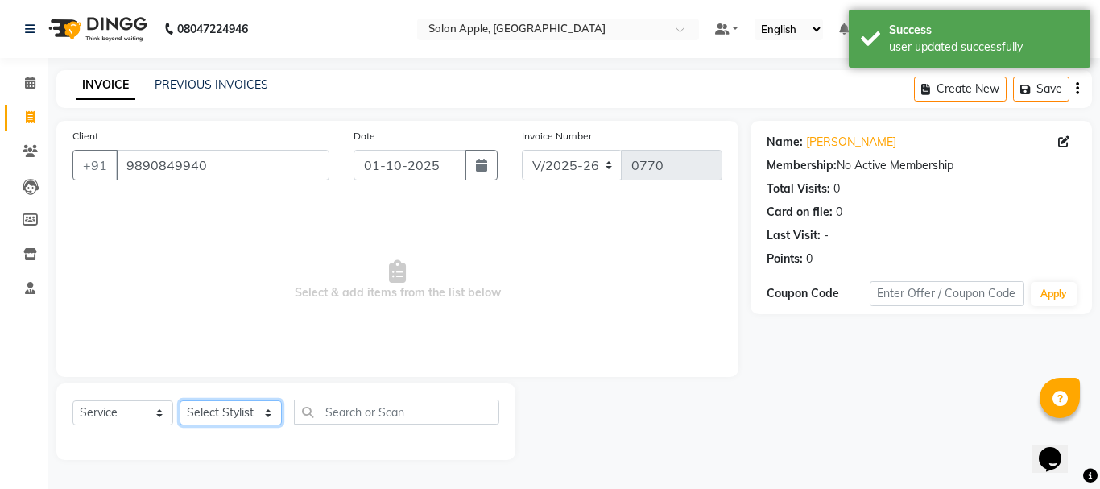
click at [234, 403] on select "Select Stylist Divya Rajesh rokade Harshwardhan (Owner) Receptionist- Sayali Sa…" at bounding box center [231, 412] width 102 height 25
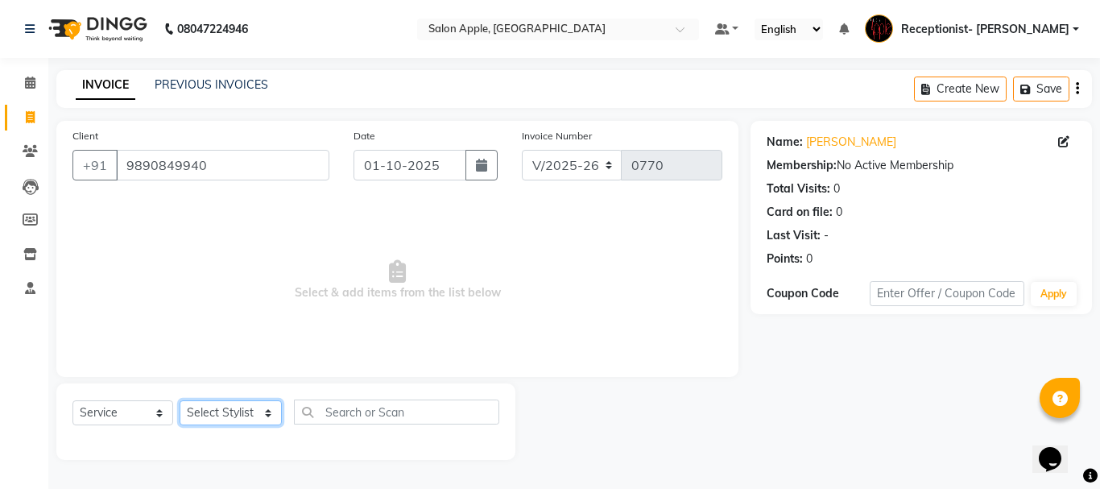
select select "87913"
click at [180, 400] on select "Select Stylist Divya Rajesh rokade Harshwardhan (Owner) Receptionist- Sayali Sa…" at bounding box center [231, 412] width 102 height 25
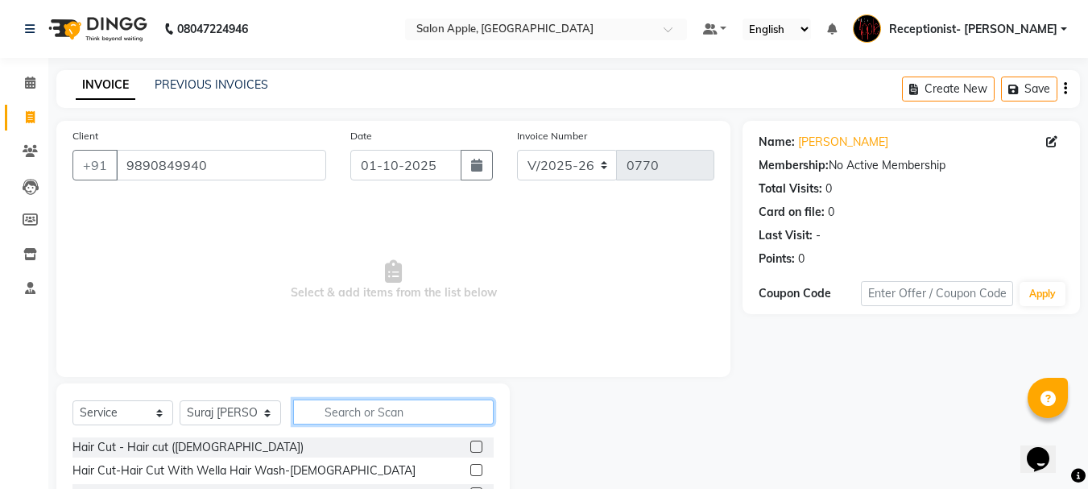
drag, startPoint x: 343, startPoint y: 410, endPoint x: 364, endPoint y: 402, distance: 22.4
click at [345, 410] on input "text" at bounding box center [393, 411] width 200 height 25
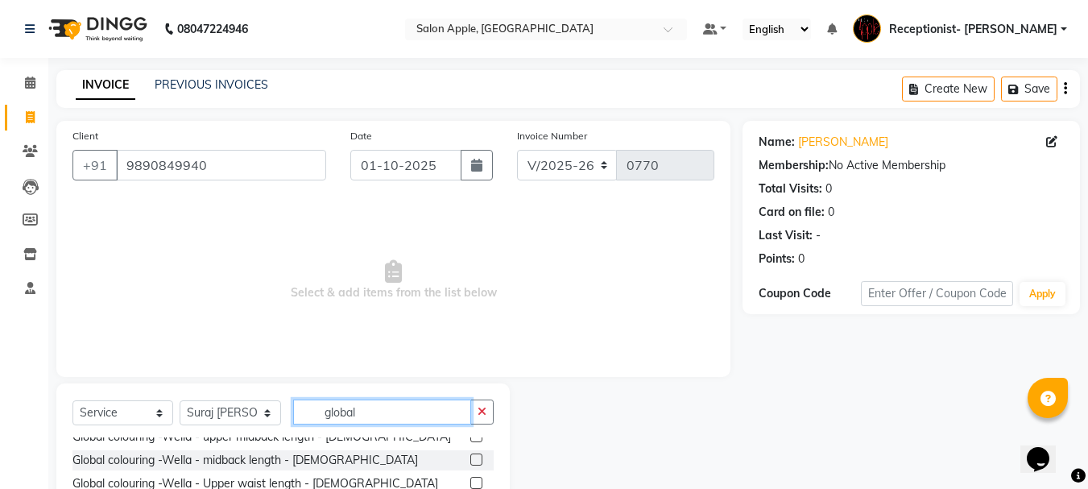
scroll to position [156, 0]
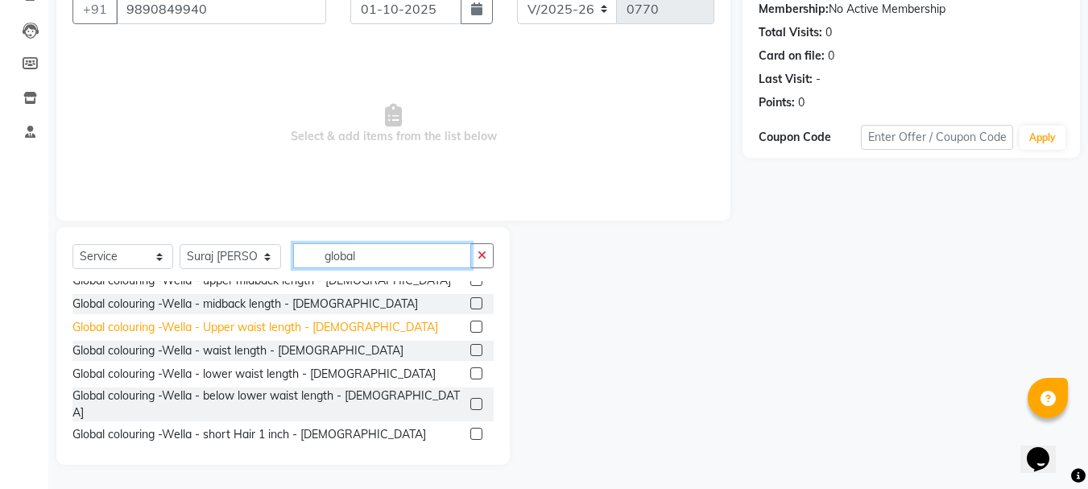
type input "global"
click at [251, 328] on div "Global colouring -Wella - Upper waist length - Female" at bounding box center [254, 327] width 365 height 17
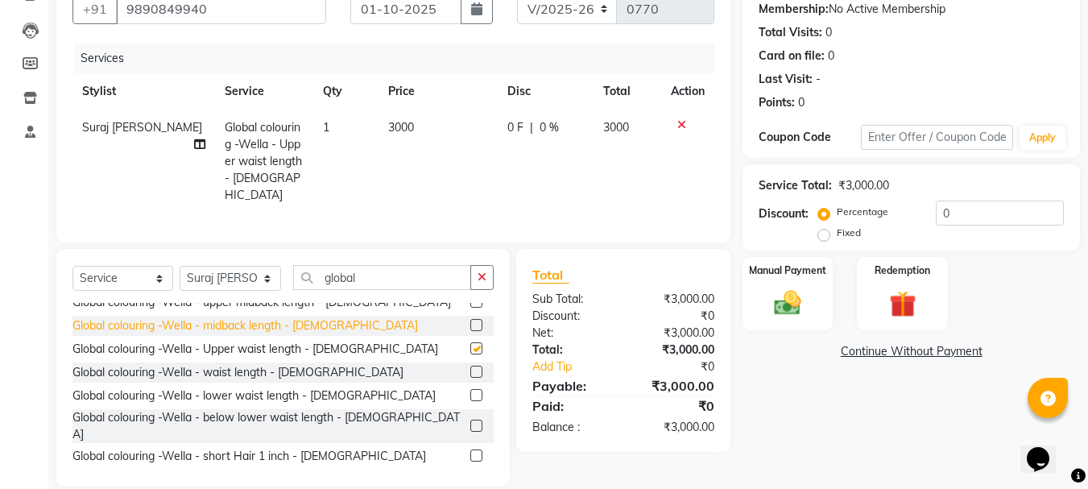
checkbox input "false"
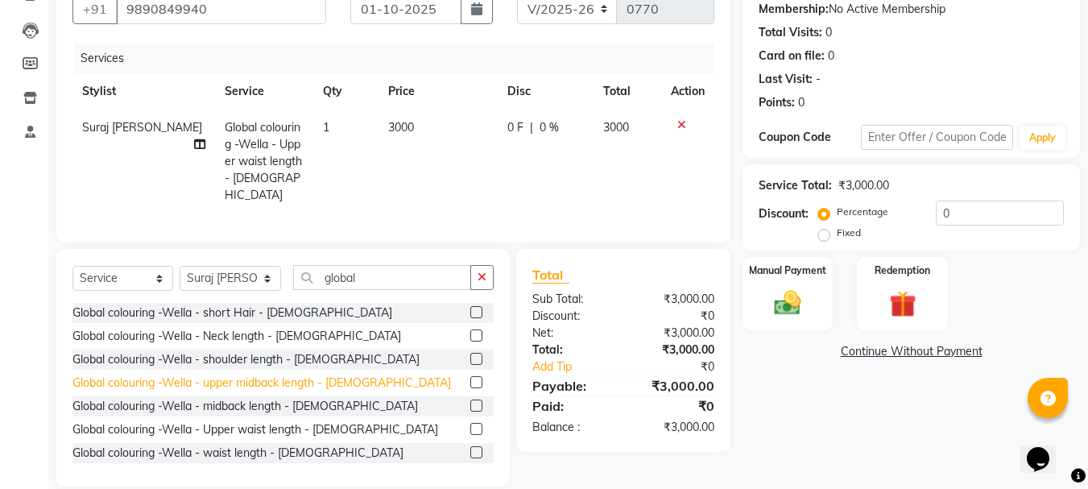
click at [275, 374] on div "Global colouring -Wella - upper midback length - Female" at bounding box center [261, 382] width 378 height 17
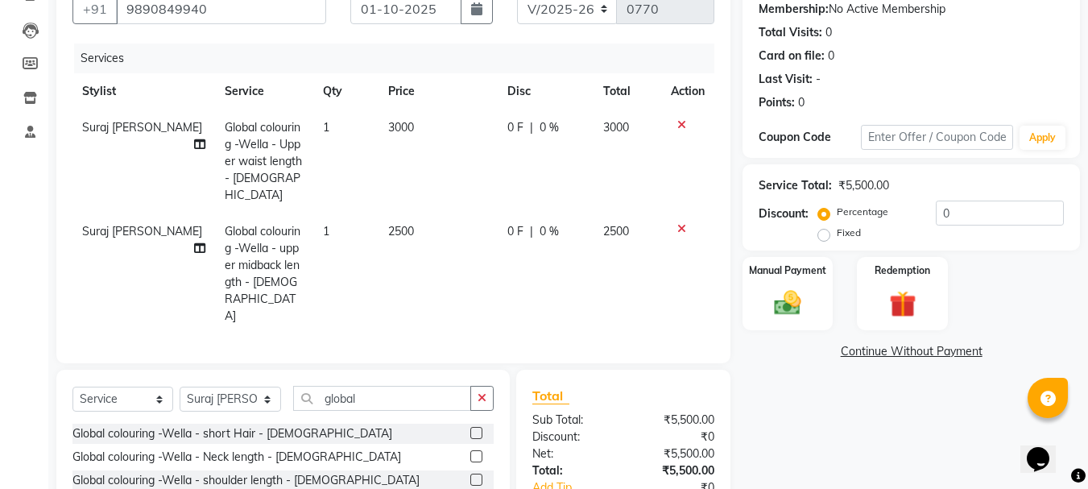
checkbox input "false"
click at [683, 122] on icon at bounding box center [681, 124] width 9 height 11
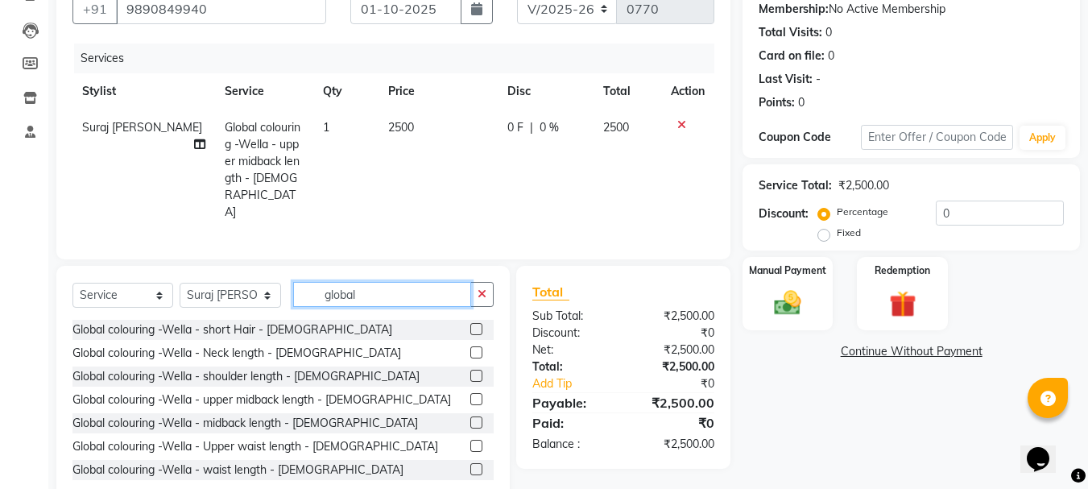
drag, startPoint x: 370, startPoint y: 265, endPoint x: 304, endPoint y: 274, distance: 66.6
click at [304, 282] on input "global" at bounding box center [382, 294] width 178 height 25
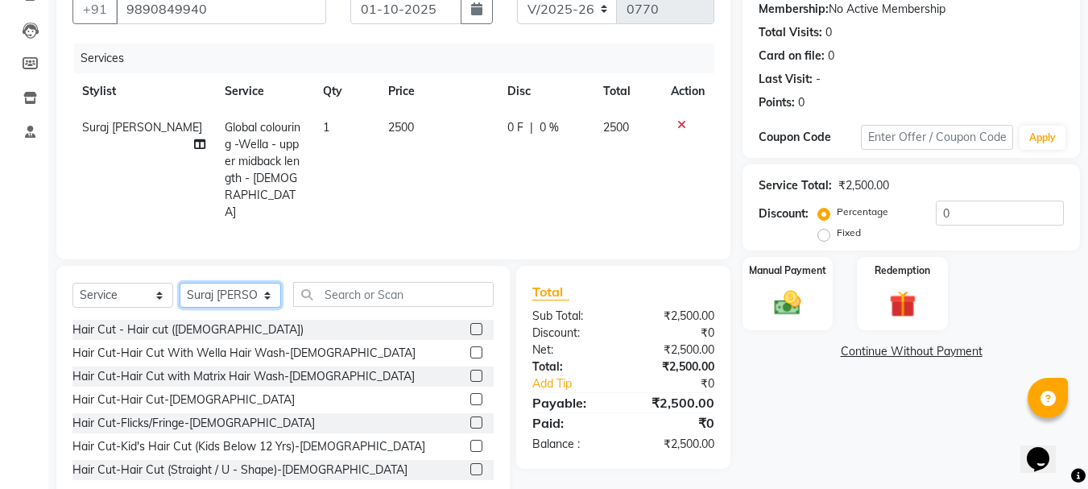
click at [213, 283] on select "Select Stylist Divya Rajesh rokade Harshwardhan (Owner) Receptionist- Sayali Sa…" at bounding box center [230, 295] width 101 height 25
select select "50336"
click at [180, 283] on select "Select Stylist Divya Rajesh rokade Harshwardhan (Owner) Receptionist- Sayali Sa…" at bounding box center [230, 295] width 101 height 25
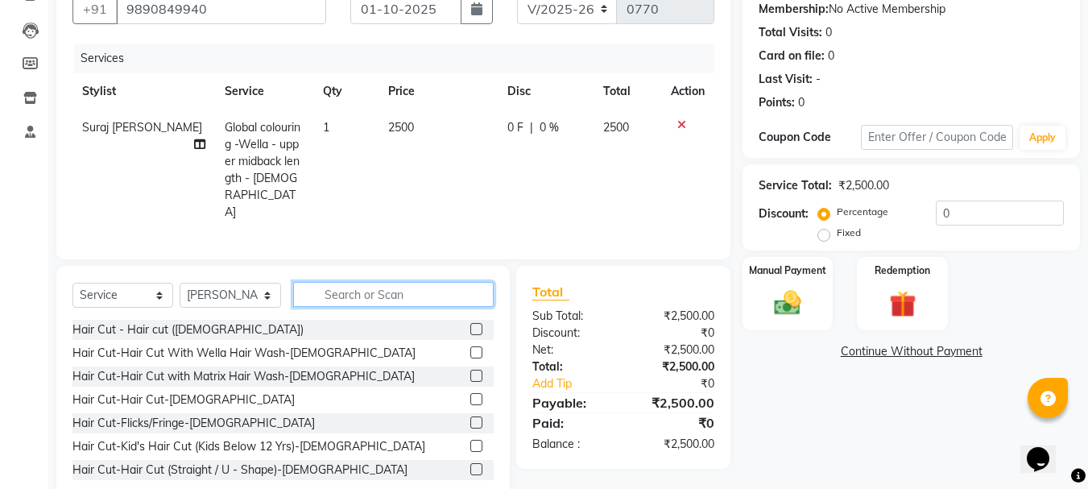
click at [407, 282] on input "text" at bounding box center [393, 294] width 200 height 25
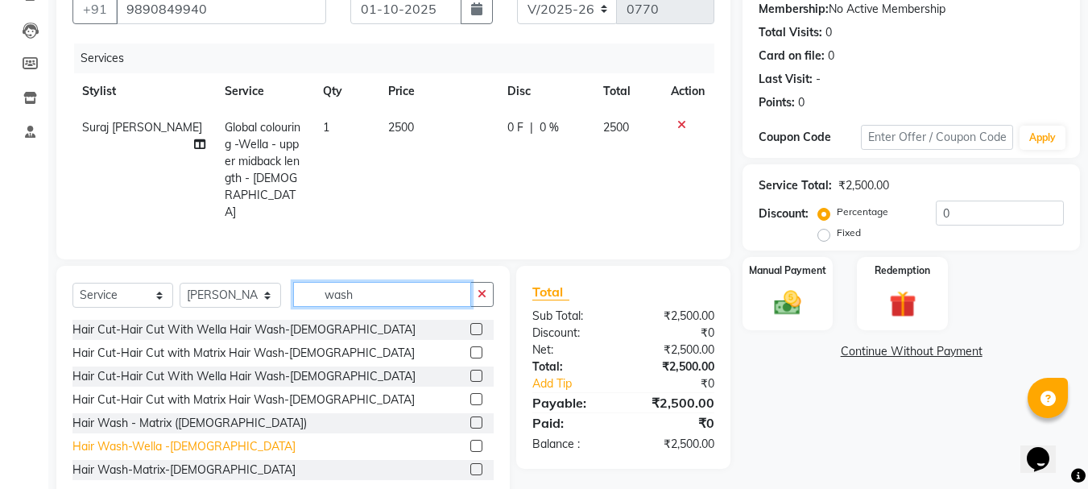
type input "wash"
click at [198, 438] on div "Hair Wash-Wella -Female" at bounding box center [183, 446] width 223 height 17
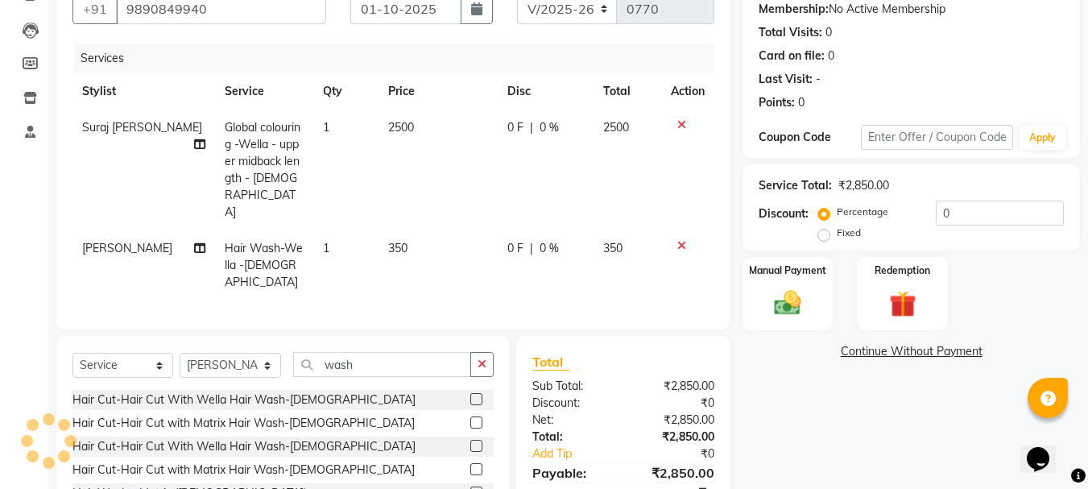
checkbox input "false"
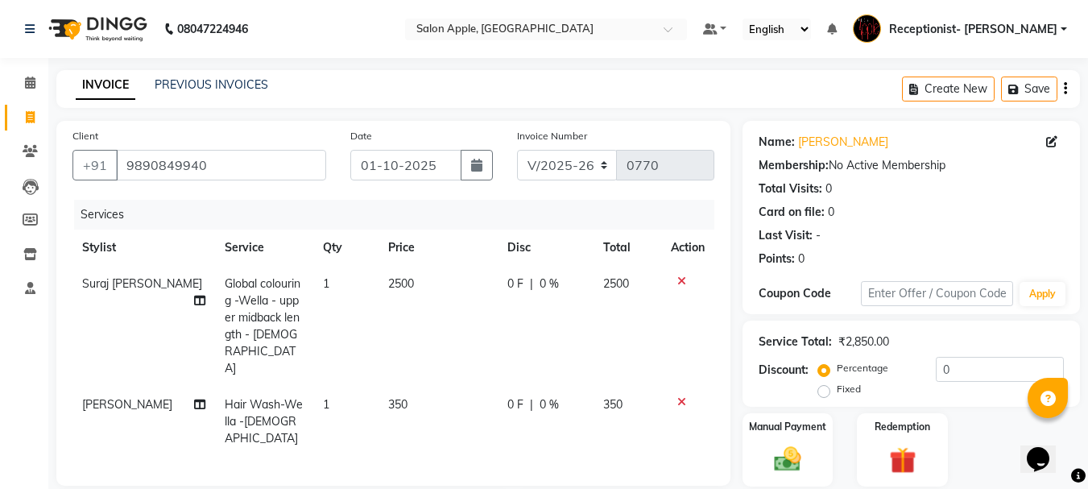
scroll to position [226, 0]
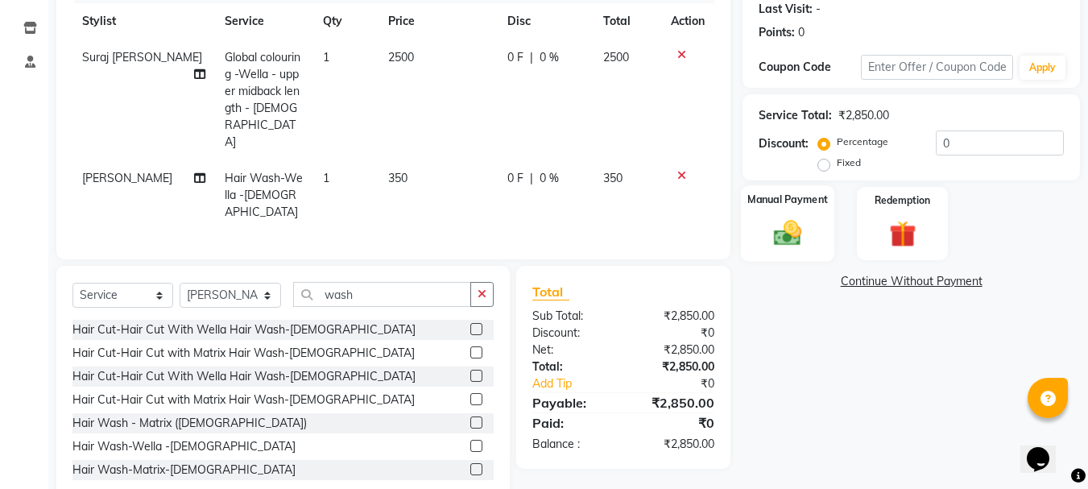
drag, startPoint x: 794, startPoint y: 235, endPoint x: 819, endPoint y: 234, distance: 25.0
click at [795, 235] on img at bounding box center [787, 233] width 45 height 32
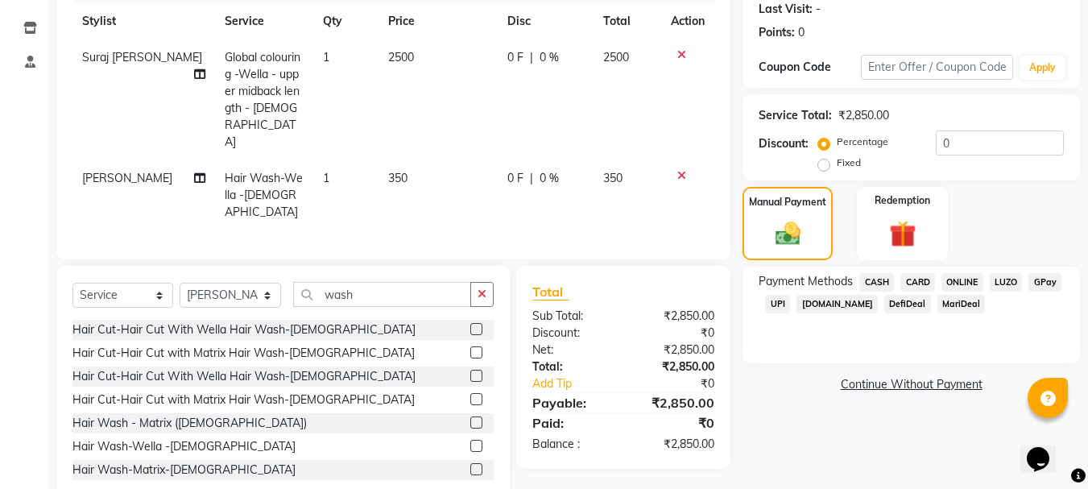
click at [966, 279] on span "ONLINE" at bounding box center [962, 282] width 42 height 19
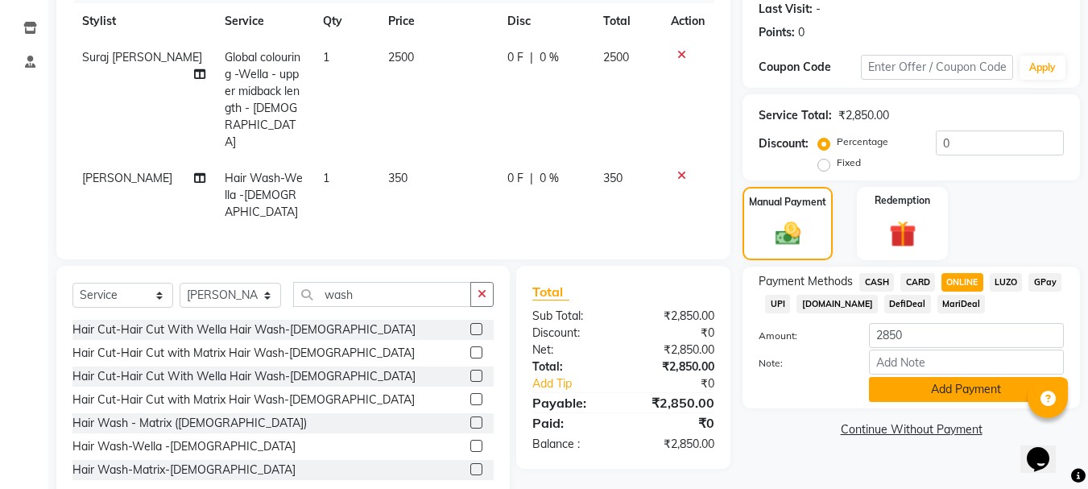
click at [951, 387] on button "Add Payment" at bounding box center [966, 389] width 195 height 25
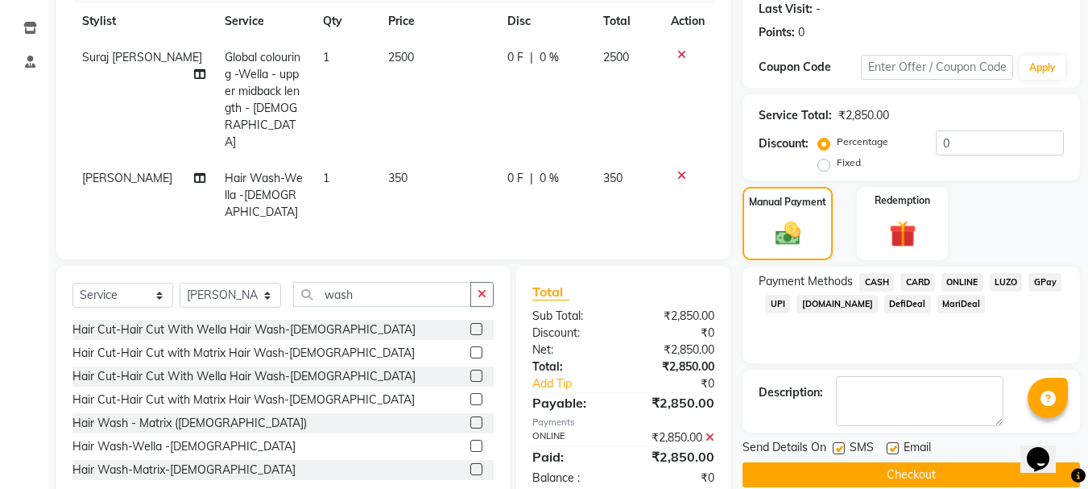
click at [914, 464] on button "Checkout" at bounding box center [910, 474] width 337 height 25
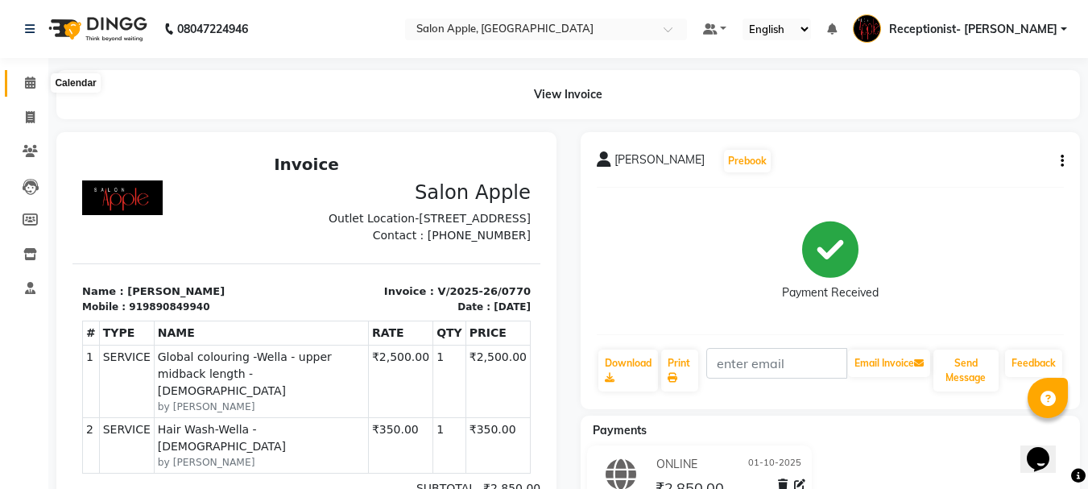
drag, startPoint x: 35, startPoint y: 83, endPoint x: 43, endPoint y: 90, distance: 10.8
click at [35, 85] on icon at bounding box center [30, 82] width 10 height 12
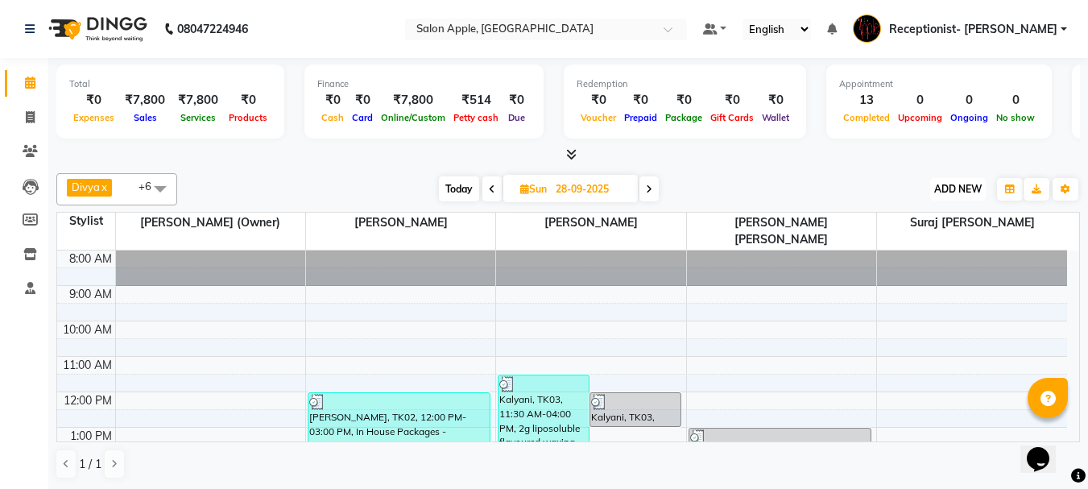
click at [960, 186] on span "ADD NEW" at bounding box center [957, 189] width 47 height 12
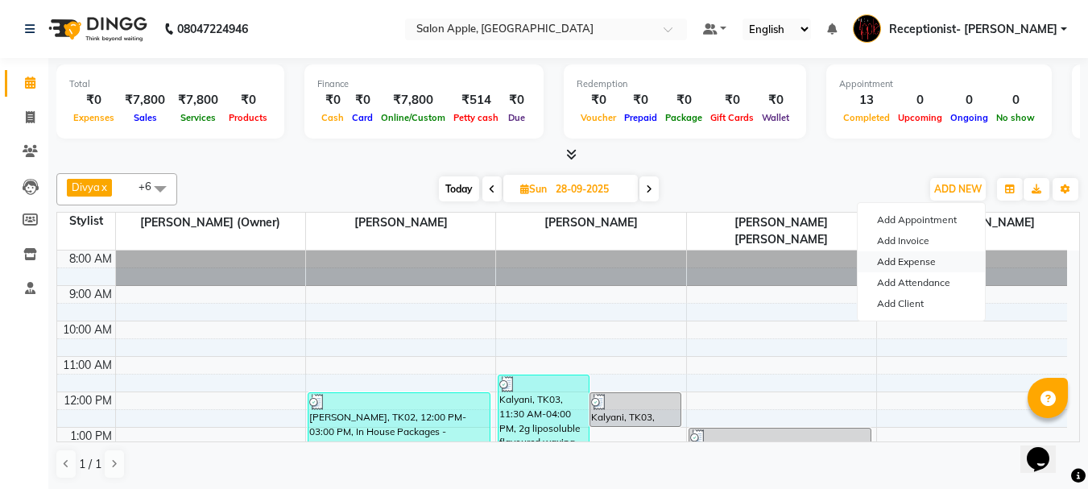
click at [939, 265] on link "Add Expense" at bounding box center [920, 261] width 127 height 21
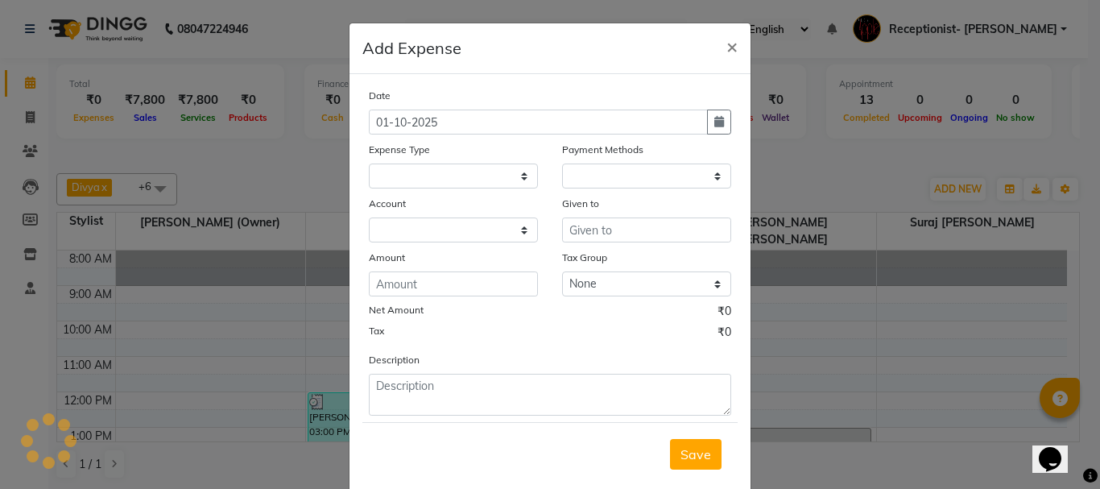
select select "1"
select select "2277"
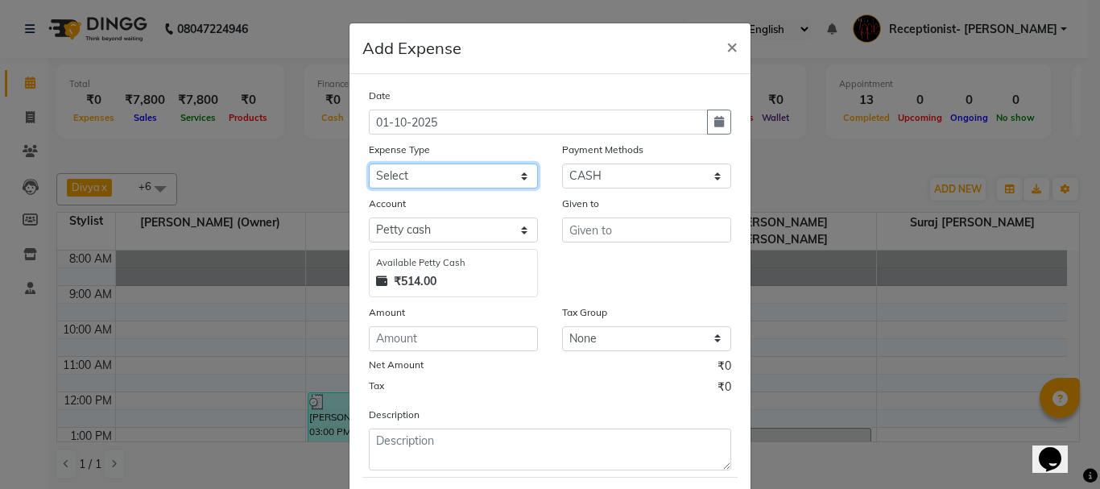
click at [402, 176] on select "Select CASH HANDED OVER TO OWNER Client Snacks Equipment Groceries House keepin…" at bounding box center [453, 175] width 169 height 25
select select "1935"
click at [369, 163] on select "Select CASH HANDED OVER TO OWNER Client Snacks Equipment Groceries House keepin…" at bounding box center [453, 175] width 169 height 25
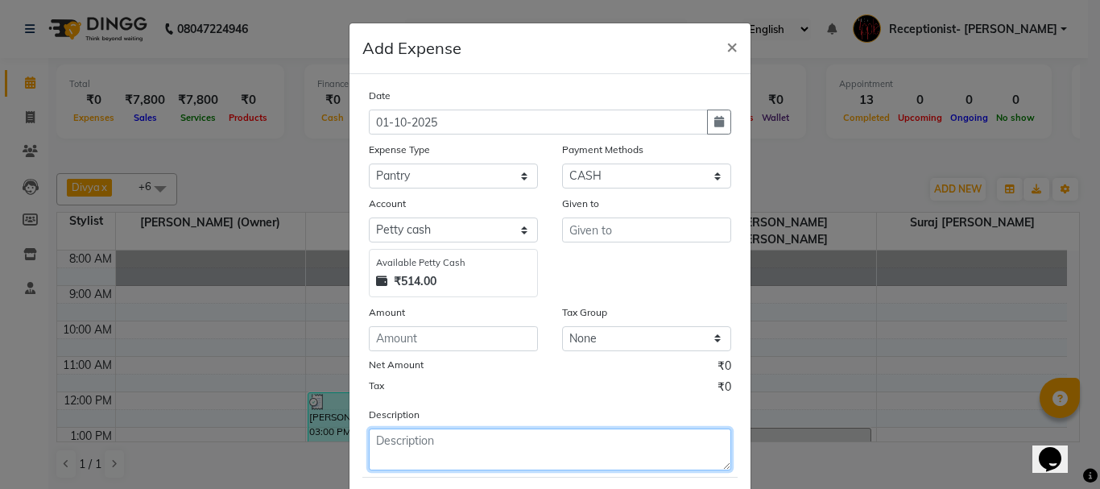
click at [409, 438] on textarea at bounding box center [550, 449] width 362 height 42
type textarea "milk,flower"
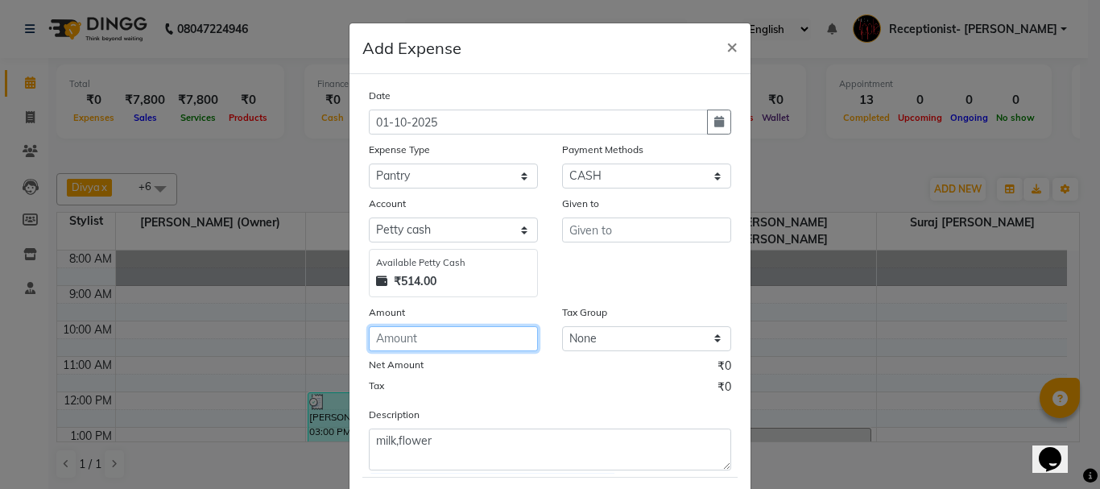
click at [416, 330] on input "number" at bounding box center [453, 338] width 169 height 25
type input "49"
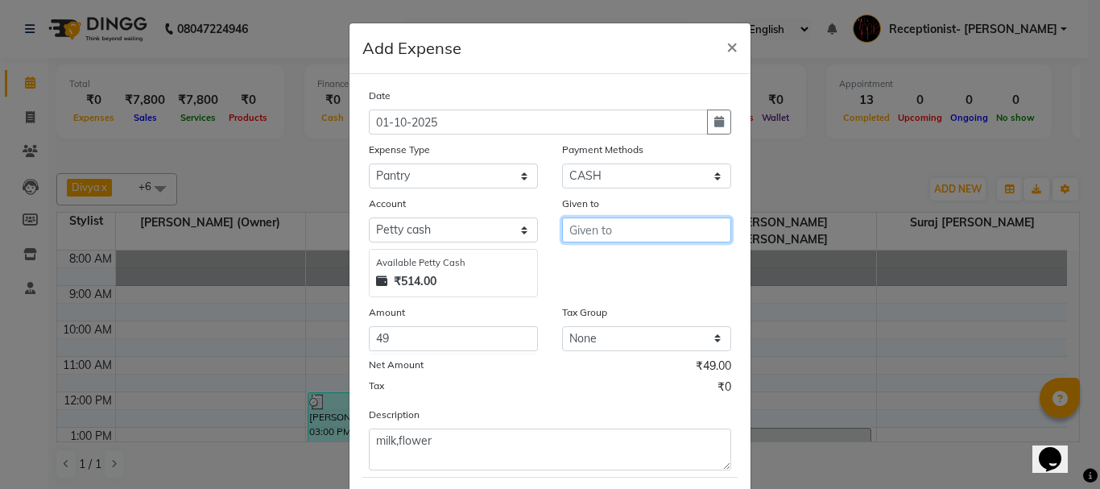
click at [688, 224] on input "text" at bounding box center [646, 229] width 169 height 25
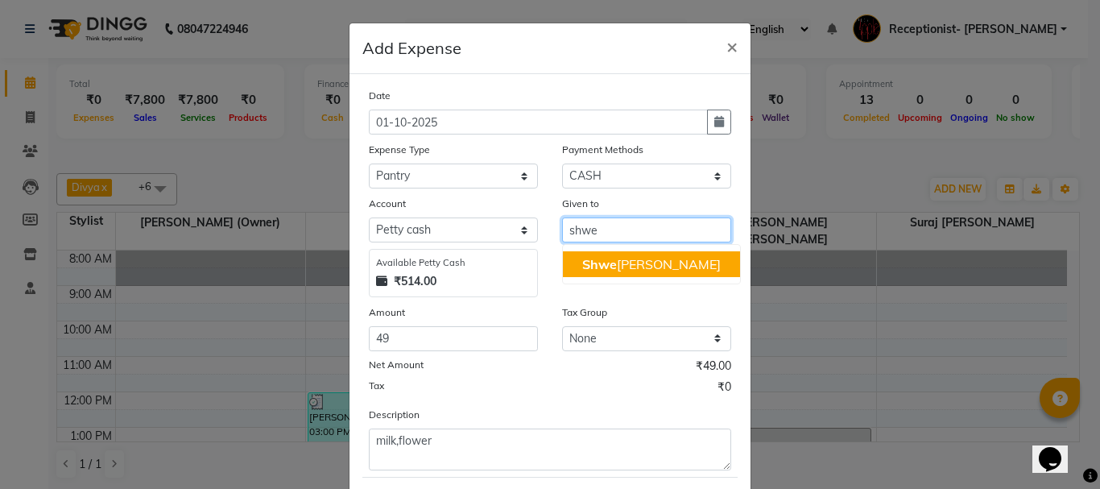
click at [668, 262] on ngb-highlight "Shwe ta gopal Mali" at bounding box center [651, 264] width 138 height 16
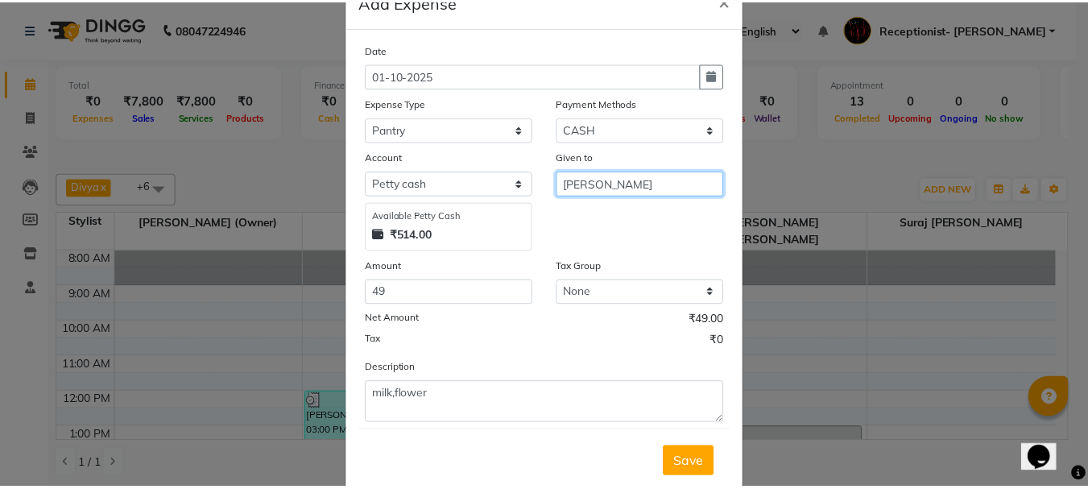
scroll to position [88, 0]
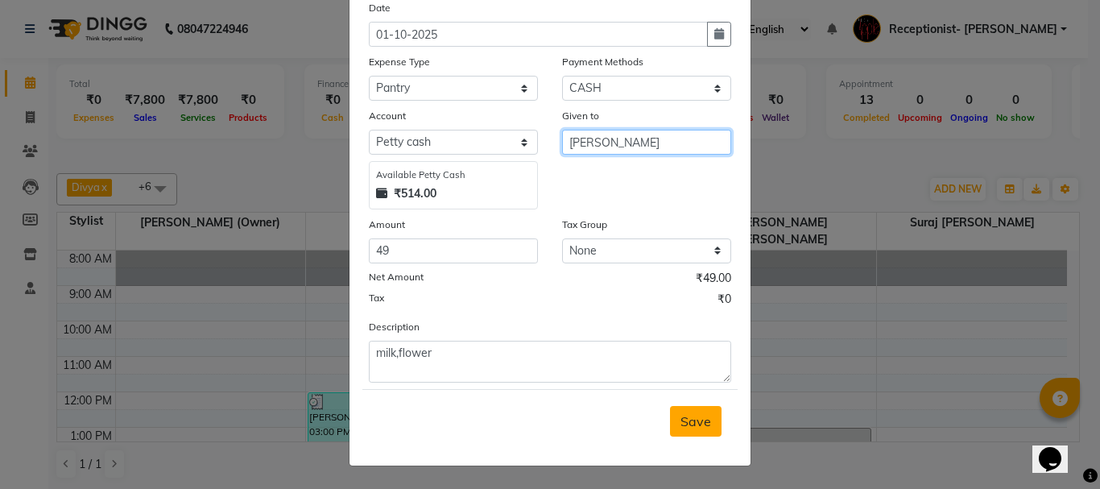
type input "Shweta gopal Mali"
click at [681, 419] on span "Save" at bounding box center [695, 421] width 31 height 16
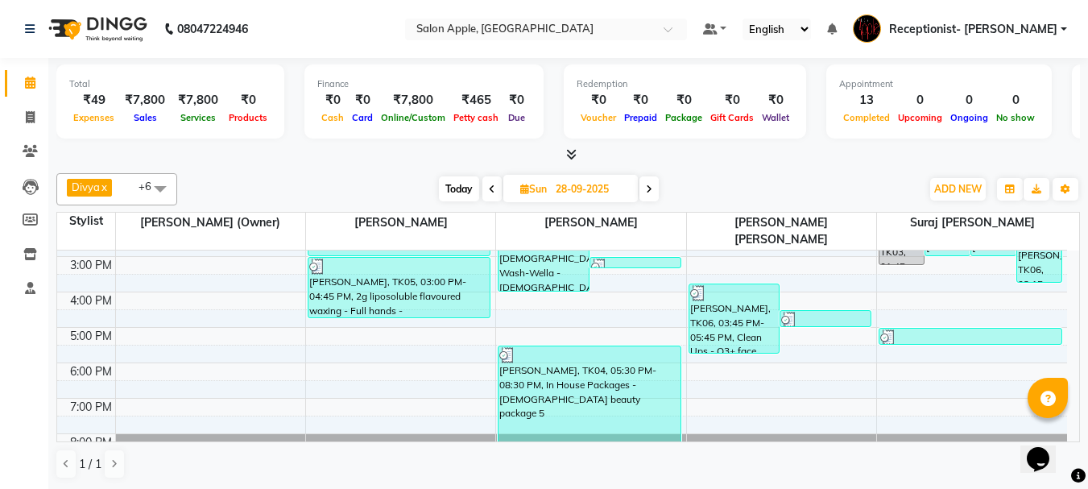
scroll to position [80, 0]
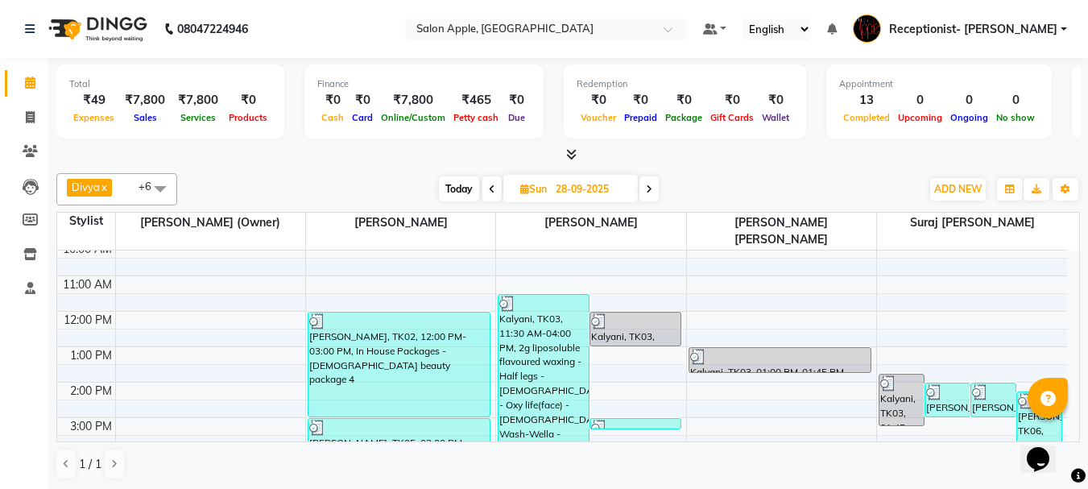
click at [461, 185] on span "Today" at bounding box center [459, 188] width 40 height 25
type input "01-10-2025"
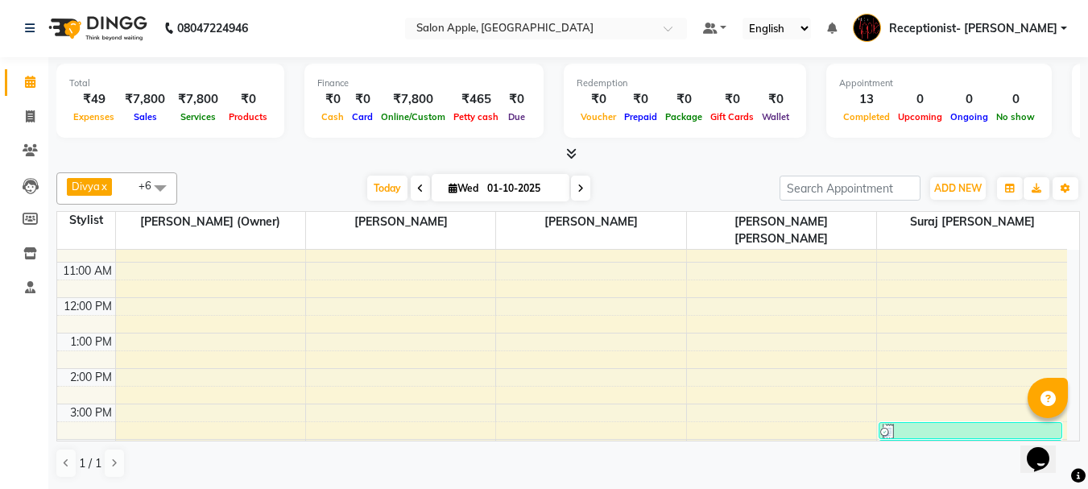
scroll to position [91, 0]
